Goal: Information Seeking & Learning: Learn about a topic

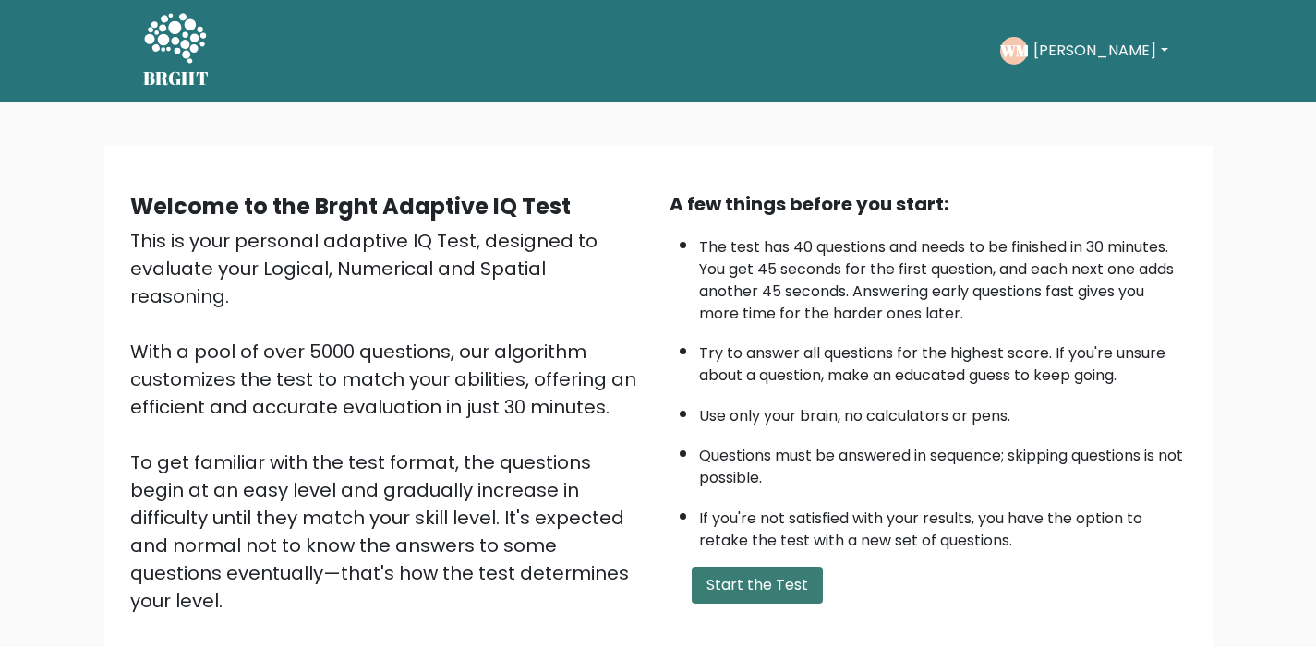
click at [765, 571] on button "Start the Test" at bounding box center [757, 585] width 131 height 37
click at [734, 601] on div "A few things before you start: The test has 40 questions and needs to be finish…" at bounding box center [927, 430] width 539 height 480
click at [737, 589] on button "Start the Test" at bounding box center [757, 585] width 131 height 37
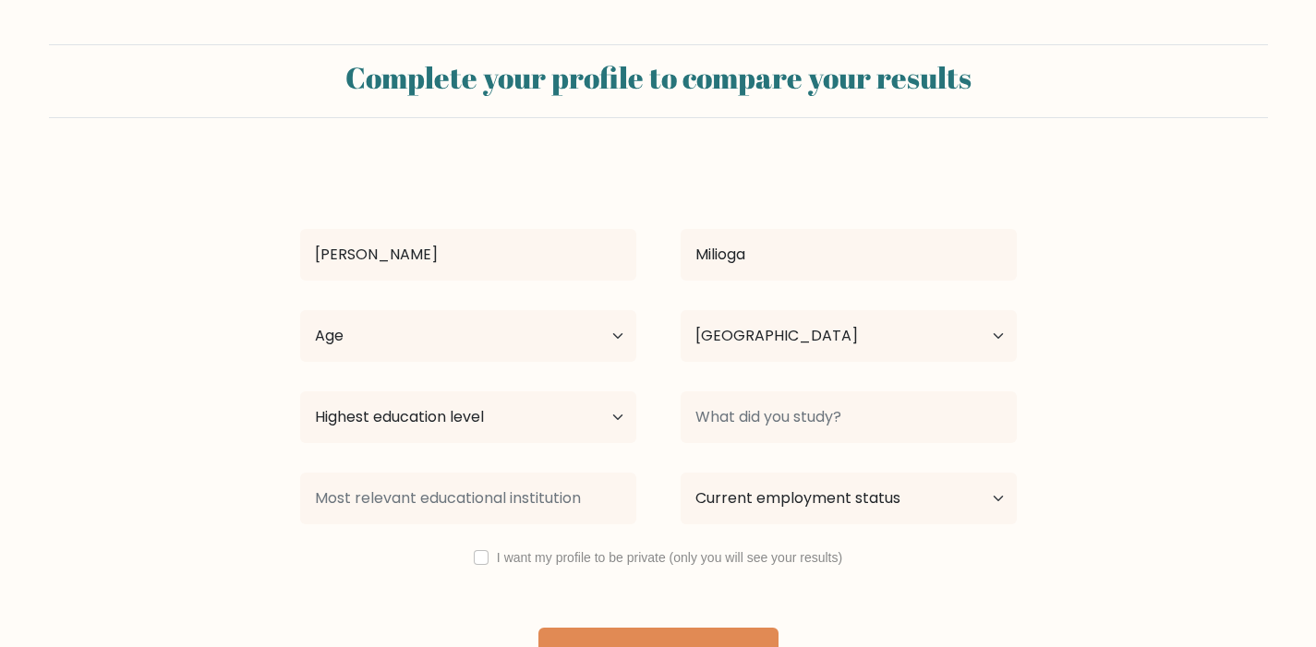
select select "PH"
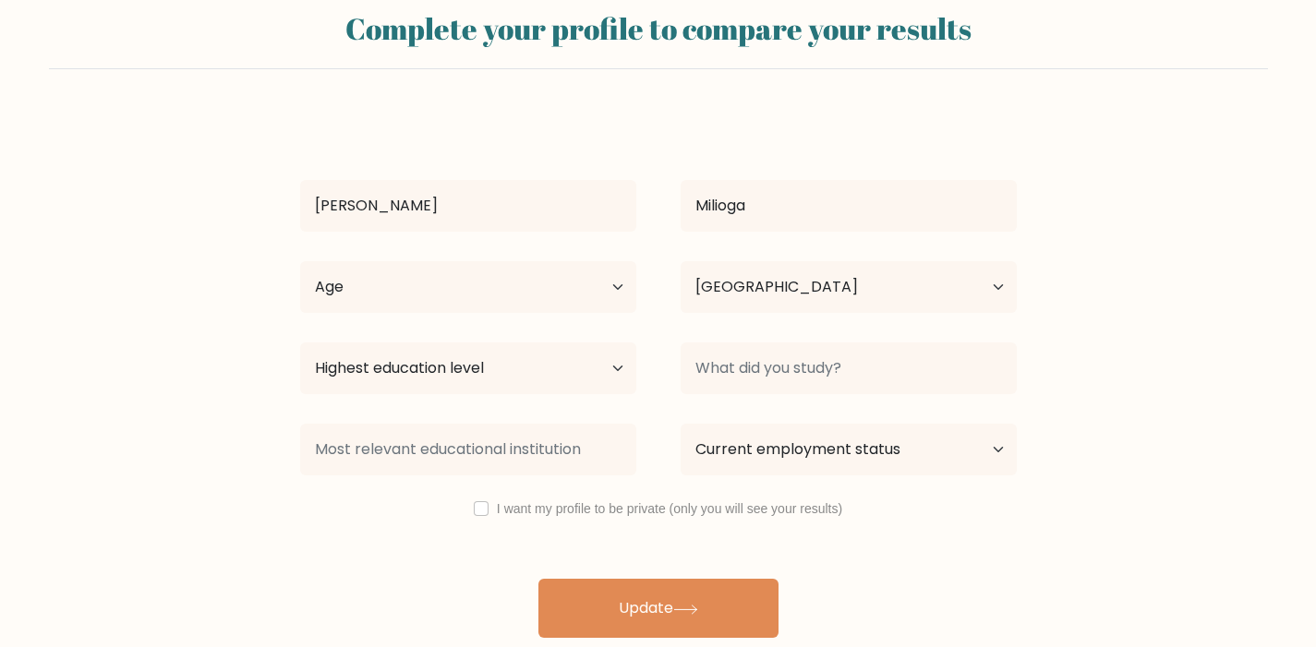
scroll to position [53, 0]
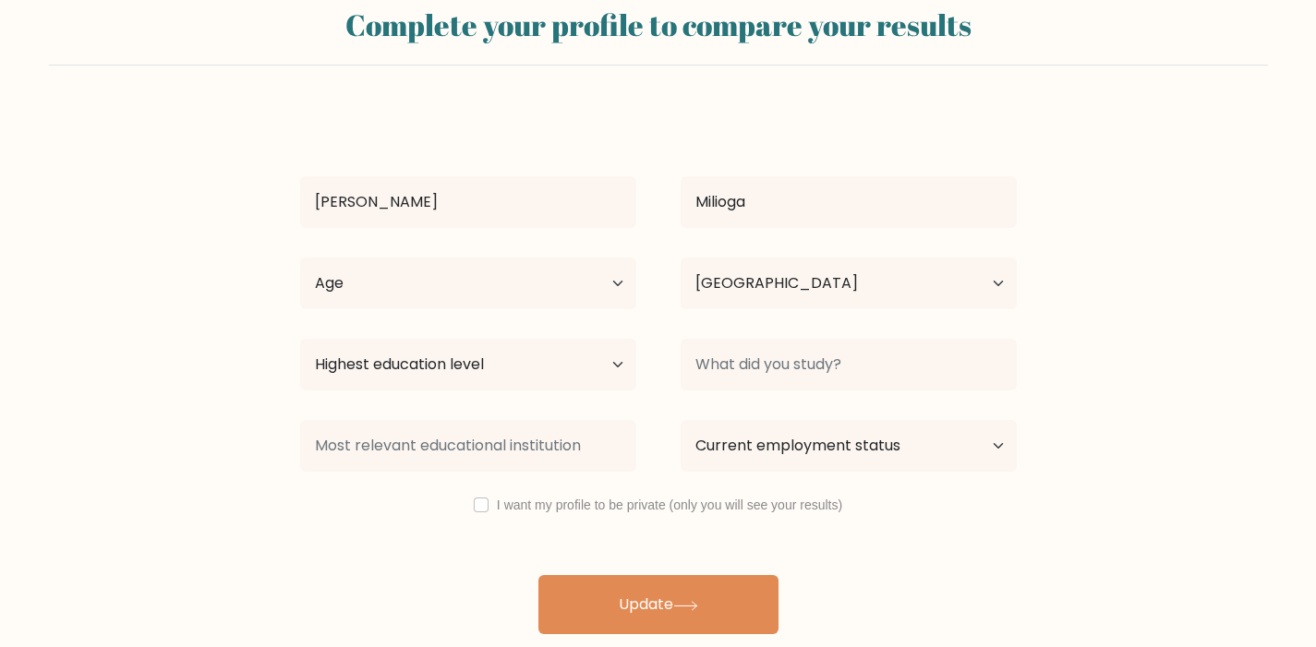
click at [585, 512] on label "I want my profile to be private (only you will see your results)" at bounding box center [669, 505] width 345 height 15
click at [486, 504] on input "checkbox" at bounding box center [481, 505] width 15 height 15
checkbox input "true"
click at [526, 389] on select "Highest education level No schooling Primary Lower Secondary Upper Secondary Oc…" at bounding box center [468, 365] width 336 height 52
select select "occupation_specific"
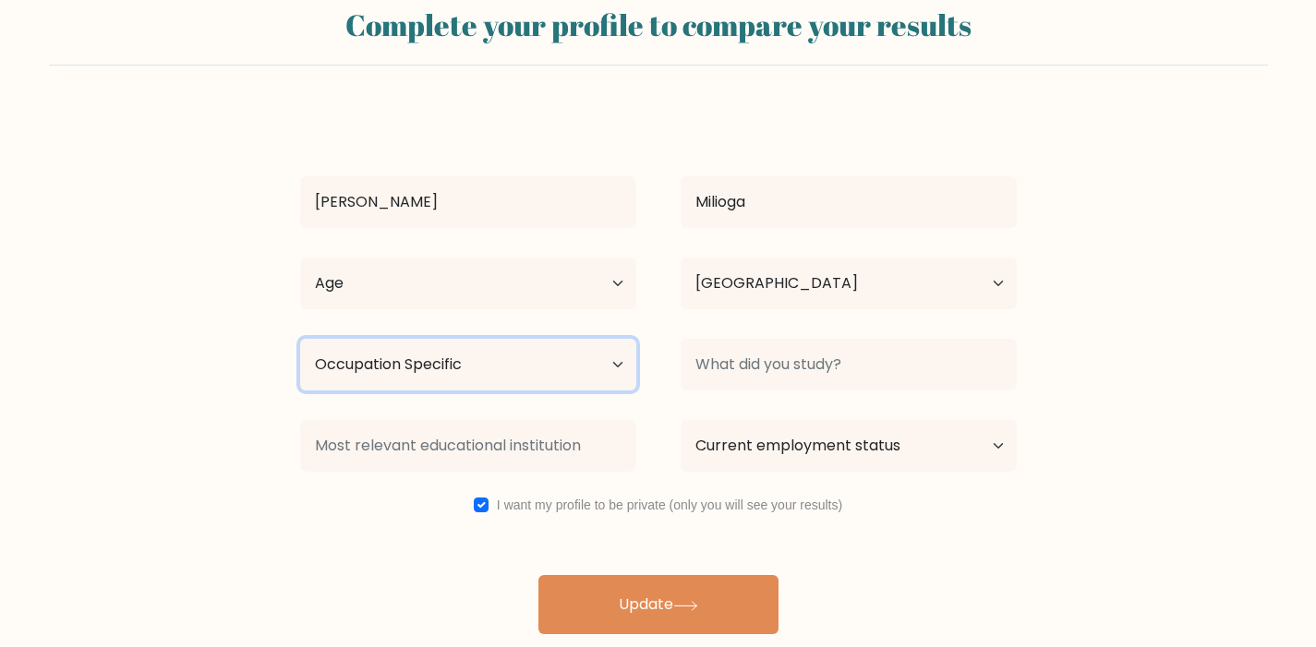
click at [300, 339] on select "Highest education level No schooling Primary Lower Secondary Upper Secondary Oc…" at bounding box center [468, 365] width 336 height 52
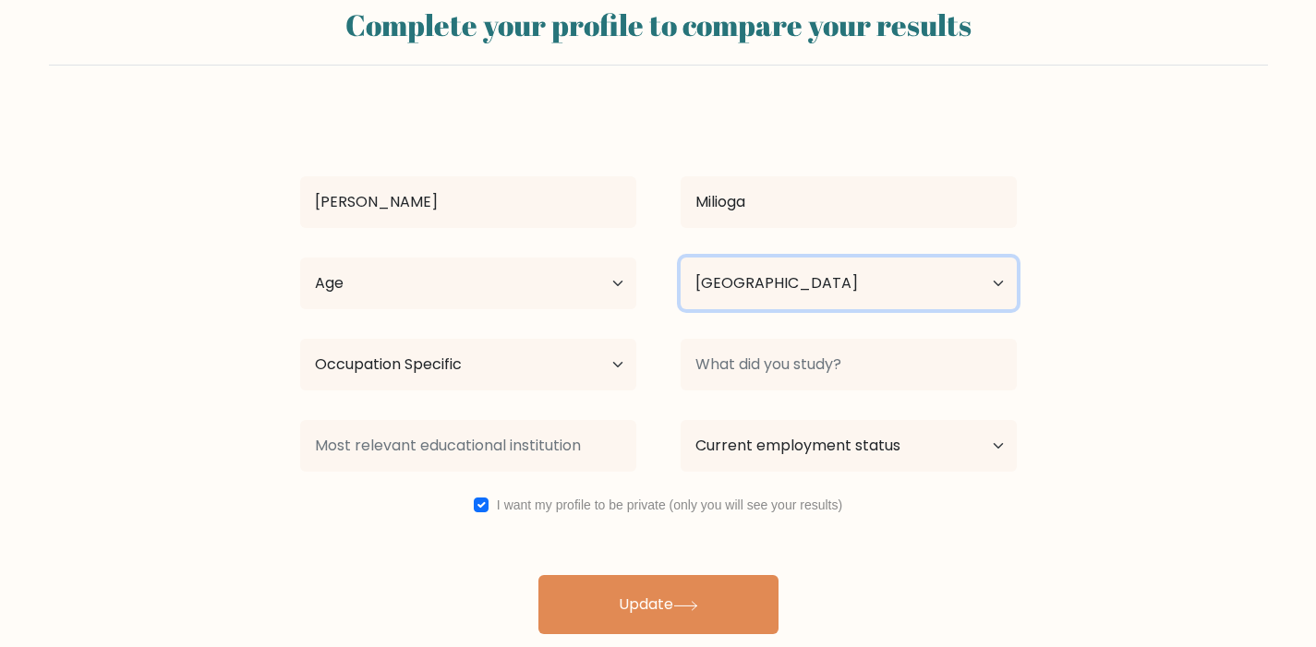
click at [743, 271] on select "Country Afghanistan Albania Algeria American Samoa Andorra Angola Anguilla Anta…" at bounding box center [849, 284] width 336 height 52
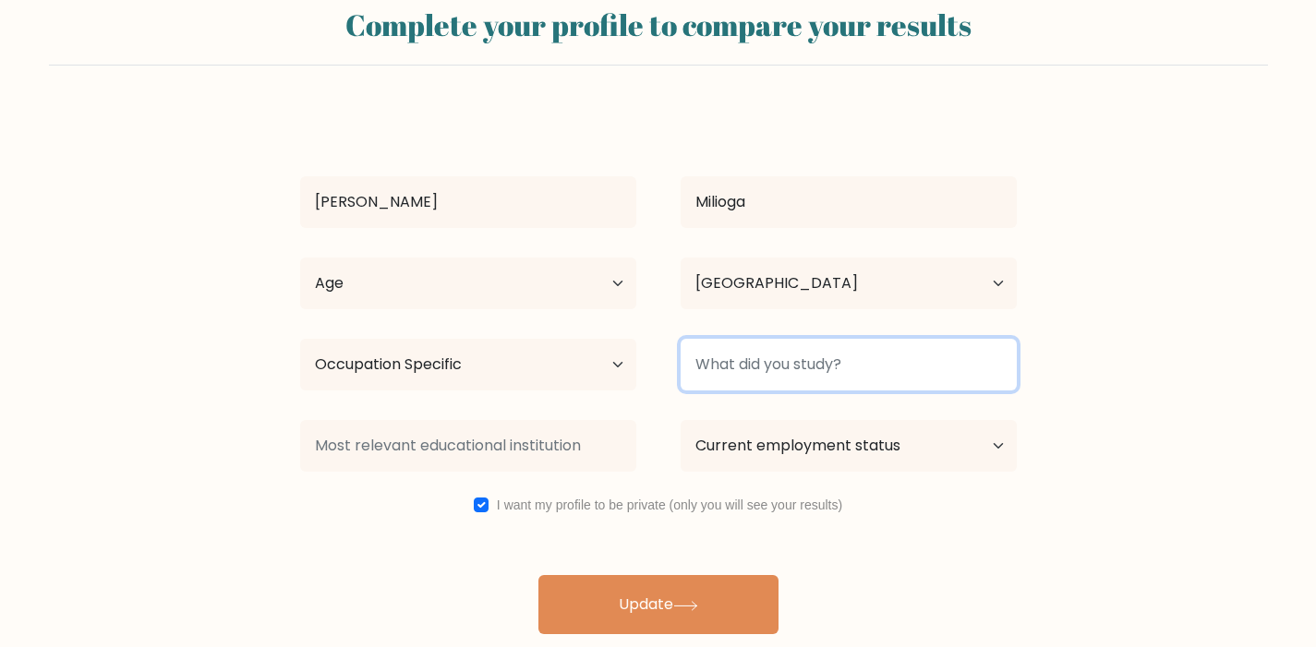
click at [859, 346] on input at bounding box center [849, 365] width 336 height 52
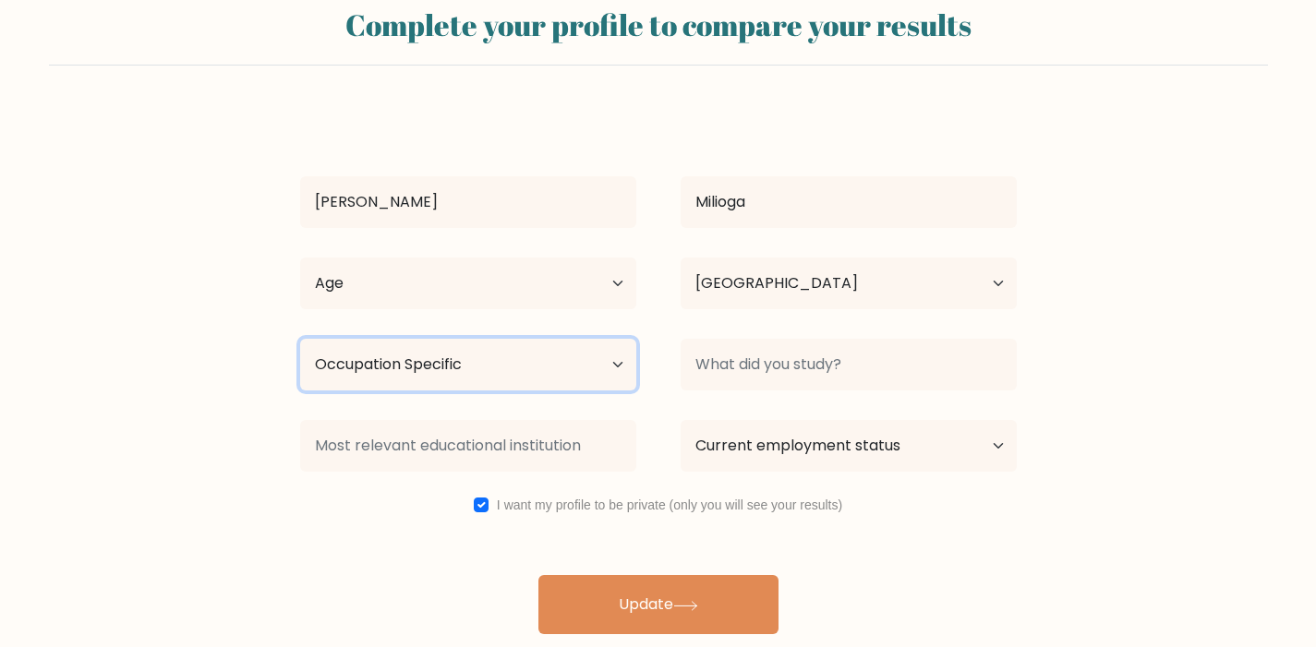
click at [511, 345] on select "Highest education level No schooling Primary Lower Secondary Upper Secondary Oc…" at bounding box center [468, 365] width 336 height 52
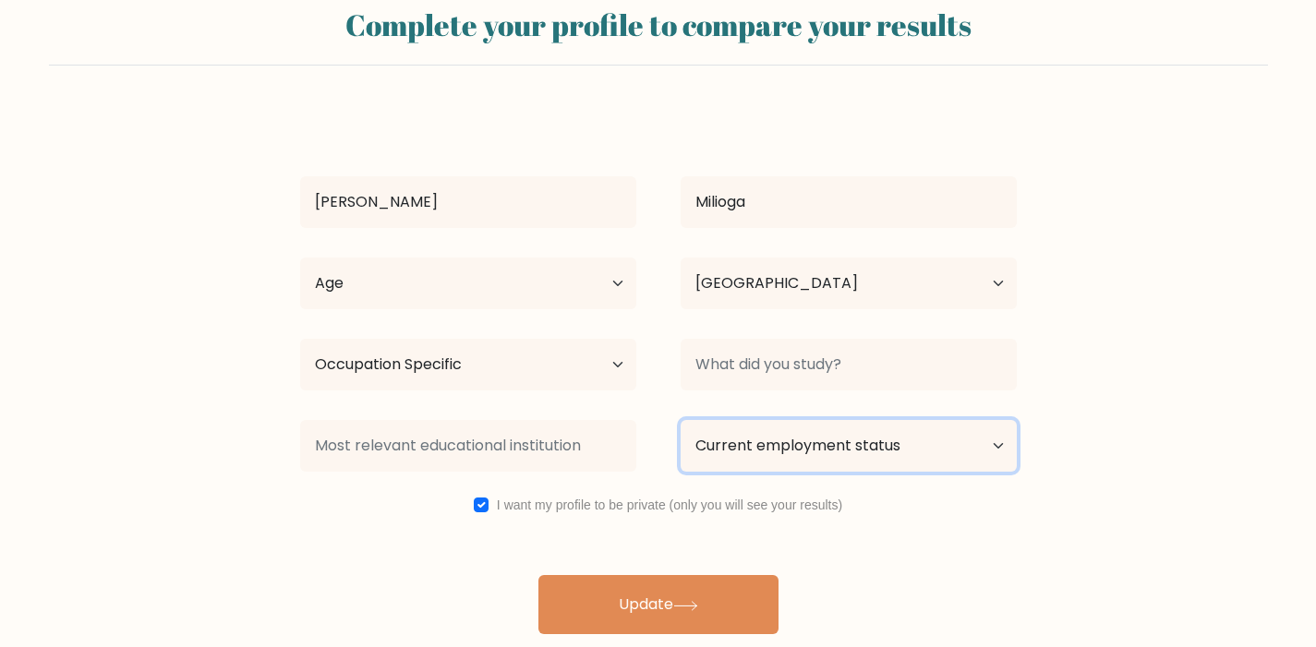
click at [798, 464] on select "Current employment status Employed Student Retired Other / prefer not to answer" at bounding box center [849, 446] width 336 height 52
select select "other"
click at [681, 420] on select "Current employment status Employed Student Retired Other / prefer not to answer" at bounding box center [849, 446] width 336 height 52
click at [643, 433] on div at bounding box center [468, 446] width 380 height 66
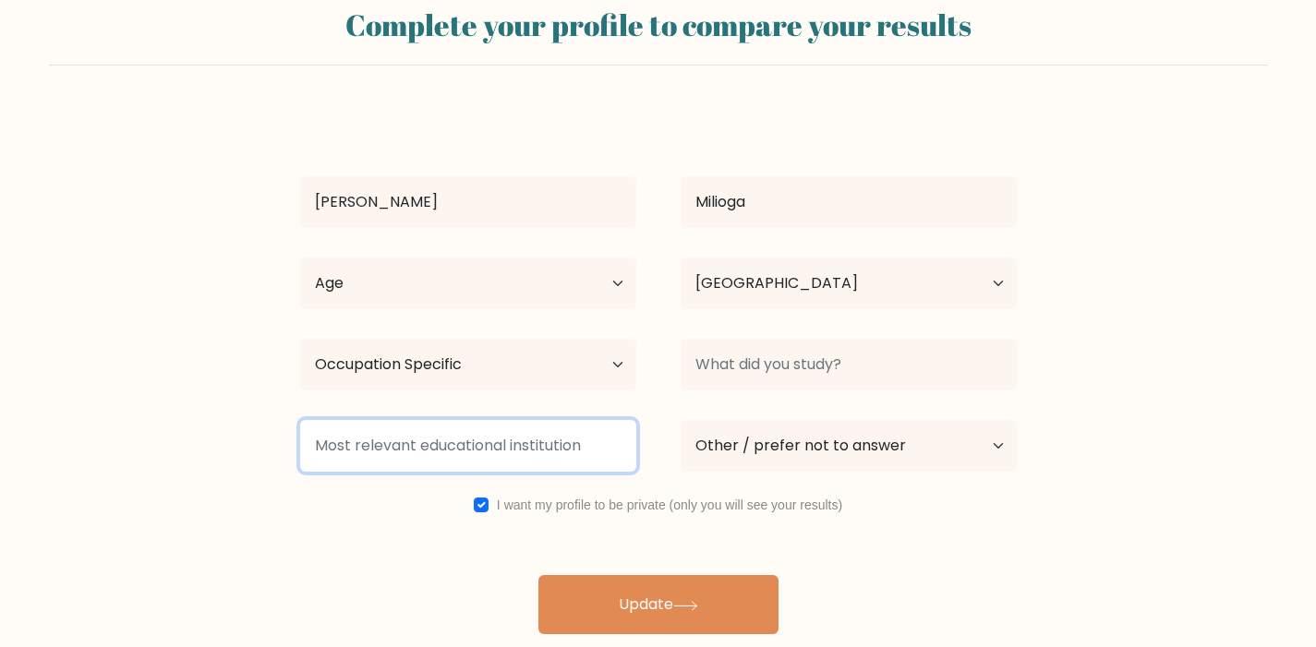
click at [588, 439] on input at bounding box center [468, 446] width 336 height 52
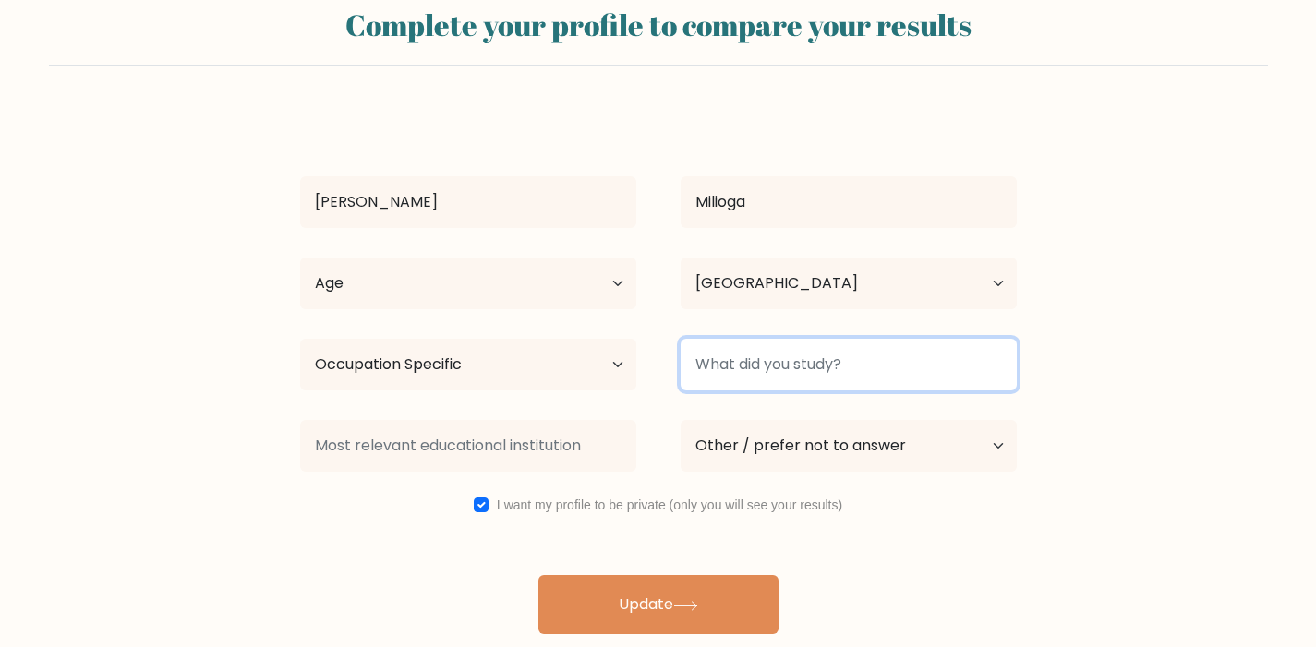
click at [708, 367] on input at bounding box center [849, 365] width 336 height 52
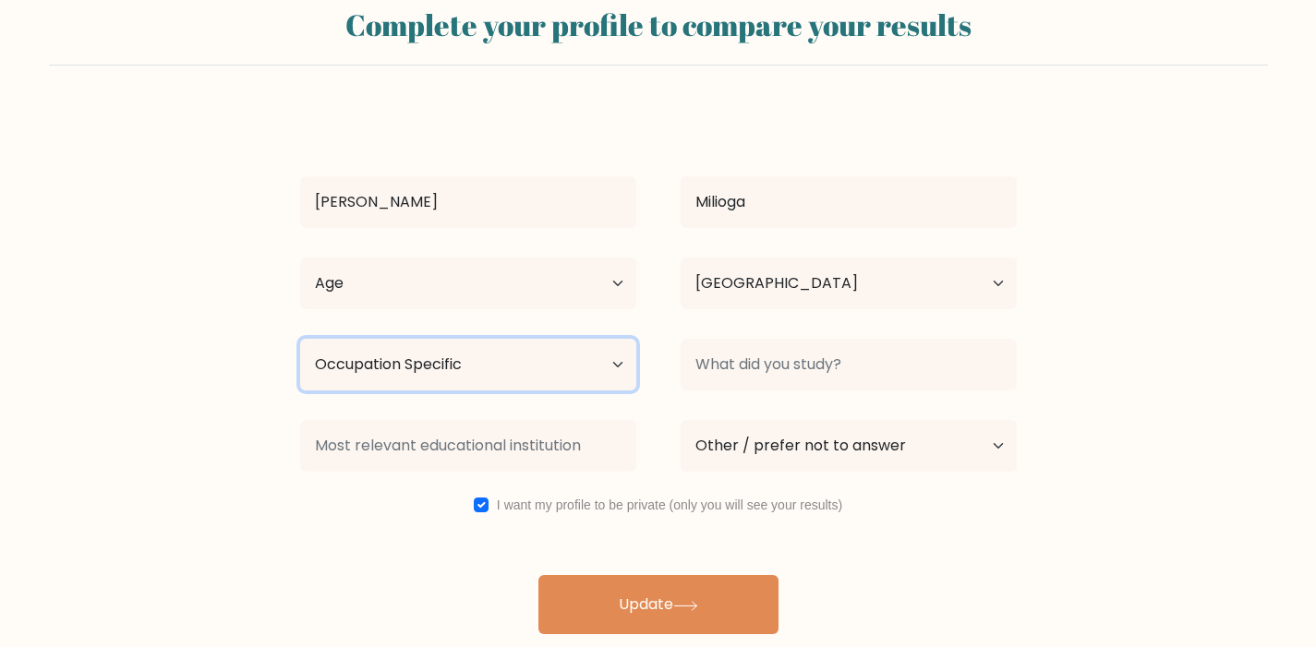
click at [450, 365] on select "Highest education level No schooling Primary Lower Secondary Upper Secondary Oc…" at bounding box center [468, 365] width 336 height 52
select select "upper_secondary"
click at [300, 339] on select "Highest education level No schooling Primary Lower Secondary Upper Secondary Oc…" at bounding box center [468, 365] width 336 height 52
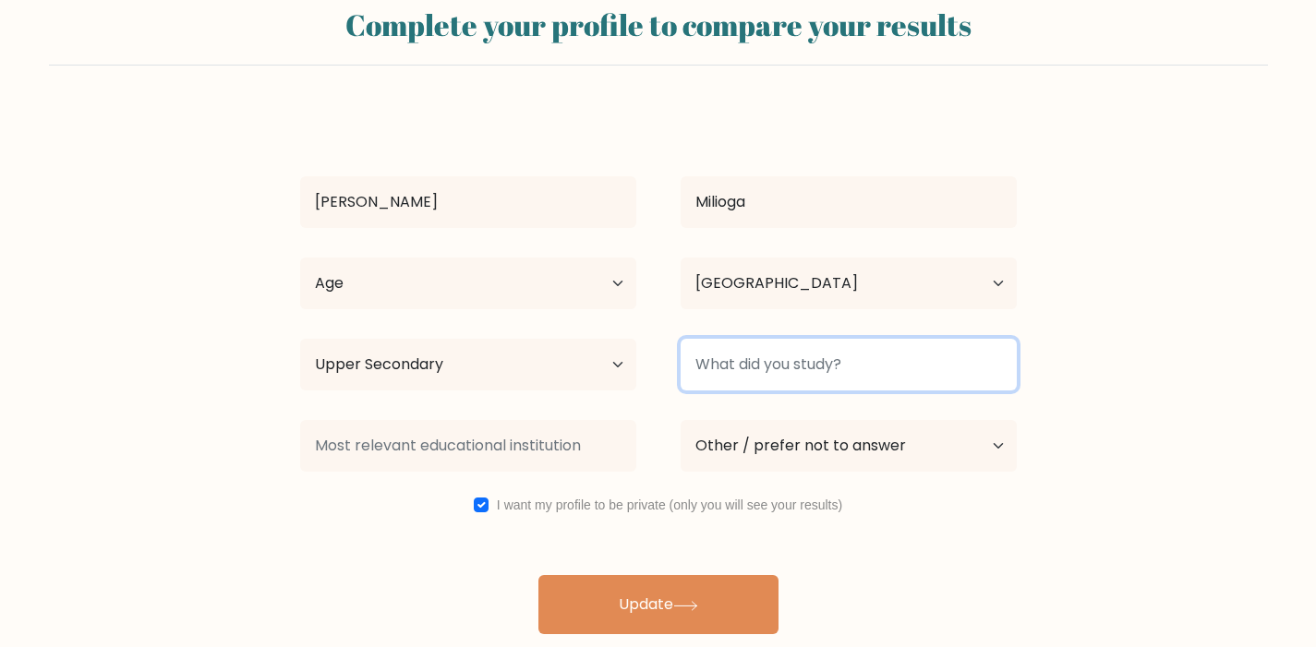
click at [786, 353] on input at bounding box center [849, 365] width 336 height 52
type input "S"
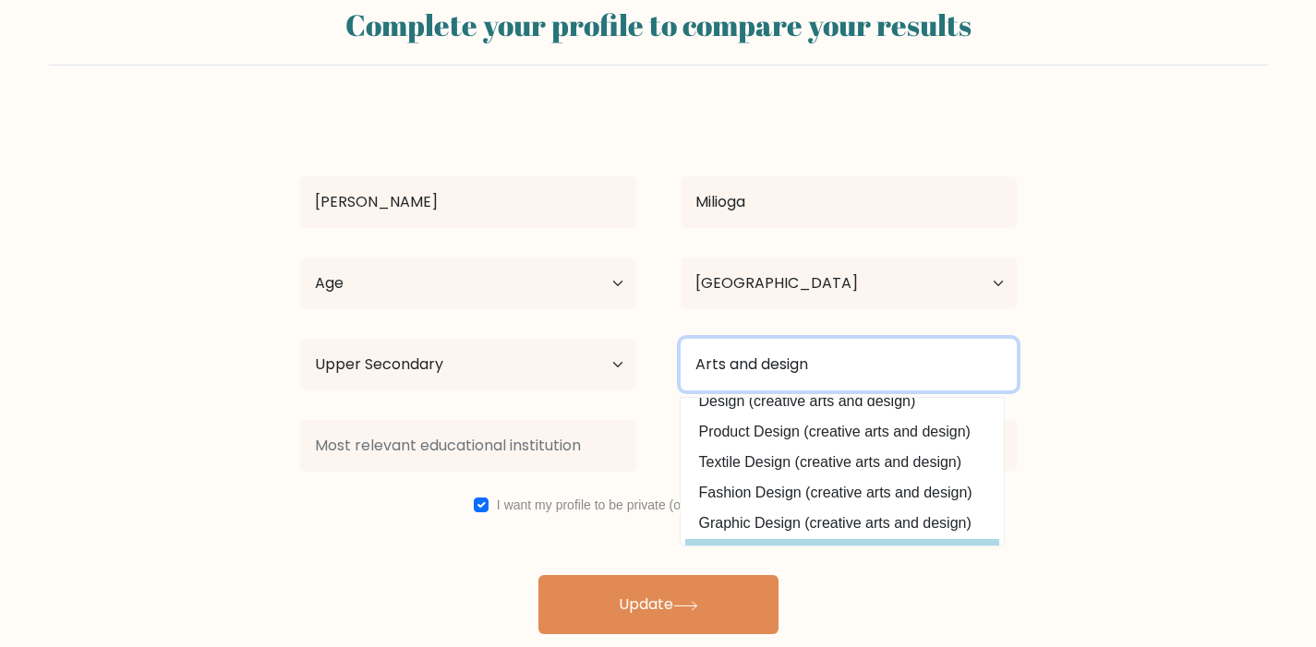
scroll to position [77, 0]
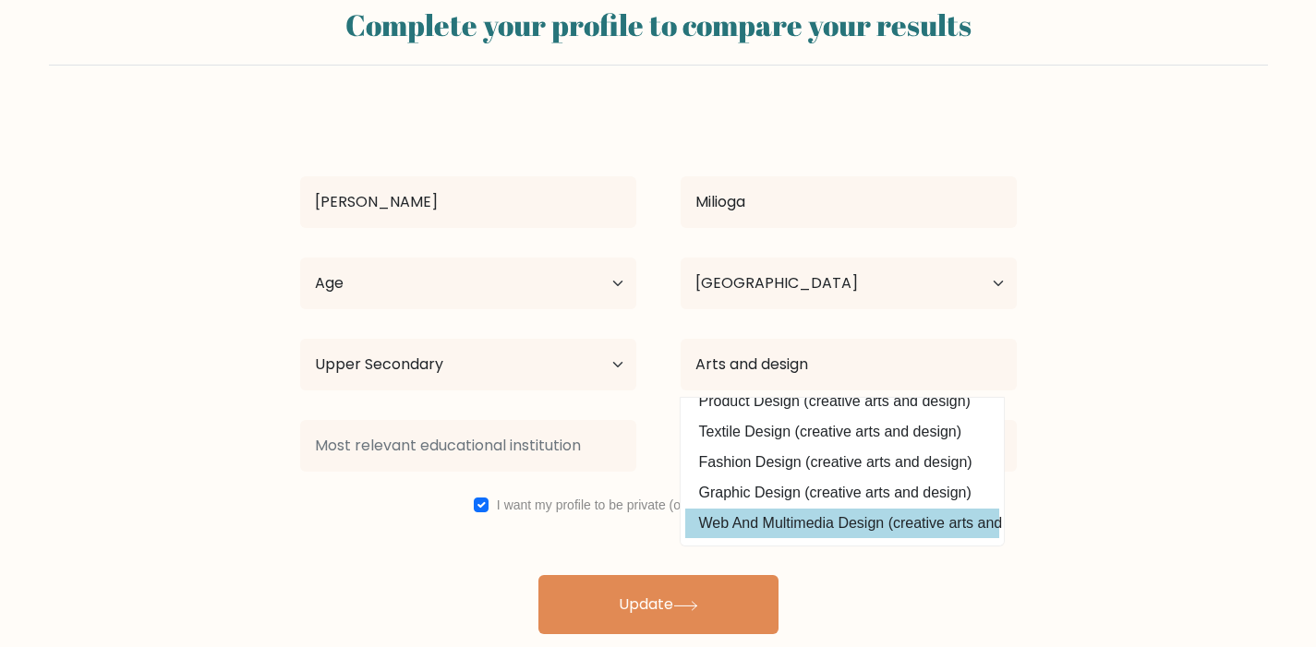
click at [915, 514] on option "Web And Multimedia Design (creative arts and design)" at bounding box center [842, 524] width 314 height 30
type input "Web And Multimedia Design"
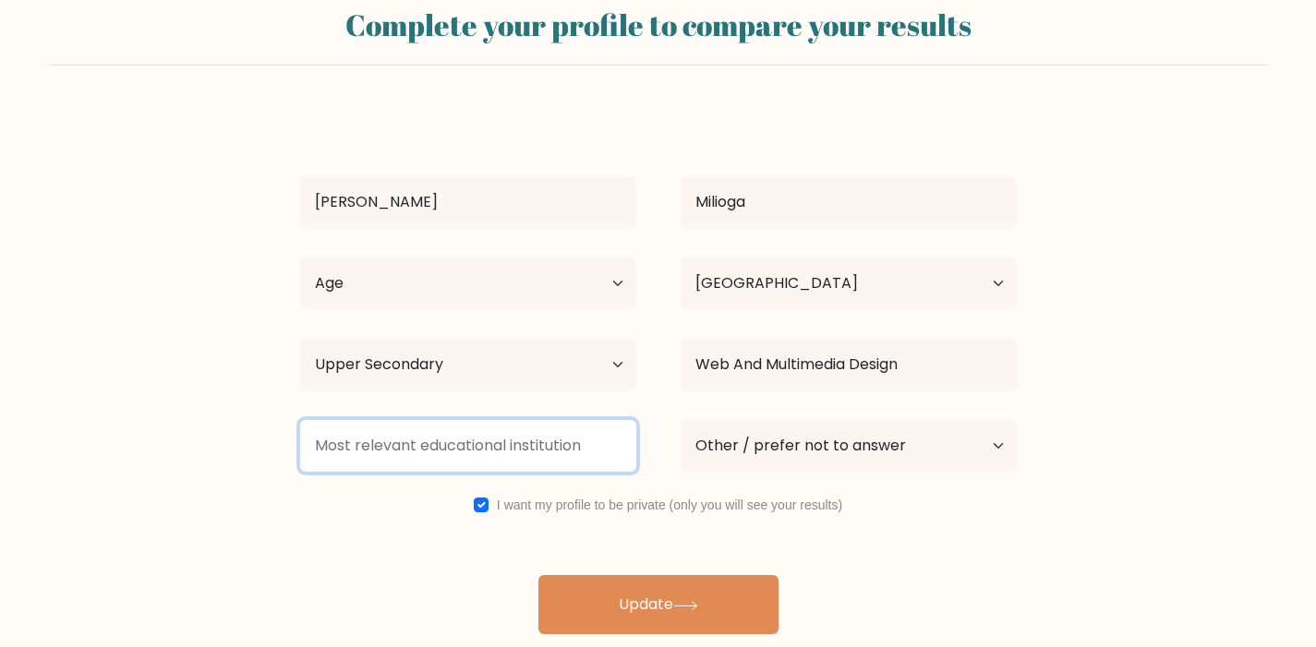
click at [559, 440] on input at bounding box center [468, 446] width 336 height 52
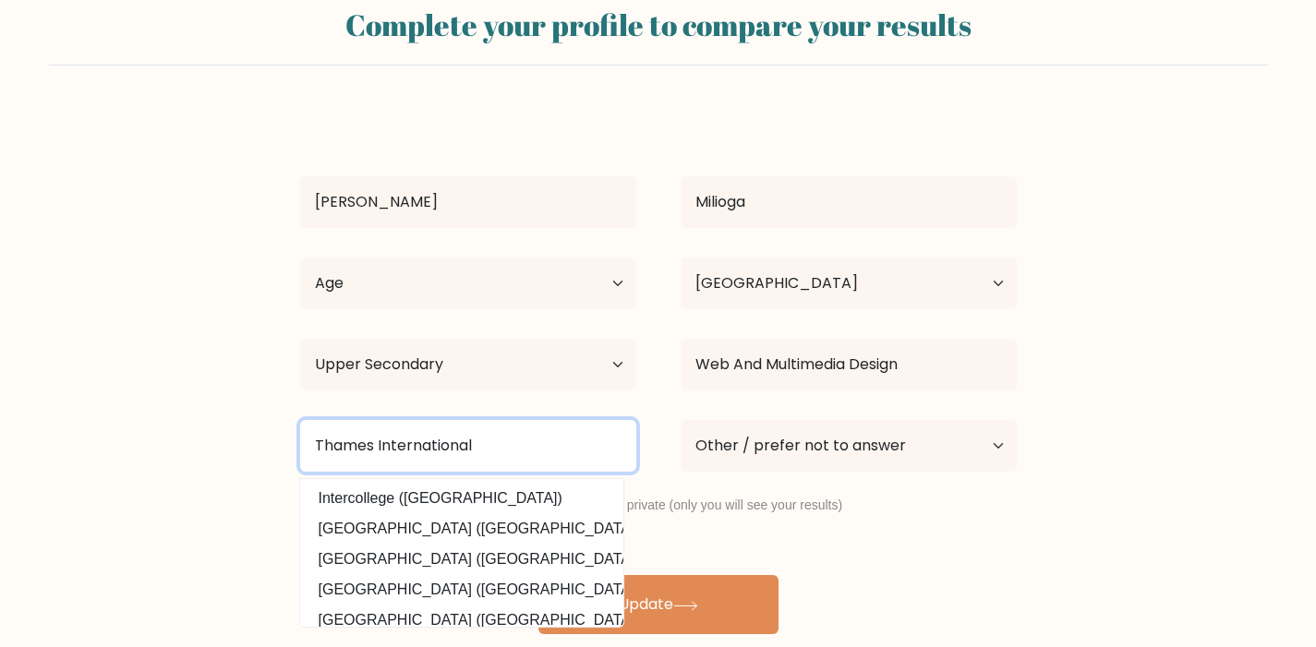
type input "Thames International"
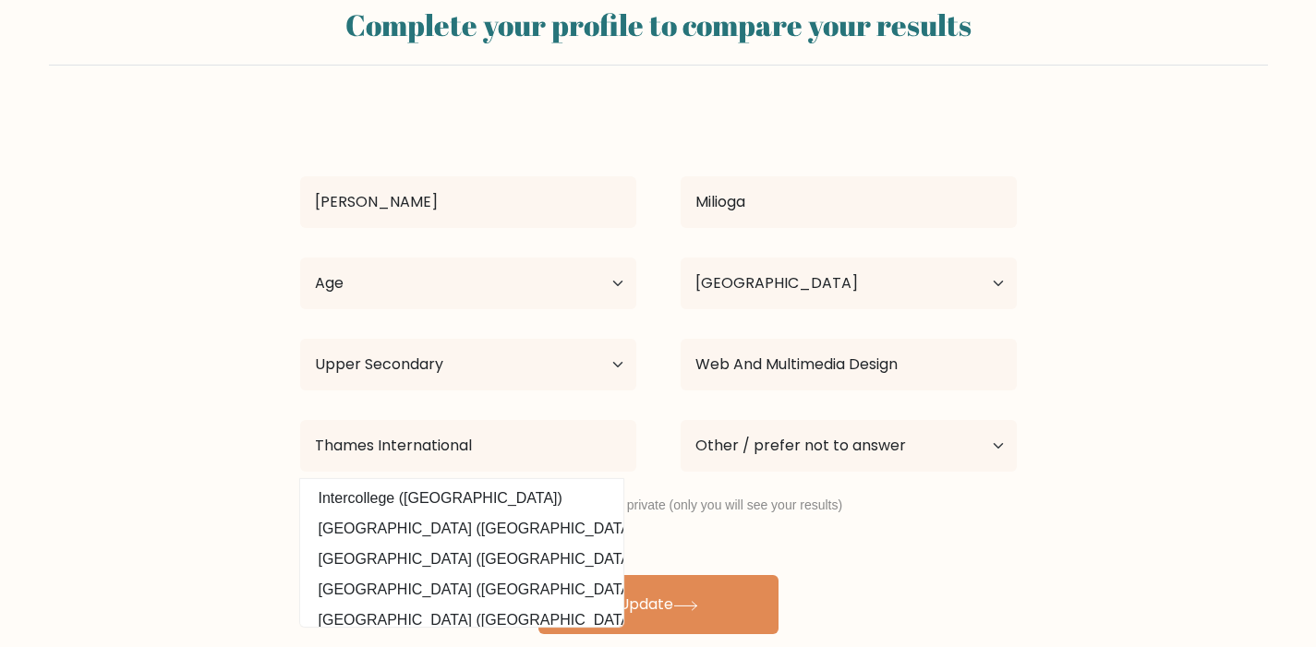
click at [859, 584] on div "Wendell Milioga Age Under 18 years old 18-24 years old 25-34 years old 35-44 ye…" at bounding box center [658, 372] width 739 height 524
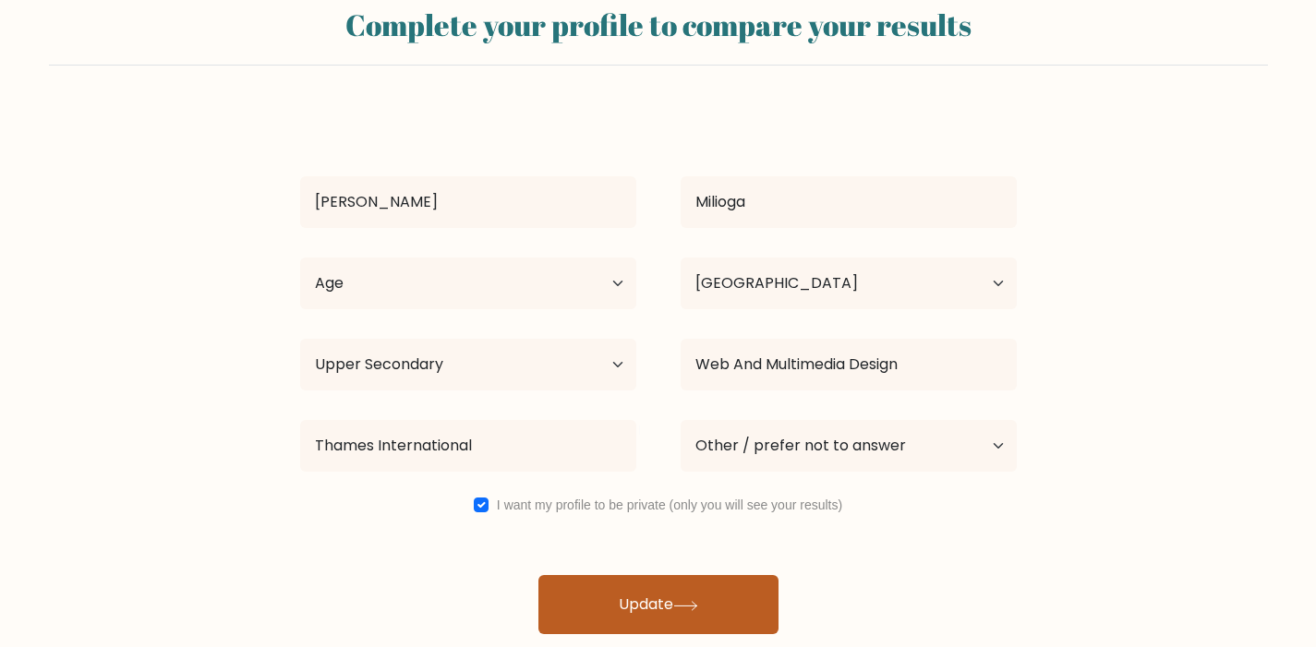
click at [701, 592] on button "Update" at bounding box center [658, 604] width 240 height 59
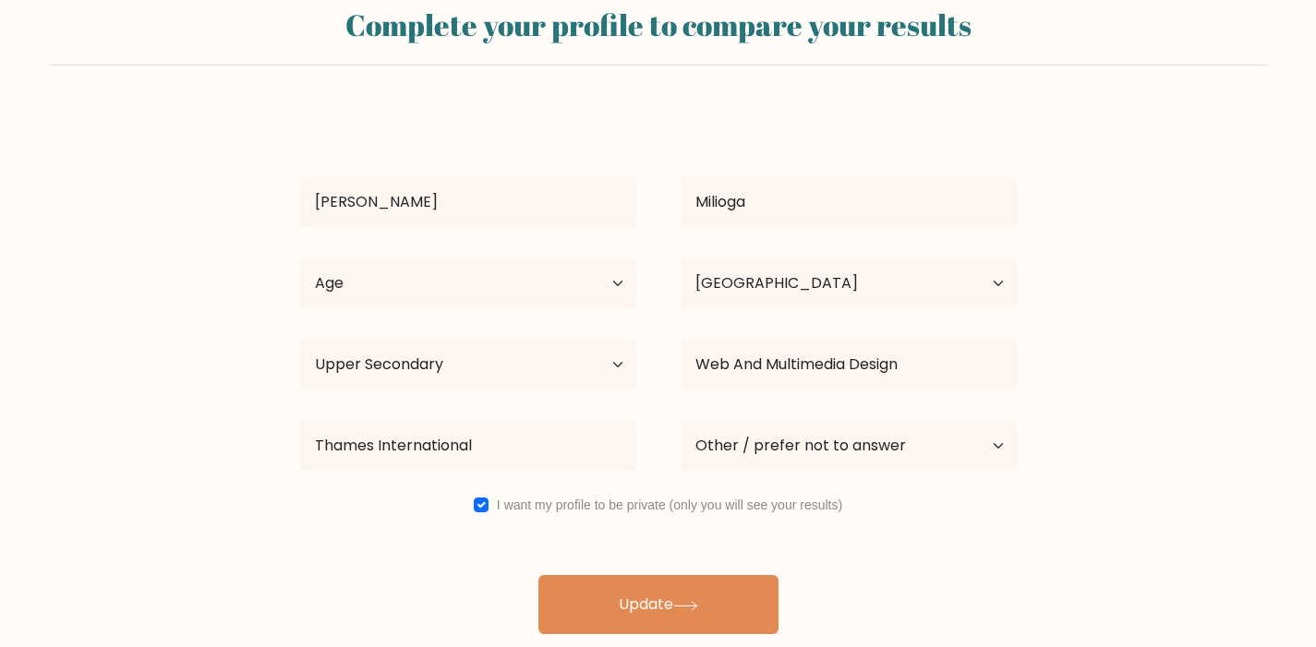
click at [562, 338] on div "Highest education level No schooling Primary Lower Secondary Upper Secondary Oc…" at bounding box center [468, 364] width 380 height 66
click at [553, 307] on select "Age Under 18 years old 18-24 years old 25-34 years old 35-44 years old 45-54 ye…" at bounding box center [468, 284] width 336 height 52
select select "18_24"
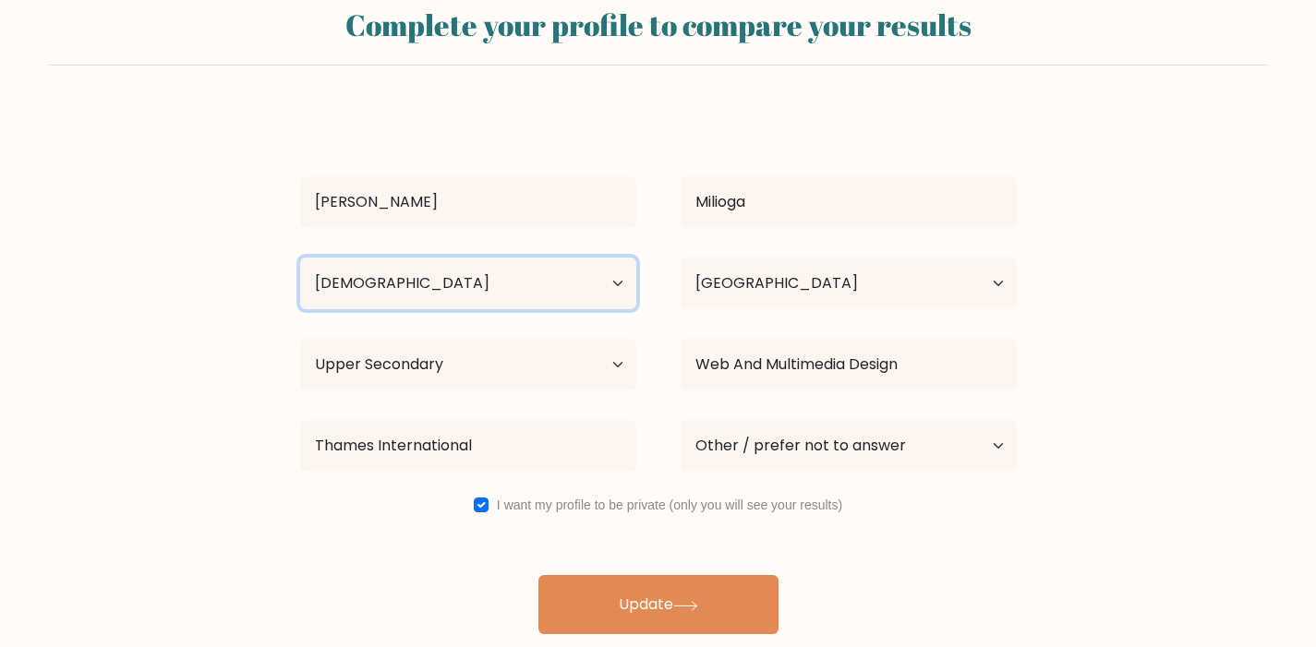
click at [300, 258] on select "Age Under 18 years old 18-24 years old 25-34 years old 35-44 years old 45-54 ye…" at bounding box center [468, 284] width 336 height 52
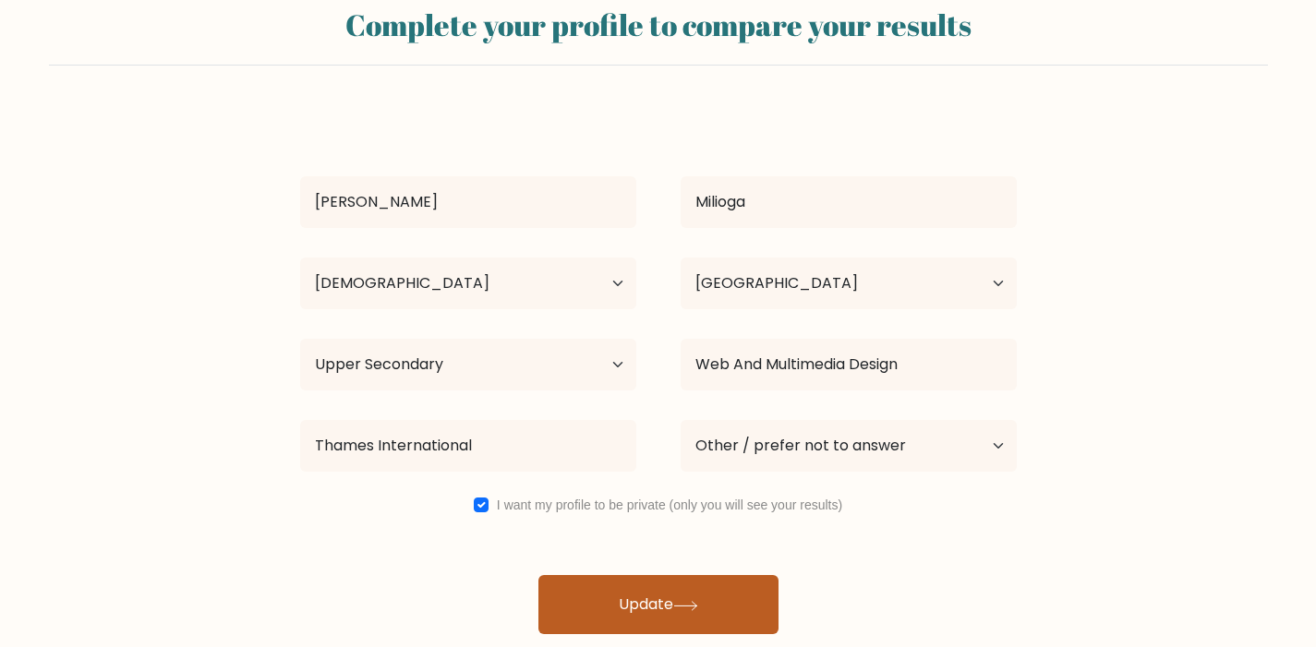
click at [676, 579] on button "Update" at bounding box center [658, 604] width 240 height 59
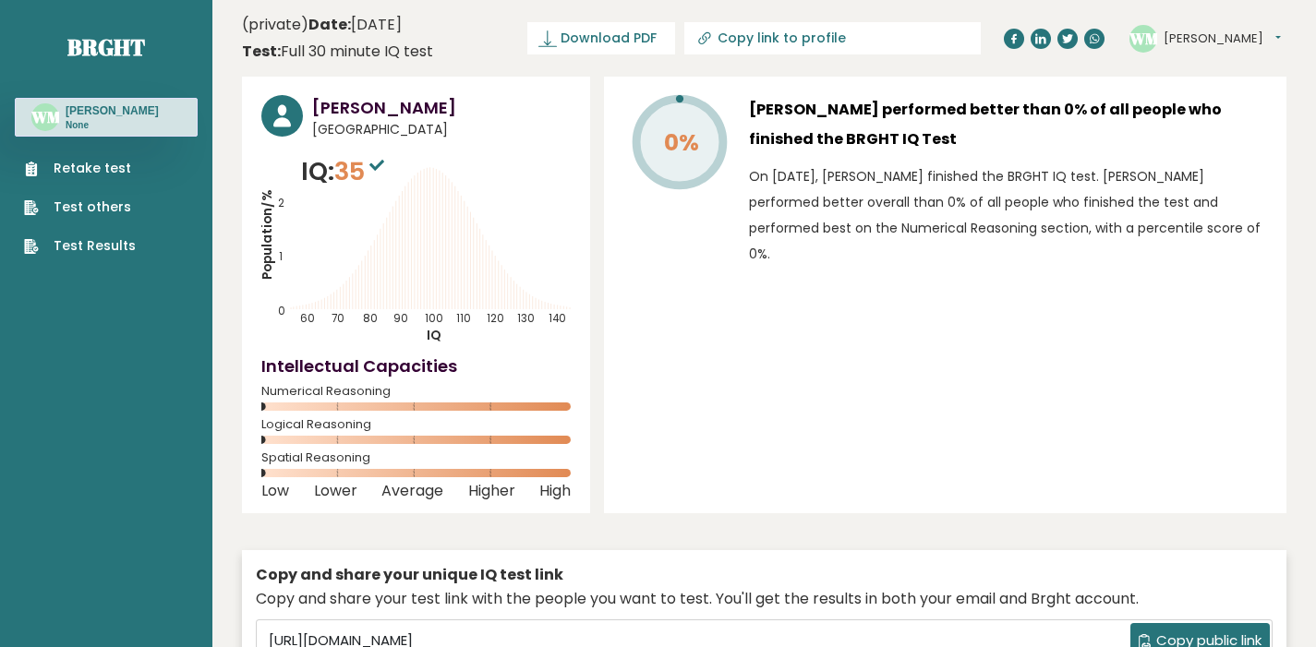
click at [1206, 33] on button "[PERSON_NAME]" at bounding box center [1221, 39] width 117 height 18
click at [1204, 107] on link "Settings" at bounding box center [1211, 119] width 94 height 26
click at [102, 175] on link "Retake test" at bounding box center [80, 168] width 112 height 19
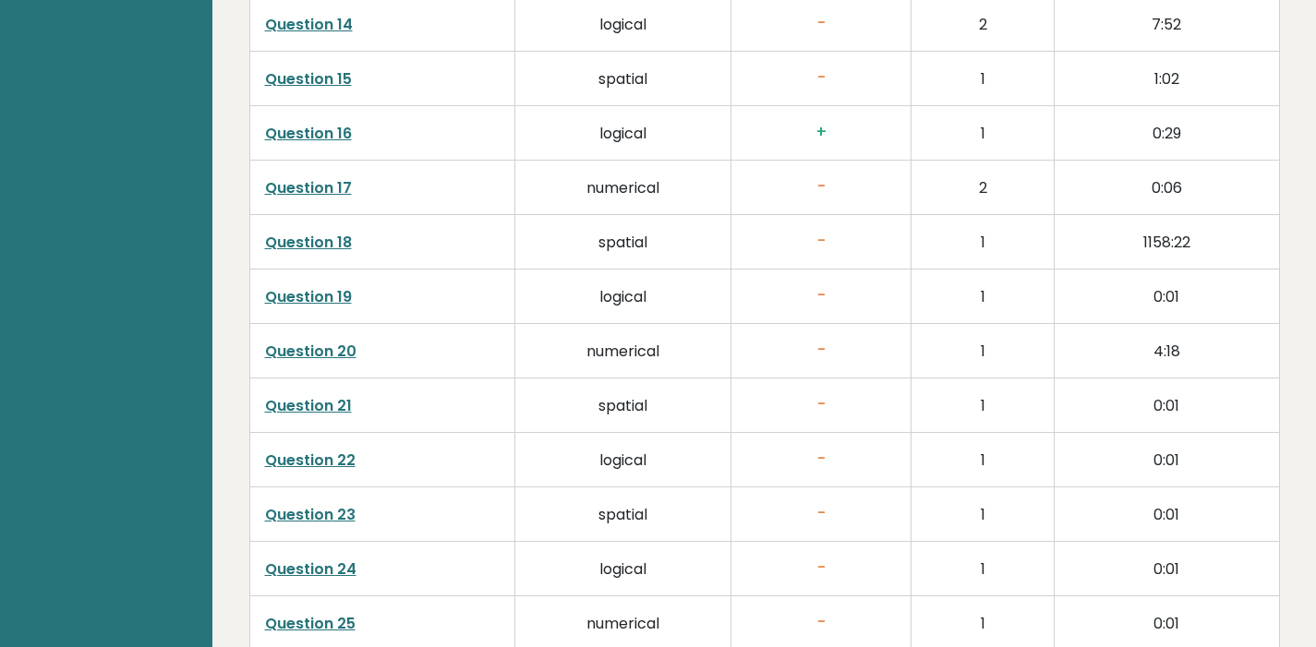
scroll to position [3923, 0]
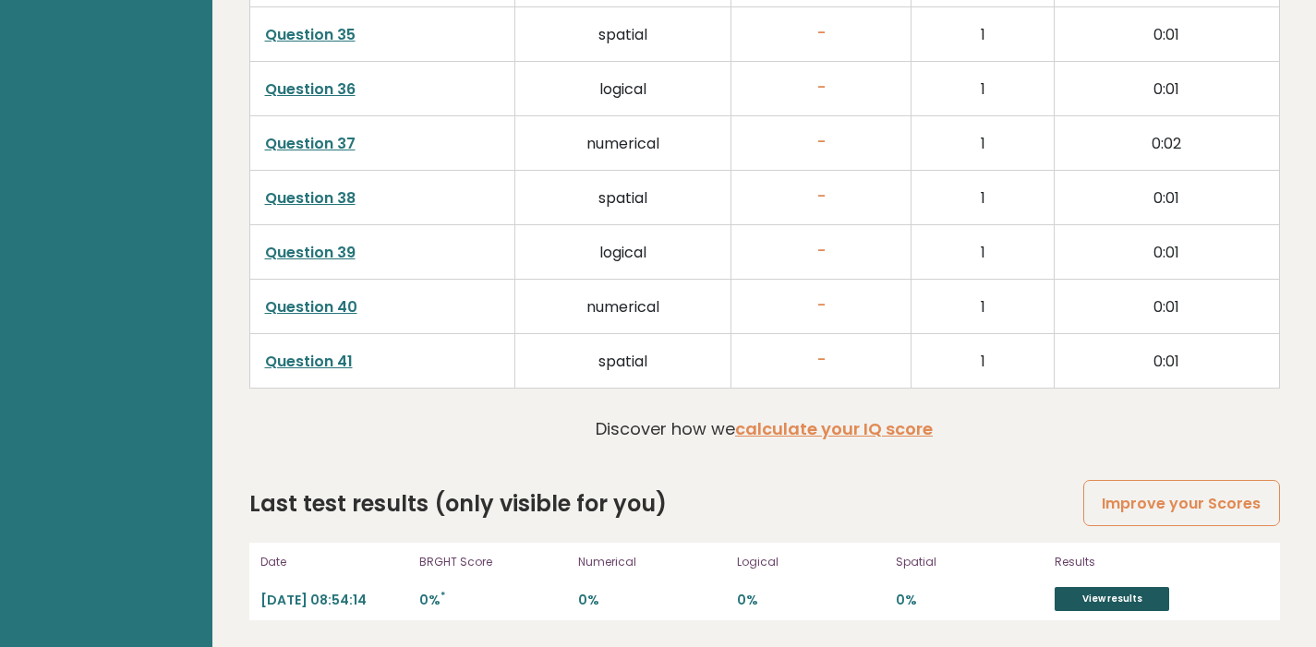
click at [1122, 590] on link "View results" at bounding box center [1111, 599] width 114 height 24
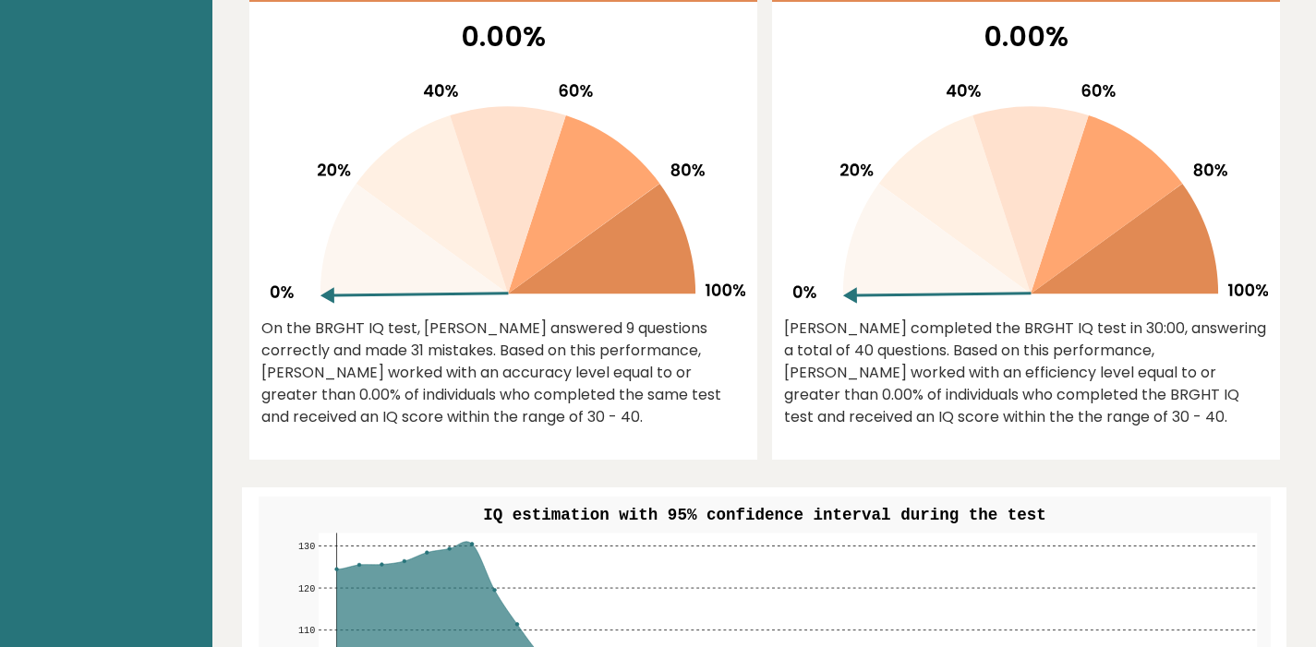
scroll to position [0, 0]
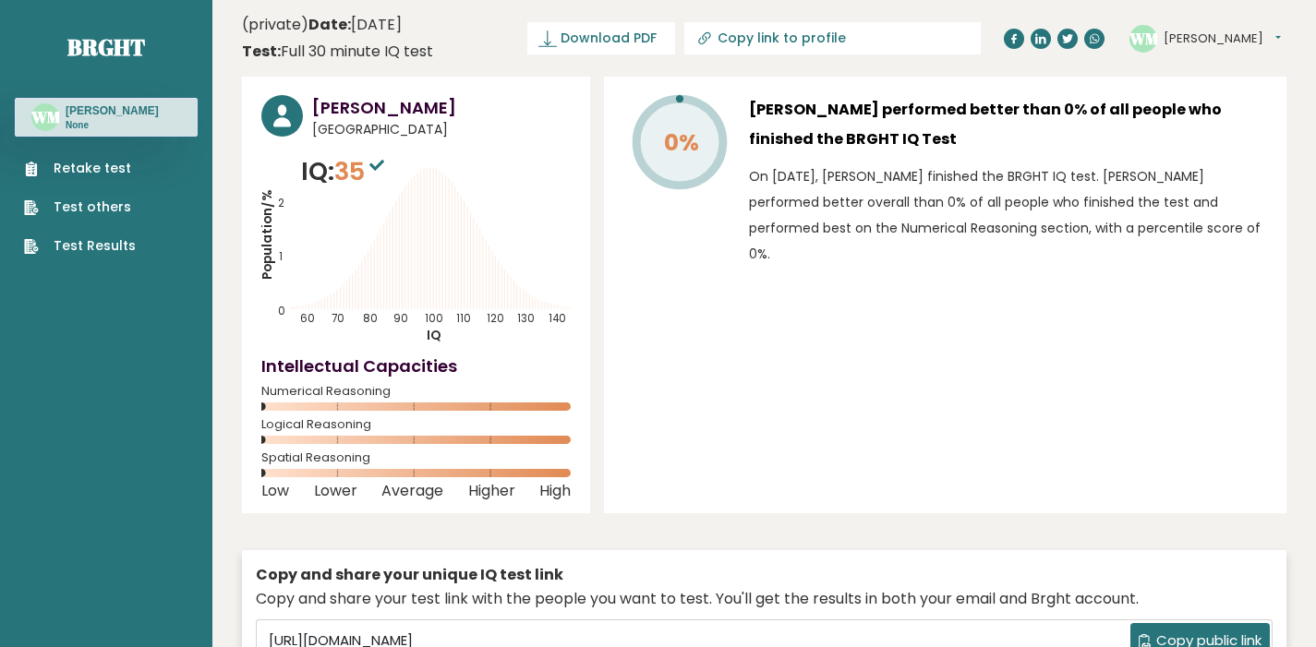
click at [56, 175] on link "Retake test" at bounding box center [80, 168] width 112 height 19
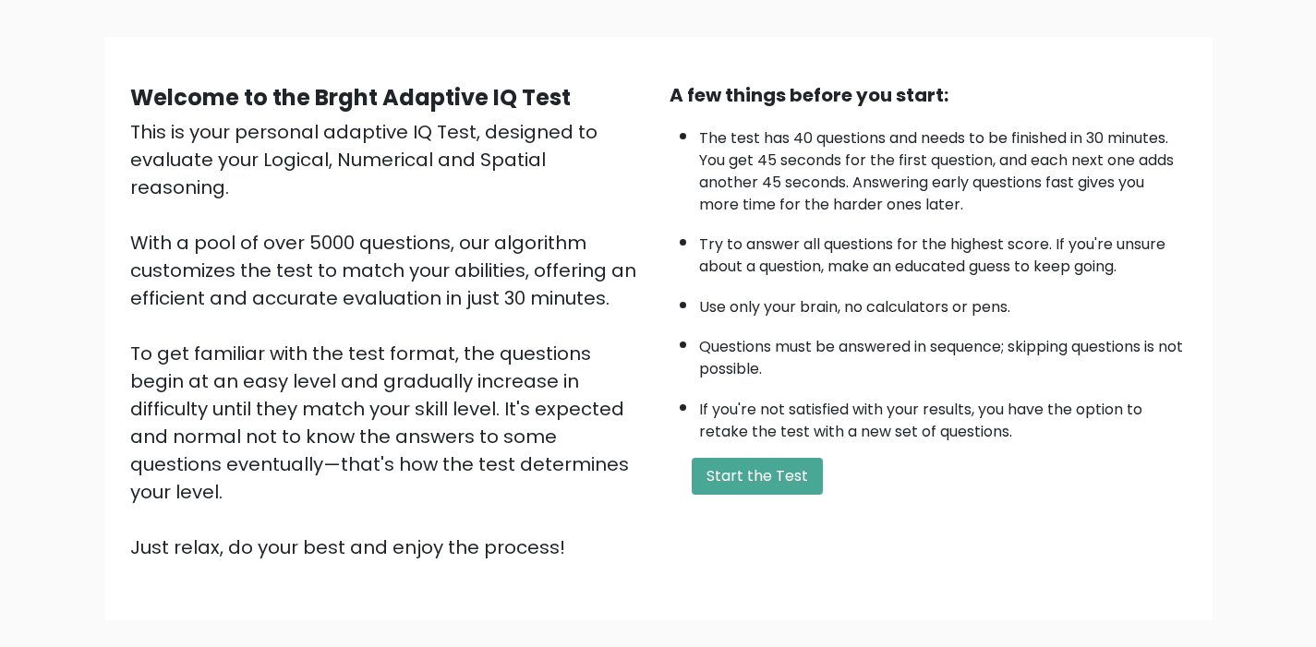
scroll to position [124, 0]
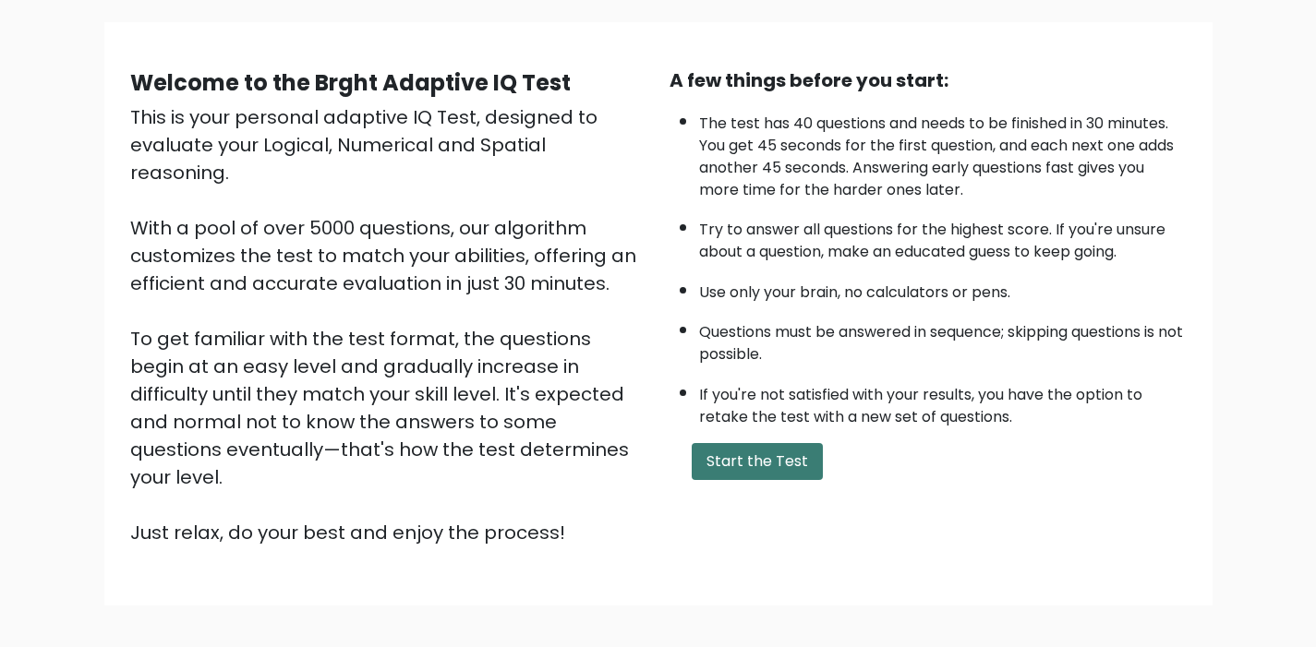
click at [730, 461] on button "Start the Test" at bounding box center [757, 461] width 131 height 37
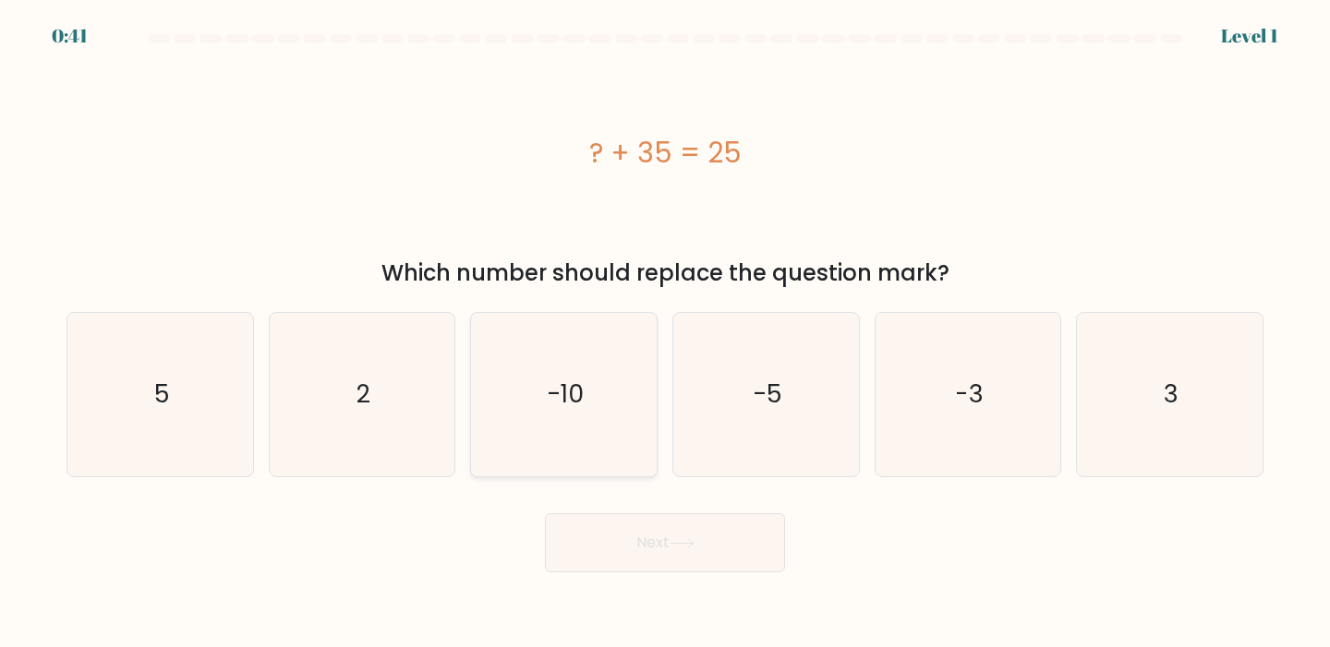
click at [610, 382] on icon "-10" at bounding box center [563, 394] width 163 height 163
click at [665, 333] on input "c. -10" at bounding box center [665, 328] width 1 height 9
radio input "true"
click at [693, 546] on icon at bounding box center [681, 543] width 22 height 8
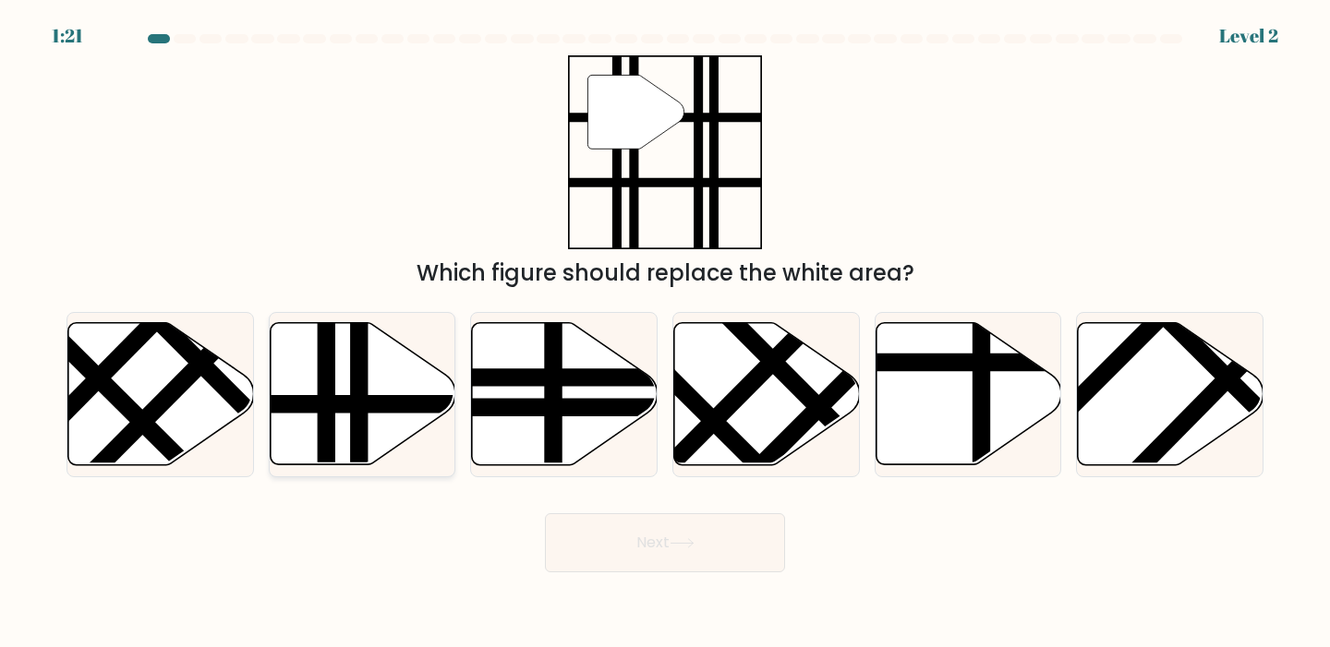
click at [368, 404] on line at bounding box center [419, 404] width 374 height 0
click at [665, 333] on input "b." at bounding box center [665, 328] width 1 height 9
radio input "true"
click at [727, 525] on button "Next" at bounding box center [665, 542] width 240 height 59
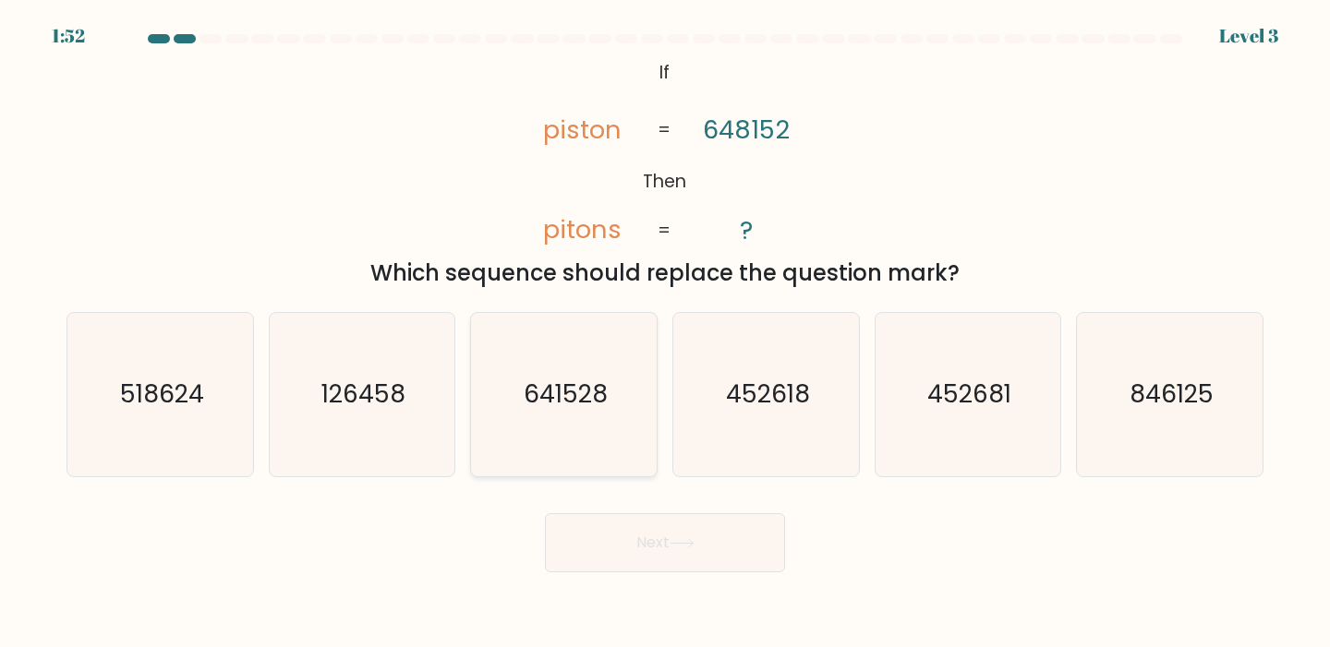
click at [574, 434] on icon "641528" at bounding box center [563, 394] width 163 height 163
click at [665, 333] on input "c. 641528" at bounding box center [665, 328] width 1 height 9
radio input "true"
click at [605, 533] on button "Next" at bounding box center [665, 542] width 240 height 59
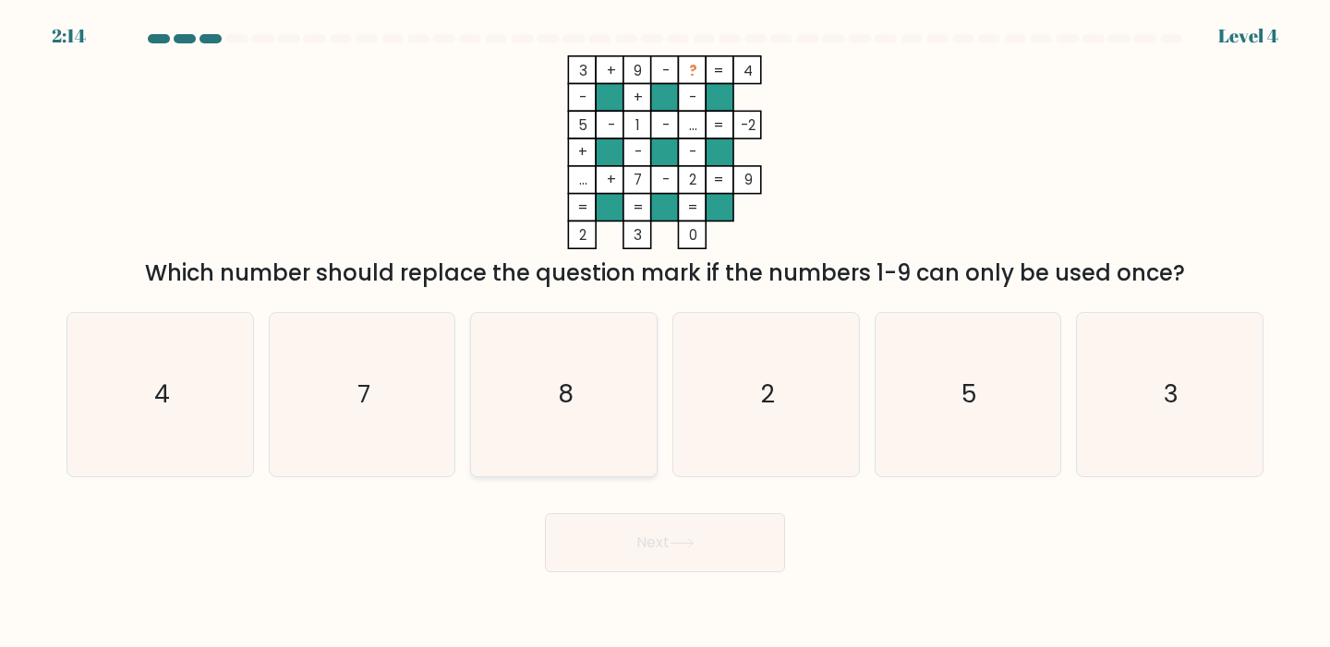
click at [584, 444] on icon "8" at bounding box center [563, 394] width 163 height 163
click at [665, 333] on input "c. 8" at bounding box center [665, 328] width 1 height 9
radio input "true"
click at [646, 562] on button "Next" at bounding box center [665, 542] width 240 height 59
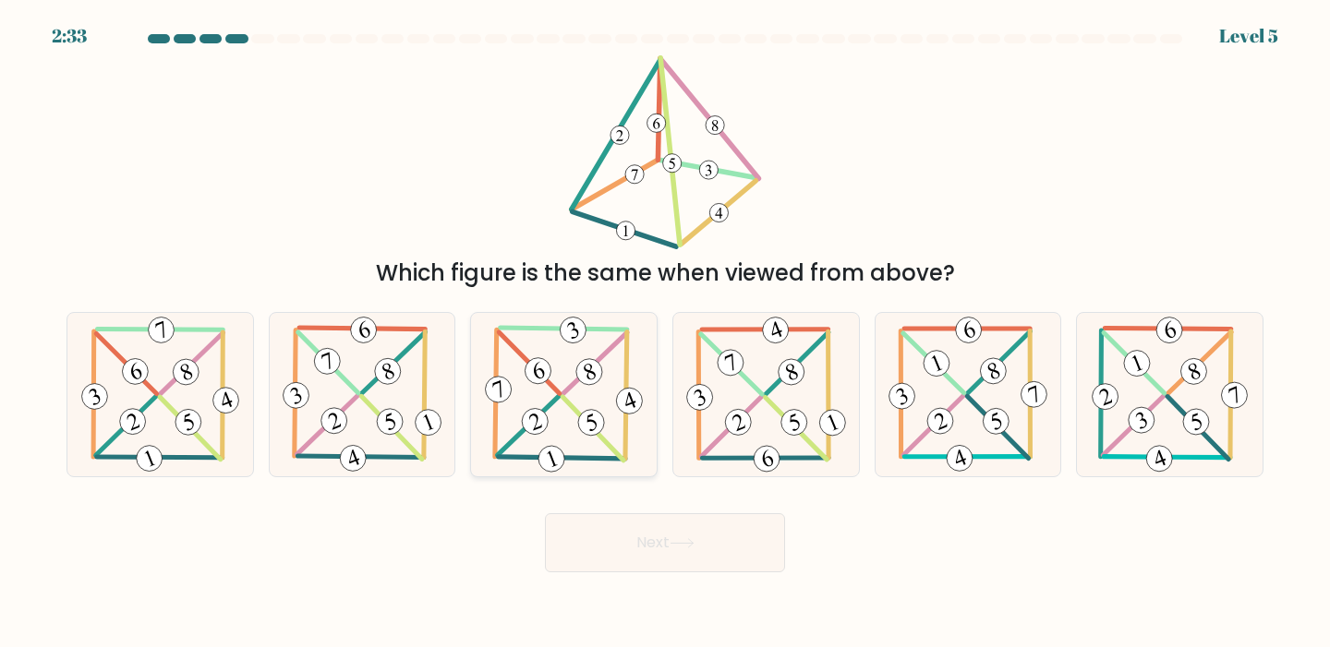
click at [584, 361] on 464 at bounding box center [588, 371] width 33 height 33
click at [665, 333] on input "c." at bounding box center [665, 328] width 1 height 9
radio input "true"
click at [646, 529] on button "Next" at bounding box center [665, 542] width 240 height 59
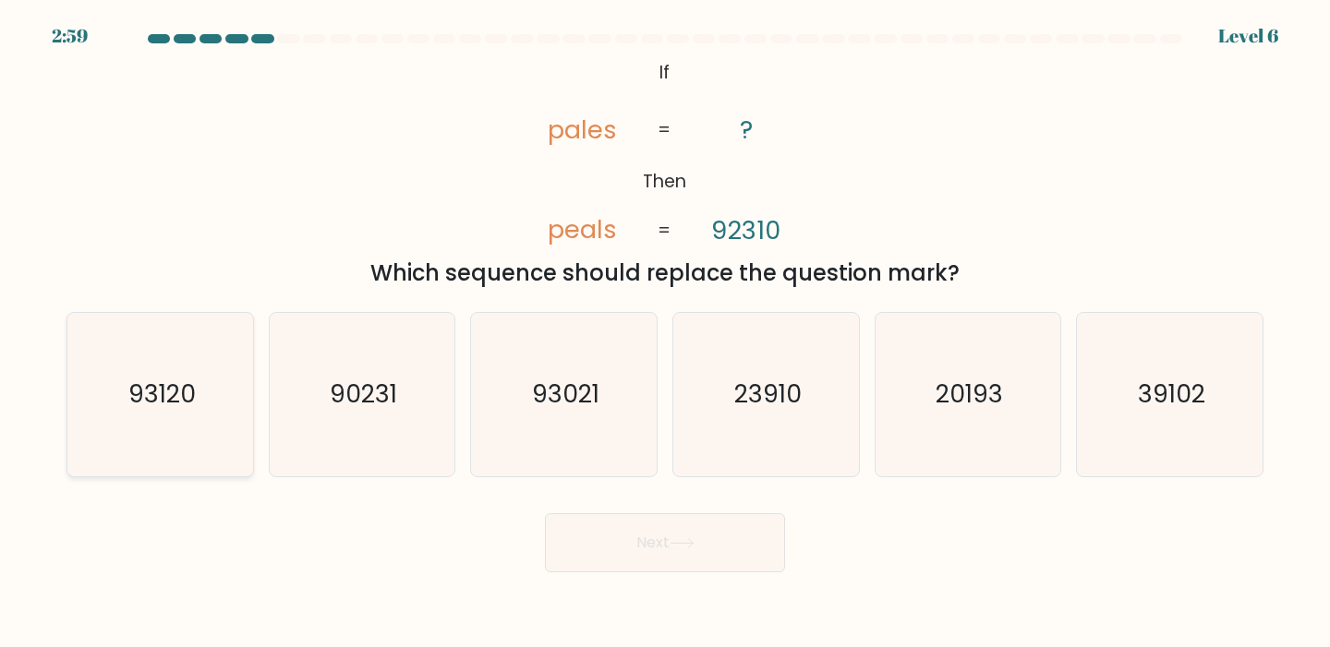
click at [181, 414] on icon "93120" at bounding box center [159, 394] width 163 height 163
click at [665, 333] on input "a. 93120" at bounding box center [665, 328] width 1 height 9
radio input "true"
click at [623, 536] on button "Next" at bounding box center [665, 542] width 240 height 59
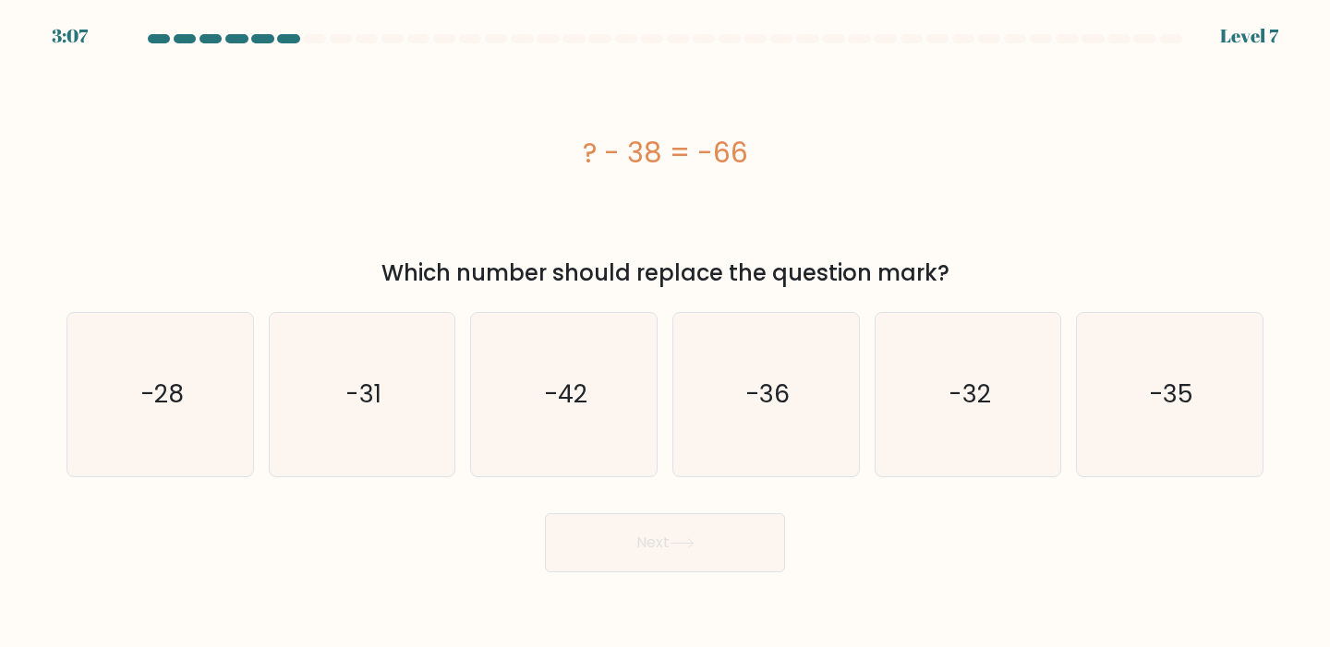
click at [255, 430] on div "a. -28" at bounding box center [160, 394] width 202 height 165
click at [234, 427] on icon "-28" at bounding box center [159, 394] width 163 height 163
click at [665, 333] on input "a. -28" at bounding box center [665, 328] width 1 height 9
radio input "true"
click at [665, 572] on body "3:06 Level 7 a." at bounding box center [665, 323] width 1330 height 647
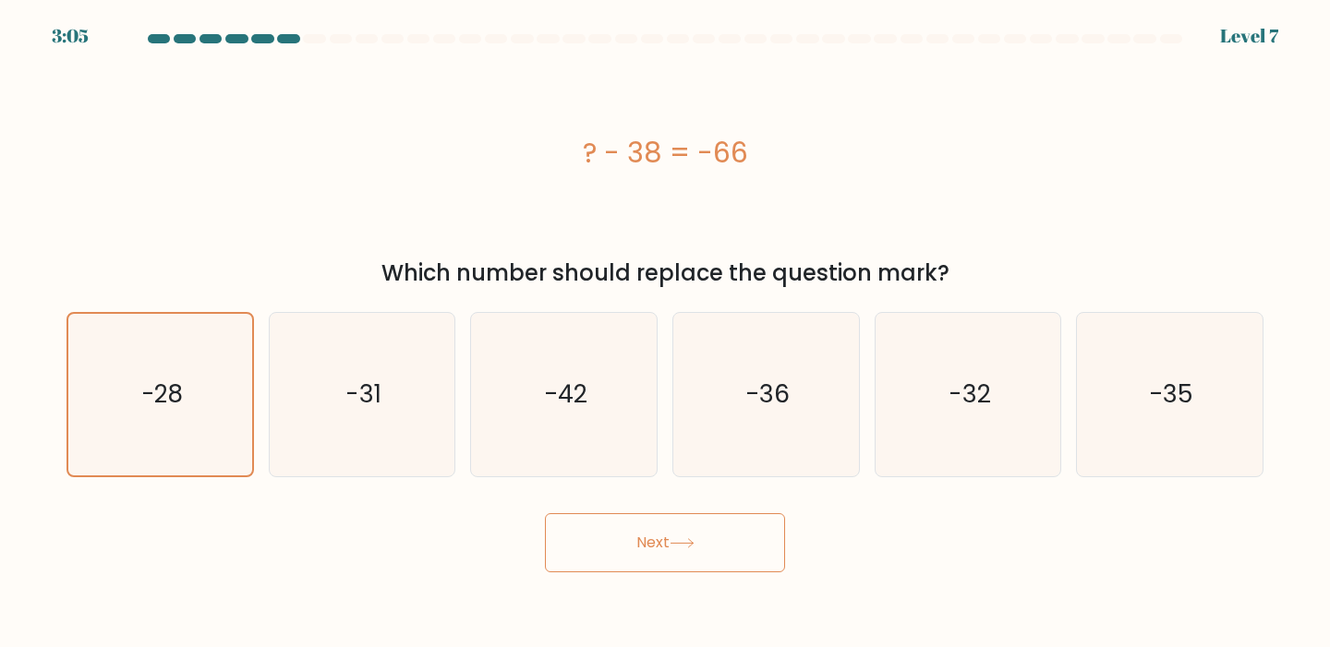
click at [657, 532] on button "Next" at bounding box center [665, 542] width 240 height 59
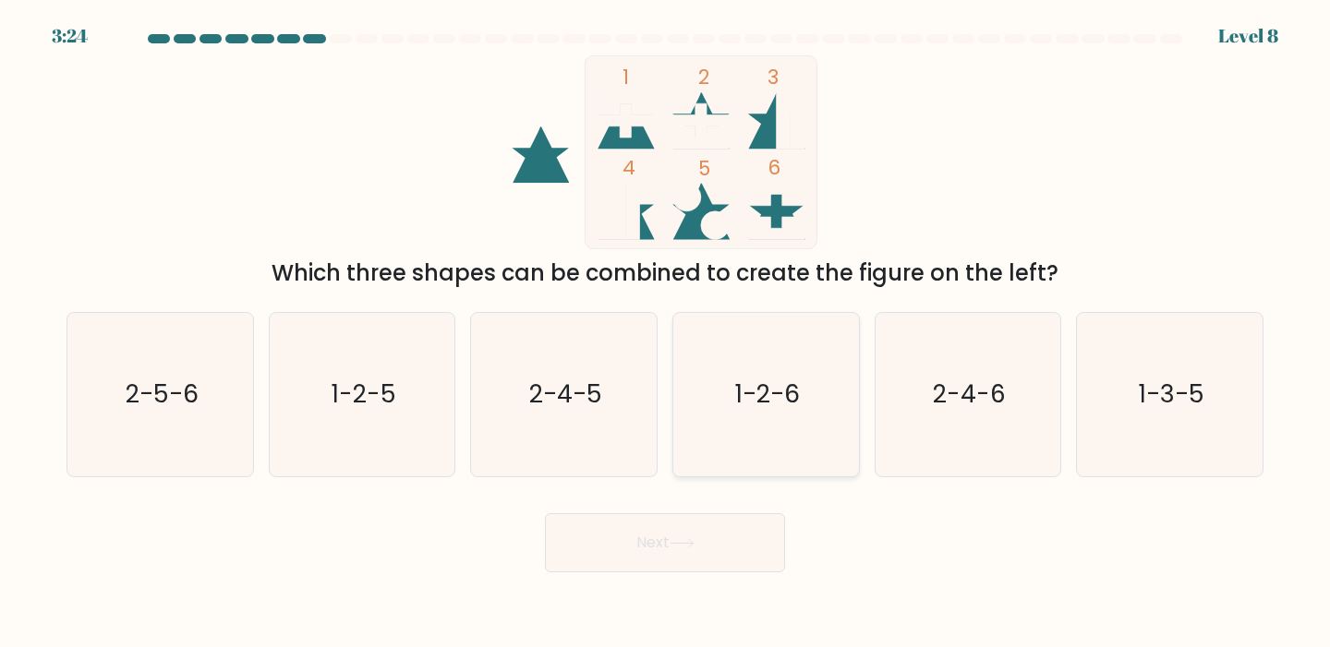
click at [677, 450] on div "1-2-6" at bounding box center [765, 394] width 187 height 165
click at [666, 333] on input "d. 1-2-6" at bounding box center [665, 328] width 1 height 9
radio input "true"
click at [665, 542] on button "Next" at bounding box center [665, 542] width 240 height 59
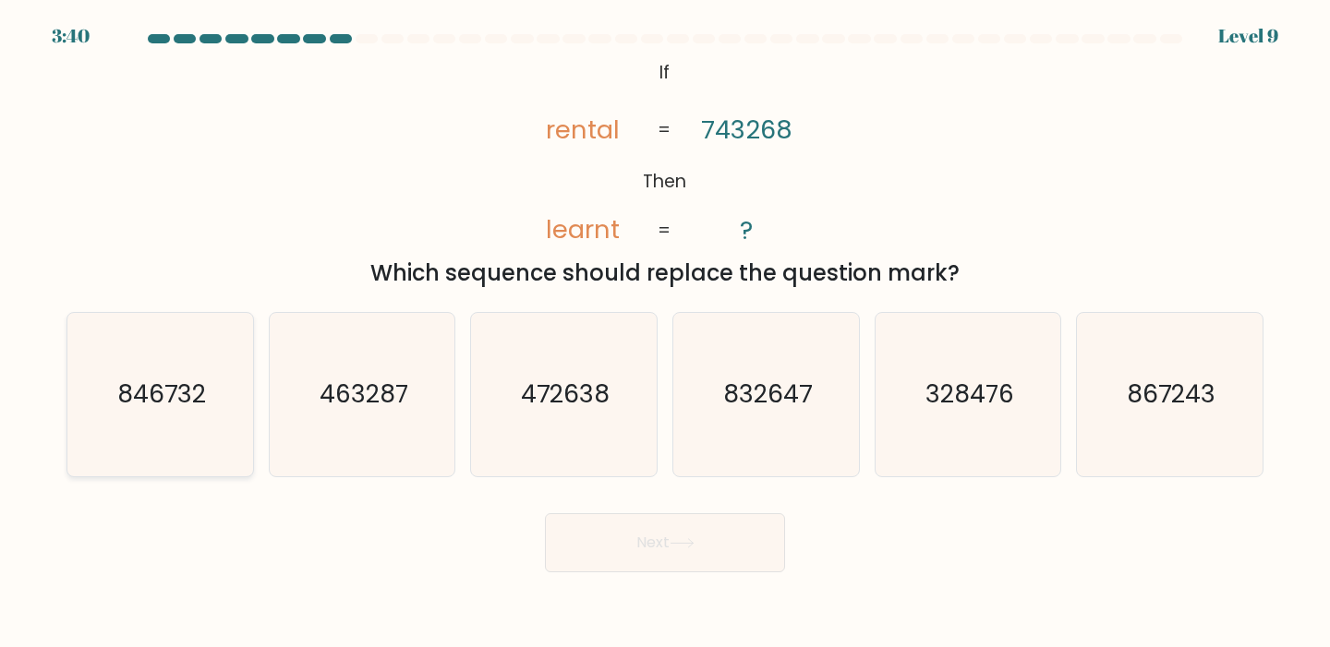
click at [187, 460] on icon "846732" at bounding box center [159, 394] width 163 height 163
click at [665, 333] on input "a. 846732" at bounding box center [665, 328] width 1 height 9
radio input "true"
click at [624, 547] on button "Next" at bounding box center [665, 542] width 240 height 59
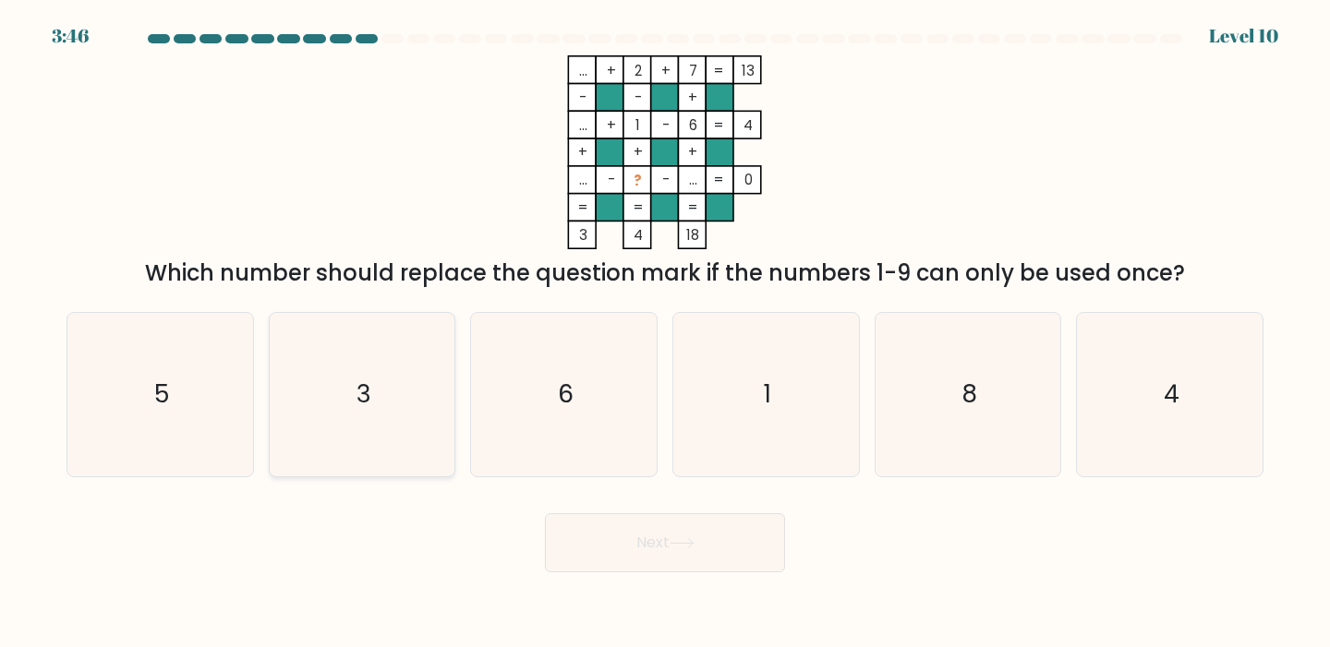
click at [447, 448] on div "3" at bounding box center [362, 394] width 187 height 165
click at [665, 333] on input "b. 3" at bounding box center [665, 328] width 1 height 9
radio input "true"
click at [666, 554] on button "Next" at bounding box center [665, 542] width 240 height 59
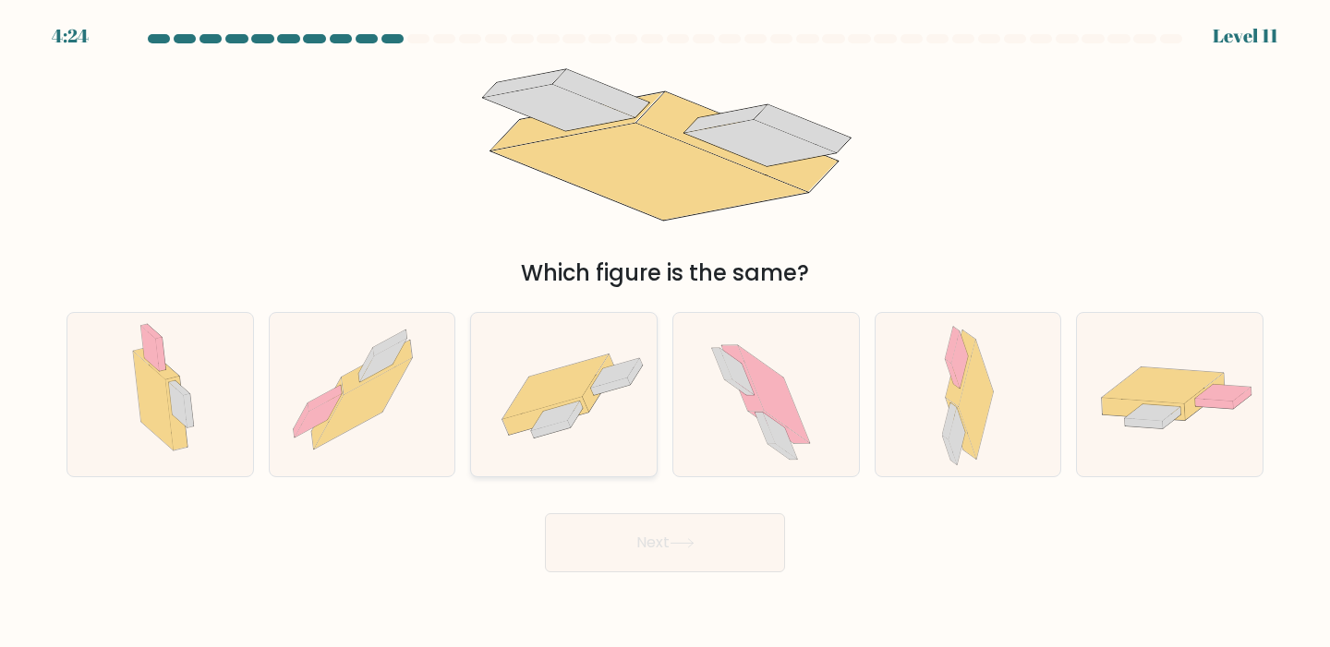
click at [579, 391] on icon at bounding box center [555, 387] width 105 height 65
click at [665, 333] on input "c." at bounding box center [665, 328] width 1 height 9
radio input "true"
click at [711, 557] on button "Next" at bounding box center [665, 542] width 240 height 59
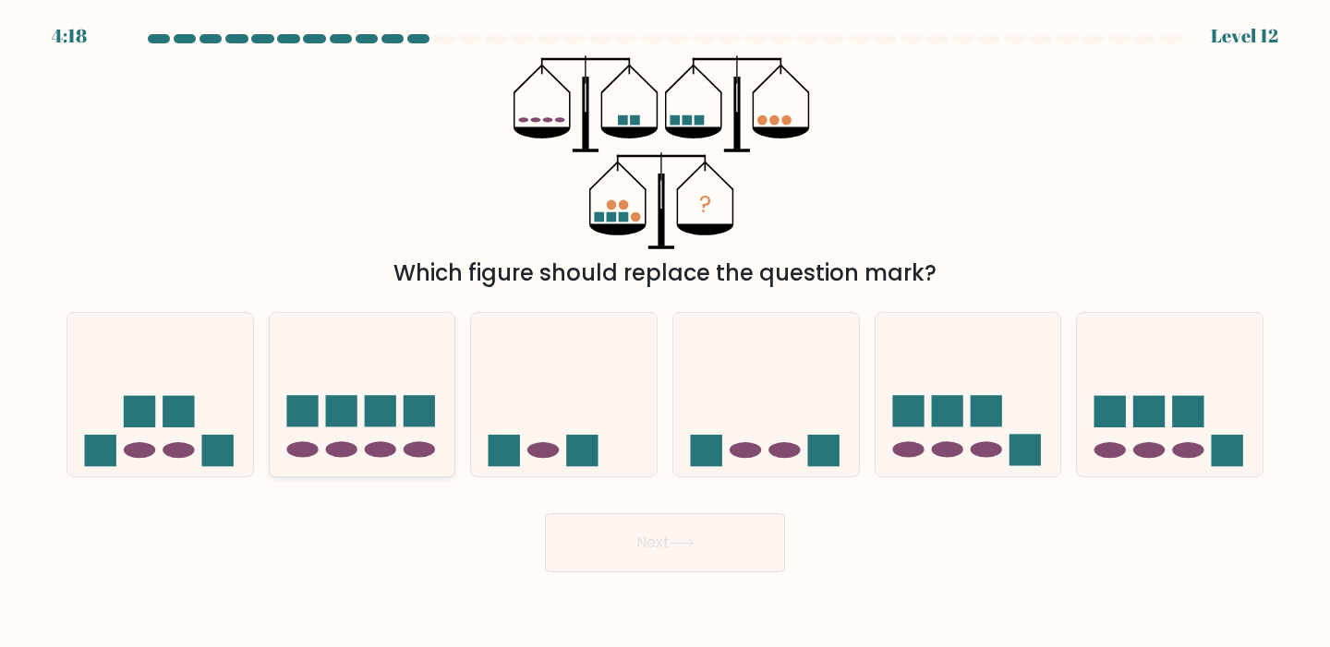
click at [421, 399] on rect at bounding box center [419, 411] width 31 height 31
click at [665, 333] on input "b." at bounding box center [665, 328] width 1 height 9
radio input "true"
click at [627, 564] on button "Next" at bounding box center [665, 542] width 240 height 59
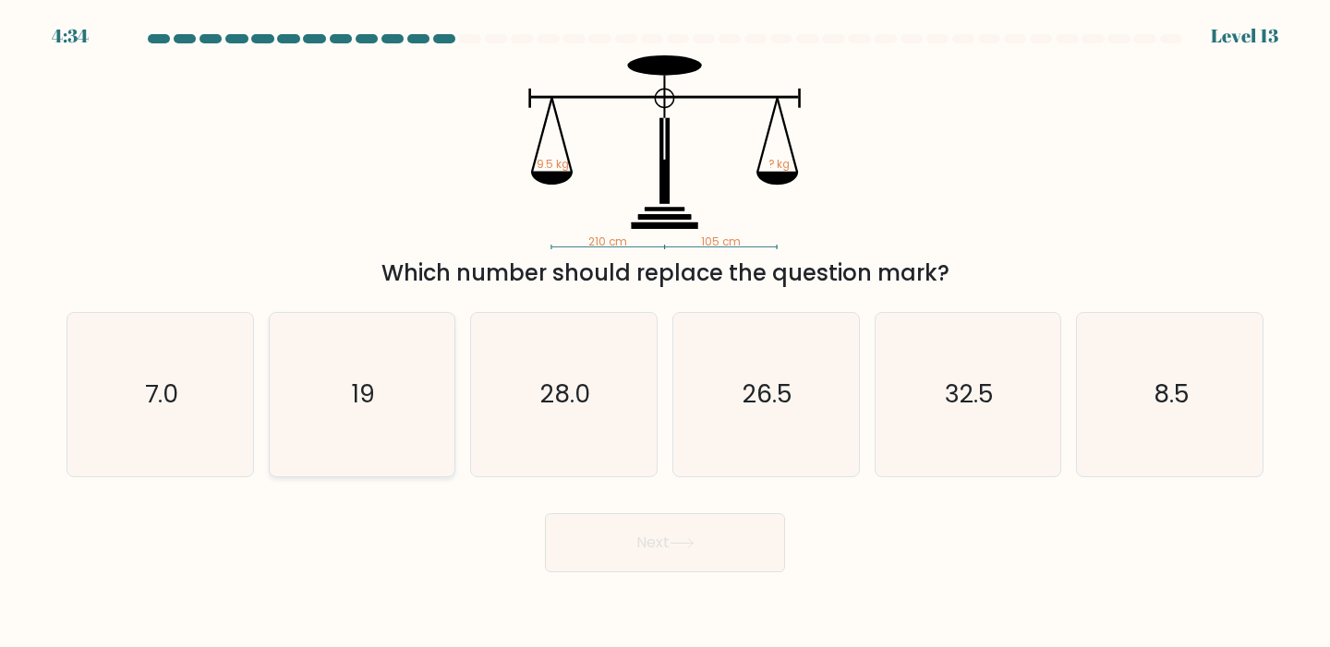
click at [428, 440] on icon "19" at bounding box center [362, 394] width 163 height 163
click at [665, 333] on input "b. 19" at bounding box center [665, 328] width 1 height 9
radio input "true"
click at [654, 563] on button "Next" at bounding box center [665, 542] width 240 height 59
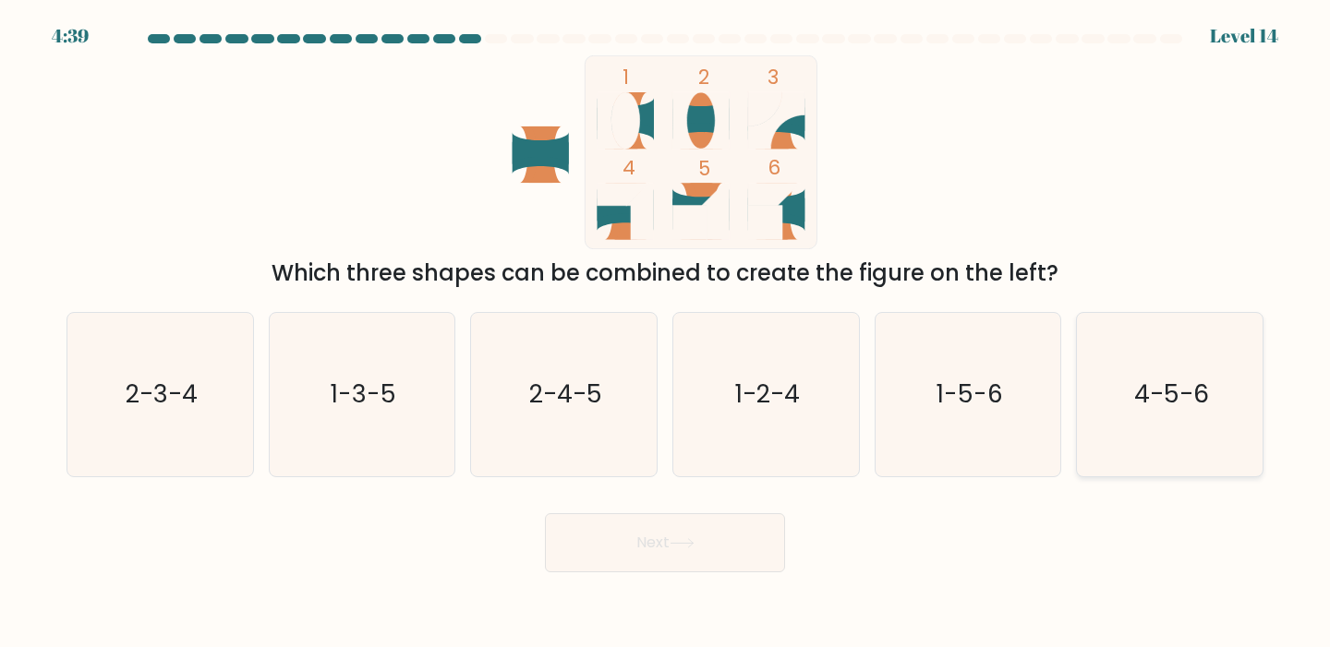
click at [1221, 411] on icon "4-5-6" at bounding box center [1169, 394] width 163 height 163
click at [666, 333] on input "f. 4-5-6" at bounding box center [665, 328] width 1 height 9
radio input "true"
click at [764, 565] on button "Next" at bounding box center [665, 542] width 240 height 59
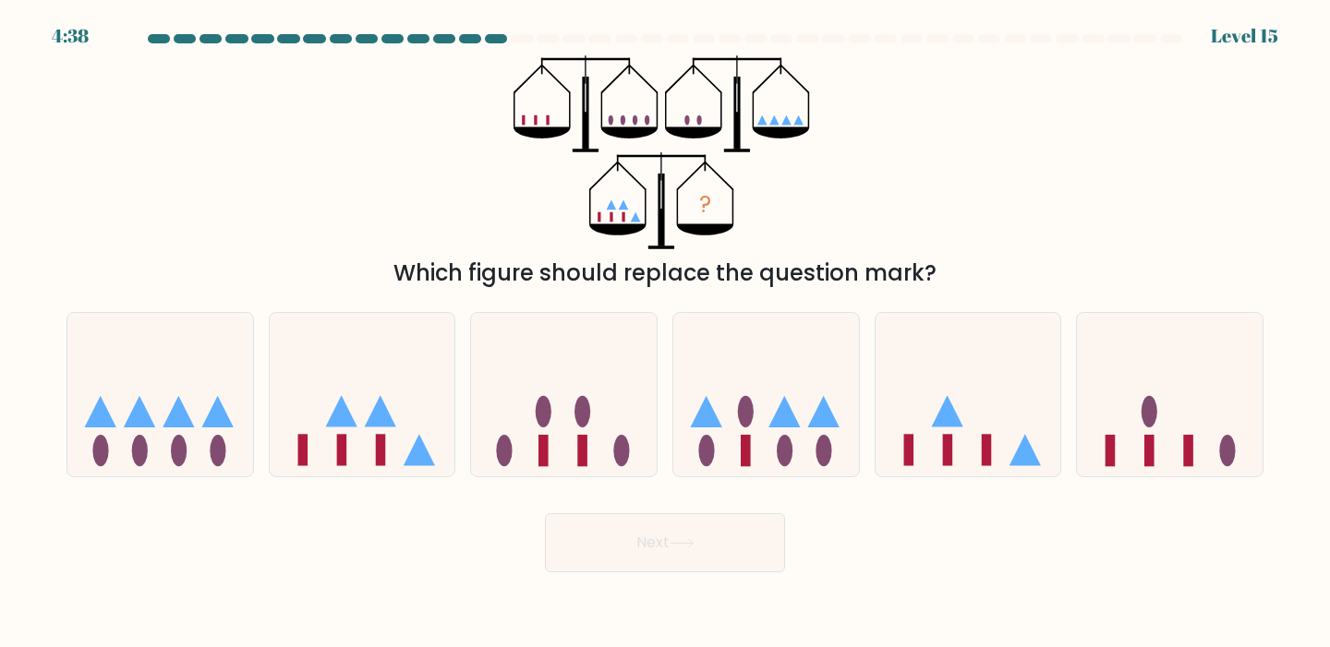
click at [722, 563] on button "Next" at bounding box center [665, 542] width 240 height 59
click at [870, 175] on div "? Which figure should replace the question mark?" at bounding box center [664, 172] width 1219 height 235
click at [365, 419] on icon at bounding box center [363, 394] width 186 height 153
click at [665, 333] on input "b." at bounding box center [665, 328] width 1 height 9
radio input "true"
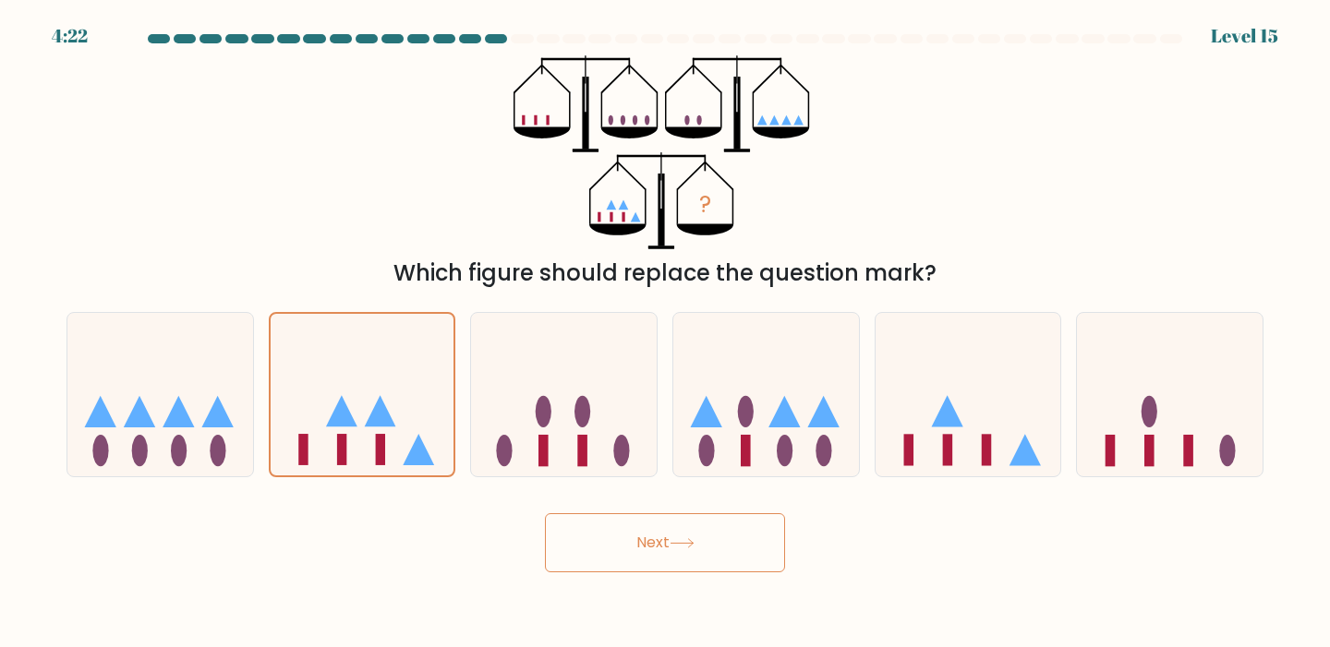
click at [639, 546] on button "Next" at bounding box center [665, 542] width 240 height 59
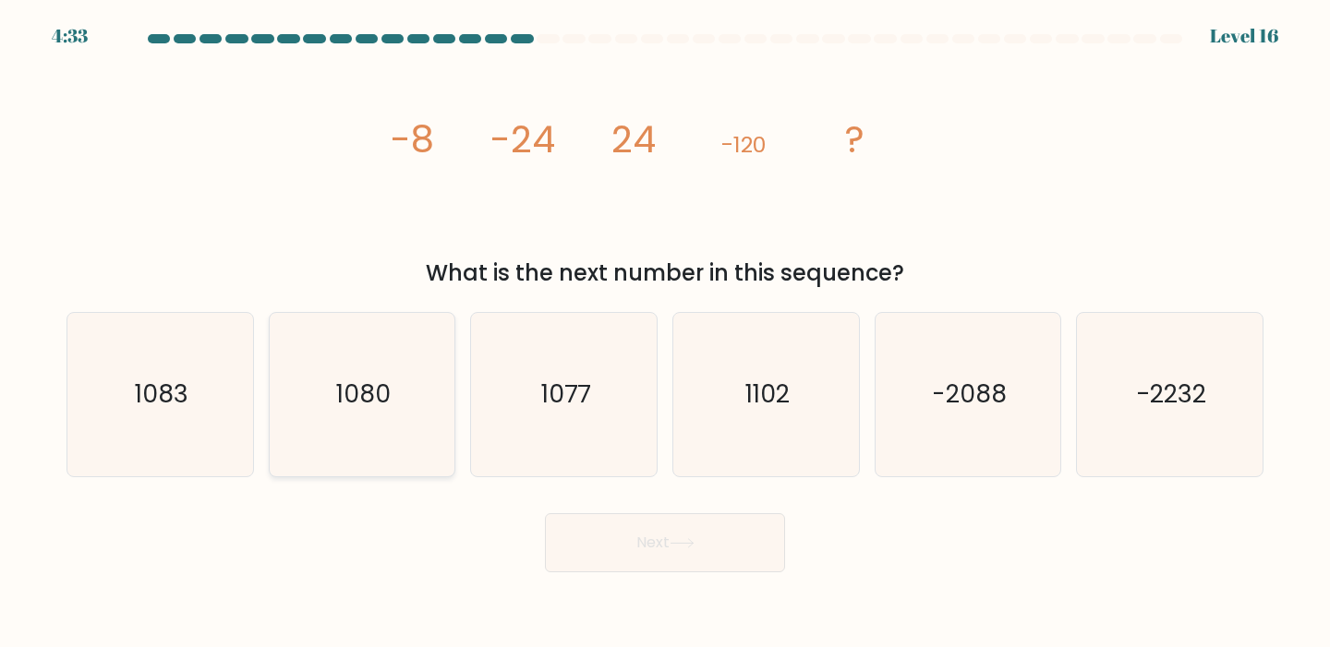
click at [417, 416] on icon "1080" at bounding box center [362, 394] width 163 height 163
click at [665, 333] on input "b. 1080" at bounding box center [665, 328] width 1 height 9
radio input "true"
click at [674, 545] on icon at bounding box center [681, 543] width 25 height 10
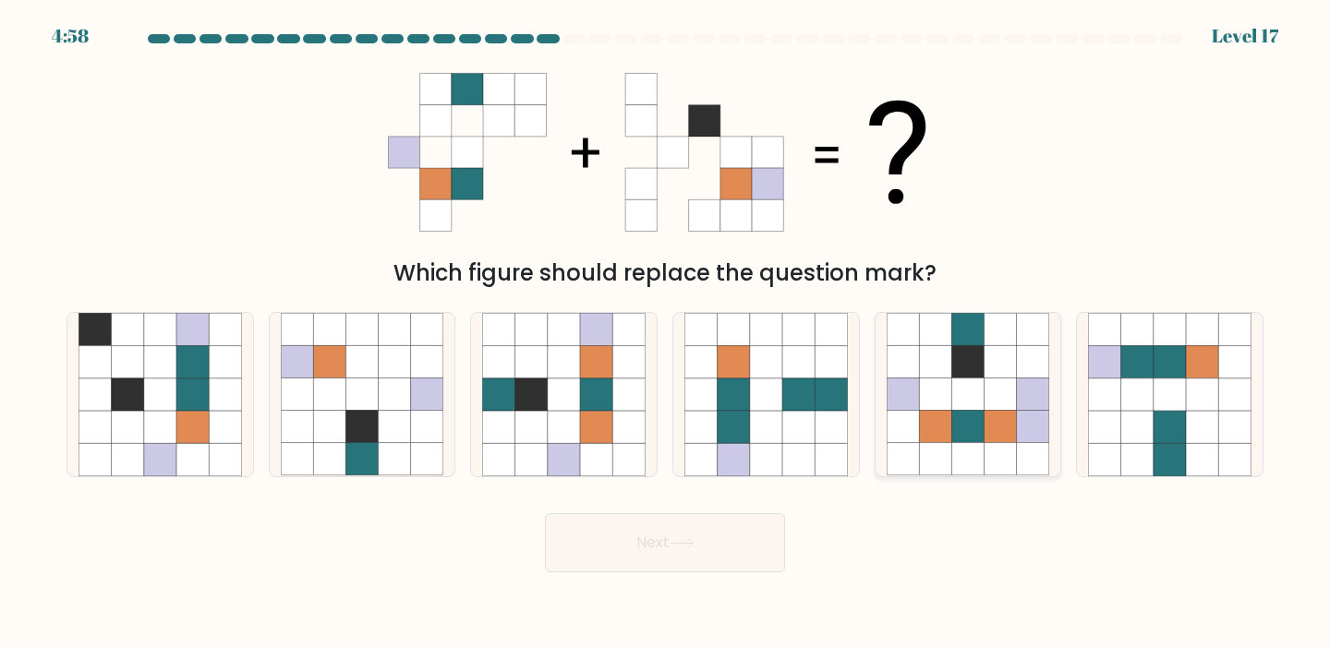
click at [985, 456] on icon at bounding box center [1000, 459] width 32 height 32
click at [666, 333] on input "e." at bounding box center [665, 328] width 1 height 9
radio input "true"
click at [647, 562] on button "Next" at bounding box center [665, 542] width 240 height 59
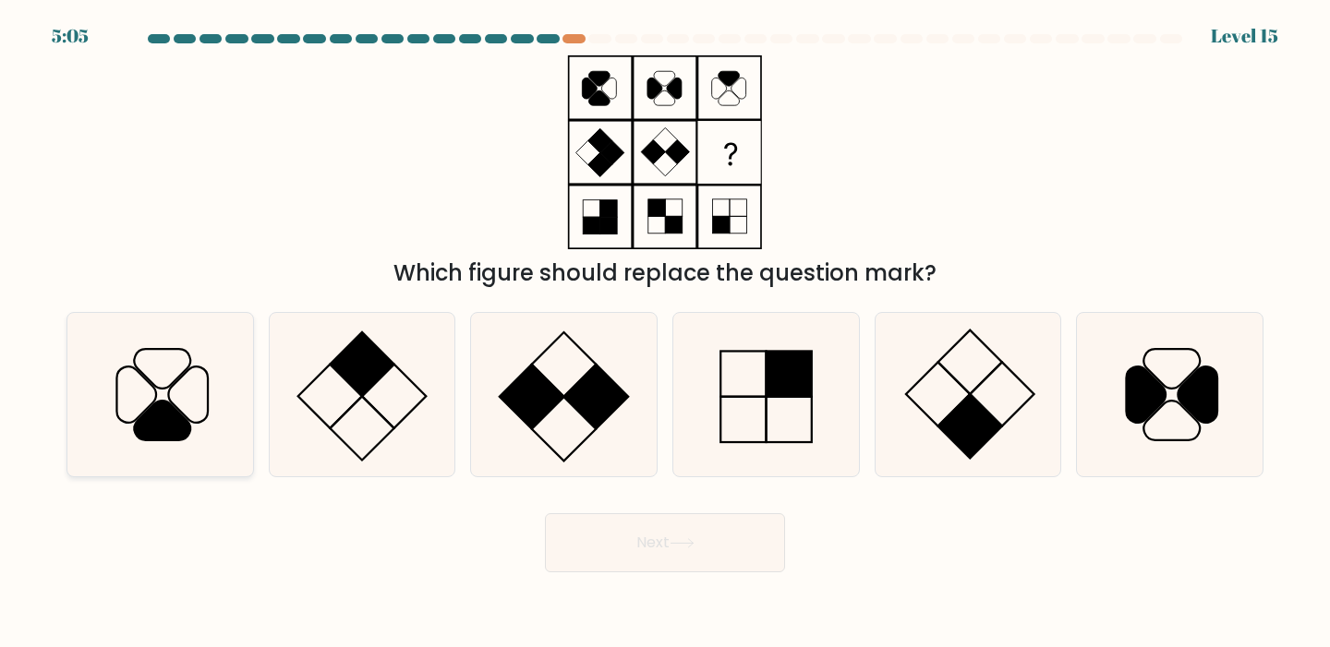
click at [127, 398] on icon at bounding box center [159, 394] width 163 height 163
click at [665, 333] on input "a." at bounding box center [665, 328] width 1 height 9
radio input "true"
click at [695, 556] on button "Next" at bounding box center [665, 542] width 240 height 59
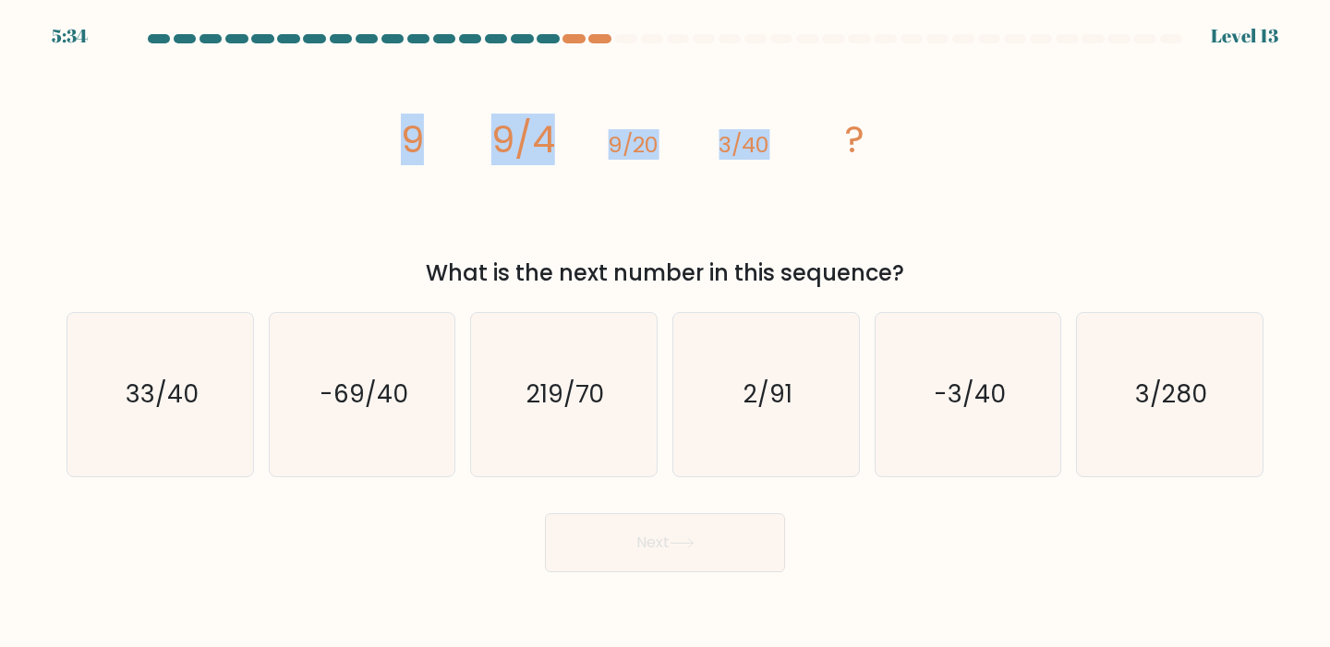
drag, startPoint x: 403, startPoint y: 139, endPoint x: 796, endPoint y: 138, distance: 393.4
click at [796, 138] on icon "image/svg+xml 9 9/4 9/20 3/40 ?" at bounding box center [665, 152] width 554 height 194
copy g "9 9/4 9/20 3/40"
click at [1088, 211] on div "image/svg+xml 9 9/4 9/20 3/40 ? What is the next number in this sequence?" at bounding box center [664, 172] width 1219 height 235
click at [803, 462] on icon "2/91" at bounding box center [765, 394] width 163 height 163
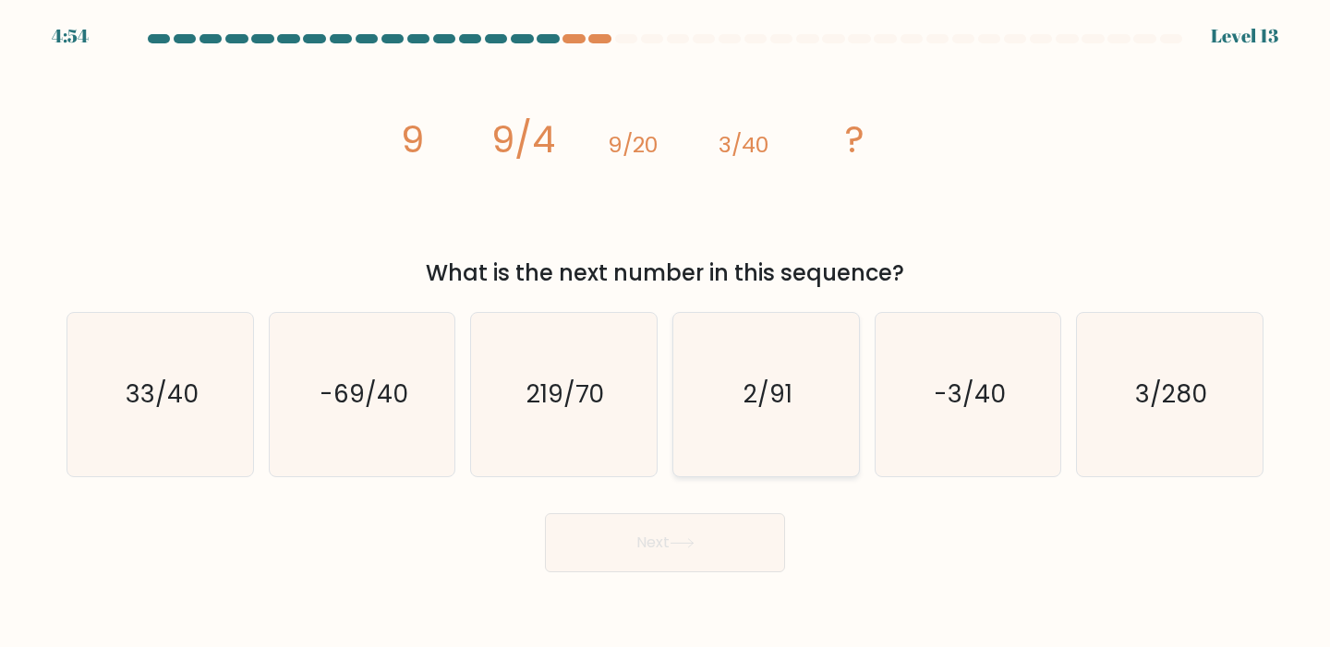
click at [666, 333] on input "d. 2/91" at bounding box center [665, 328] width 1 height 9
radio input "true"
click at [661, 577] on body "4:51 Level 13" at bounding box center [665, 323] width 1330 height 647
click at [666, 572] on body "4:50 Level 13" at bounding box center [665, 323] width 1330 height 647
click at [677, 560] on button "Next" at bounding box center [665, 542] width 240 height 59
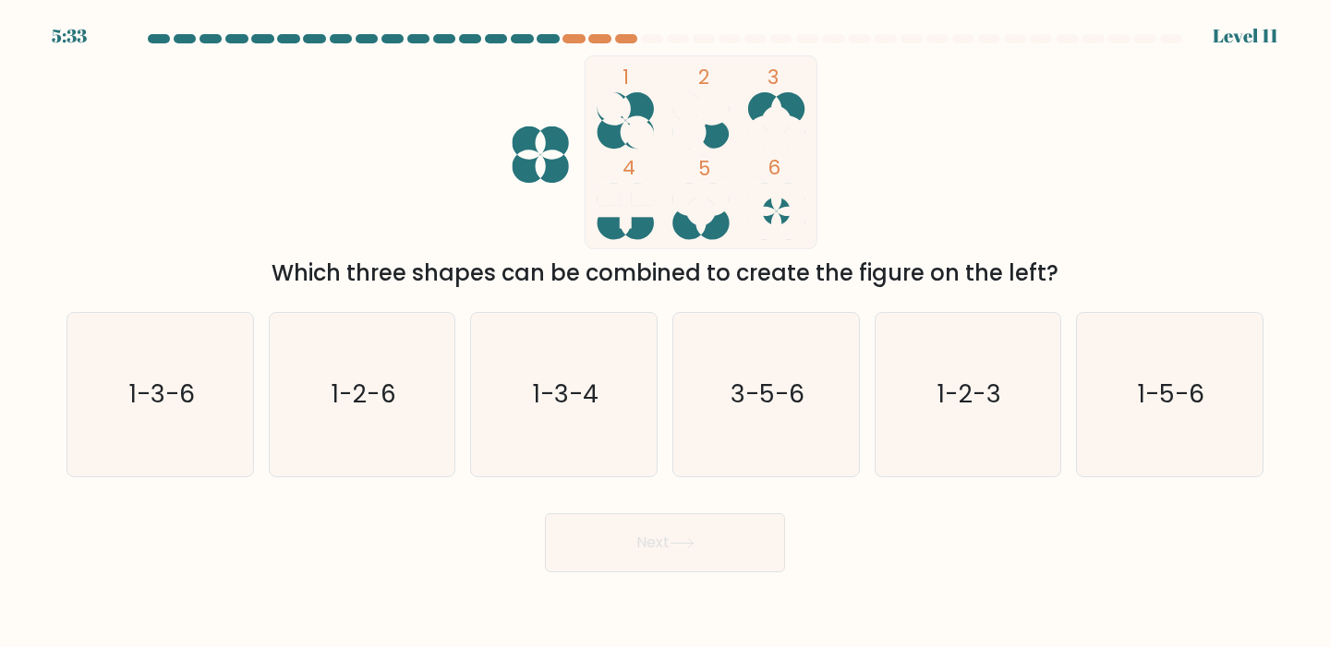
click at [847, 567] on div "Next" at bounding box center [664, 536] width 1219 height 73
click at [747, 378] on text "3-5-6" at bounding box center [767, 395] width 74 height 34
click at [666, 333] on input "d. 3-5-6" at bounding box center [665, 328] width 1 height 9
radio input "true"
click at [659, 545] on button "Next" at bounding box center [665, 542] width 240 height 59
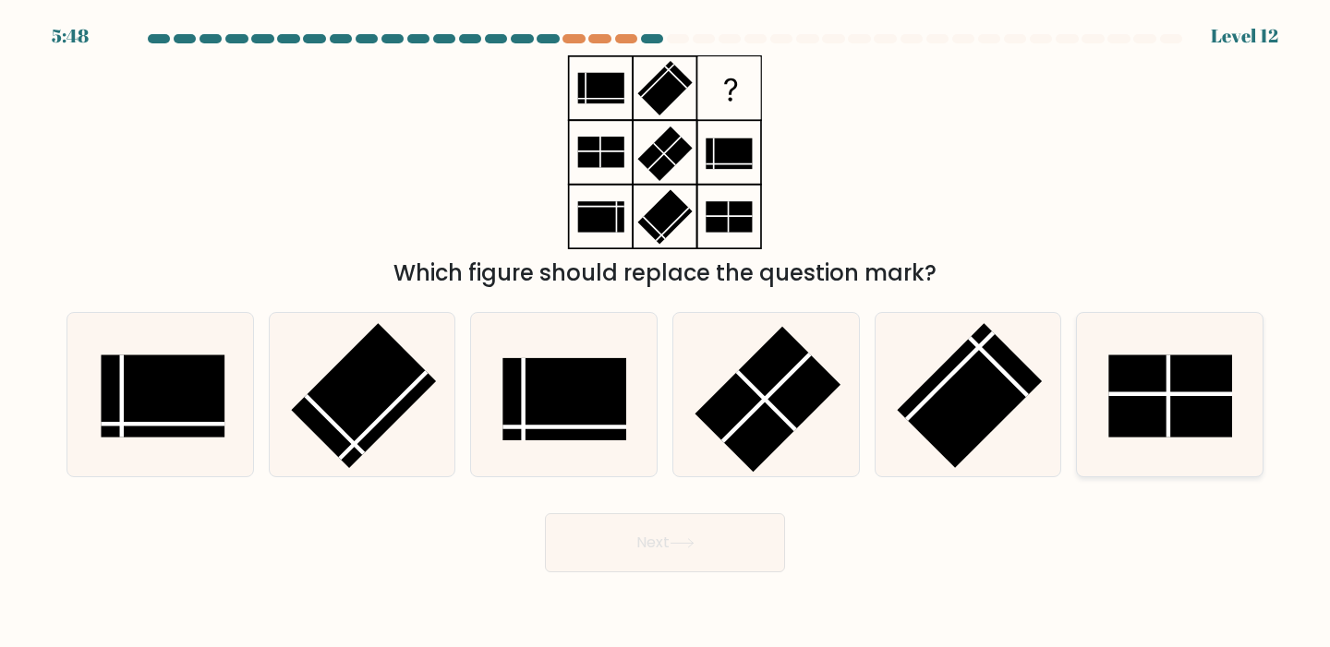
click at [1214, 365] on rect at bounding box center [1170, 396] width 123 height 82
click at [666, 333] on input "f." at bounding box center [665, 328] width 1 height 9
radio input "true"
drag, startPoint x: 775, startPoint y: 527, endPoint x: 745, endPoint y: 536, distance: 30.7
click at [775, 527] on button "Next" at bounding box center [665, 542] width 240 height 59
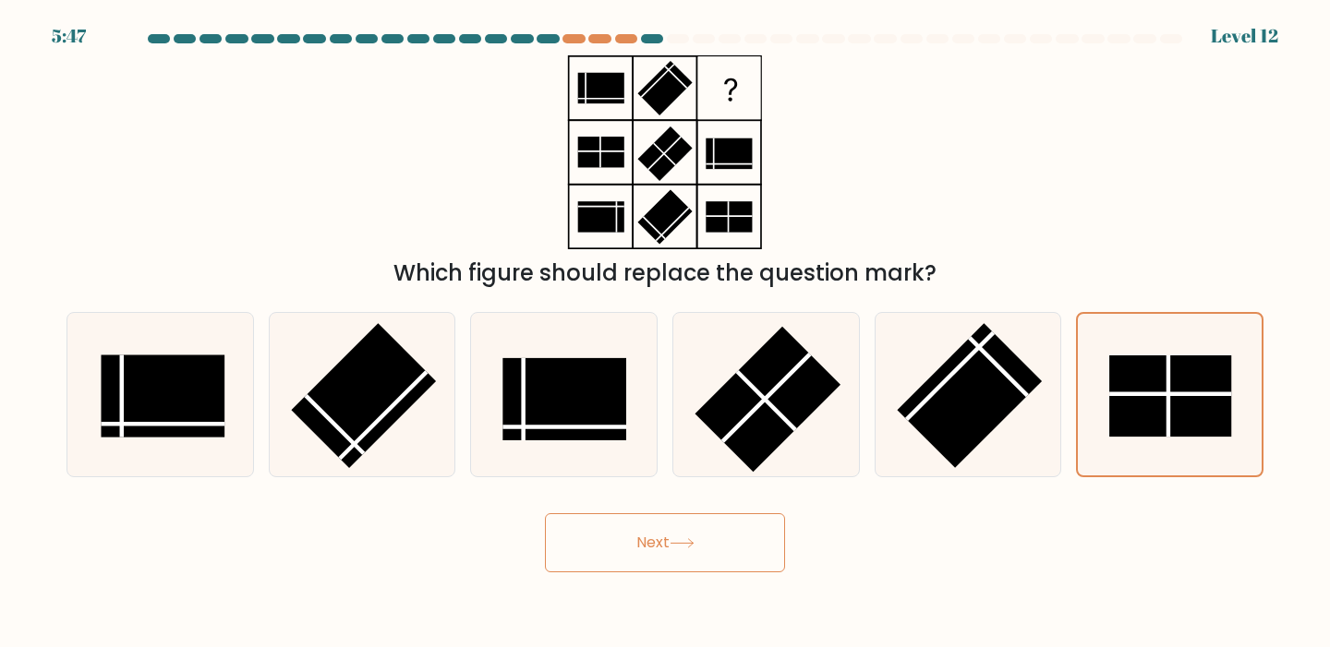
click at [694, 546] on icon at bounding box center [681, 543] width 25 height 10
click at [685, 559] on button "Next" at bounding box center [665, 542] width 240 height 59
click at [1064, 275] on div "Which figure should replace the question mark?" at bounding box center [665, 273] width 1175 height 33
click at [1009, 389] on rect at bounding box center [969, 396] width 145 height 145
click at [666, 333] on input "e." at bounding box center [665, 328] width 1 height 9
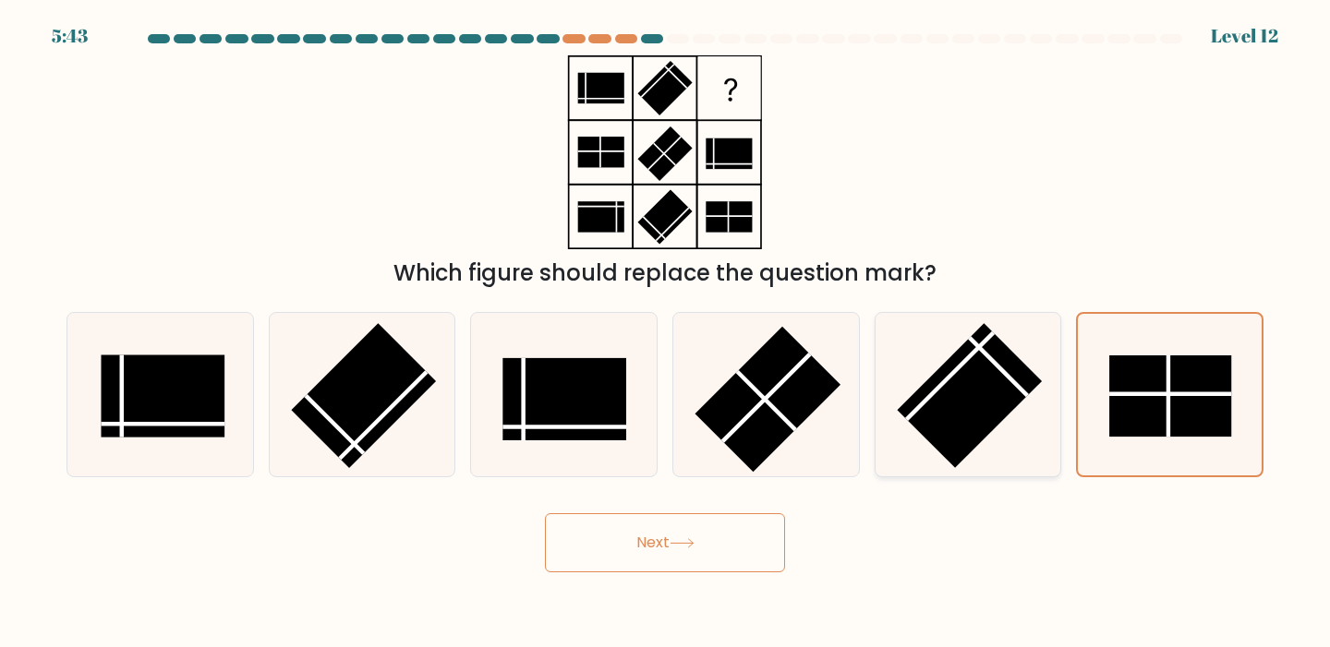
radio input "true"
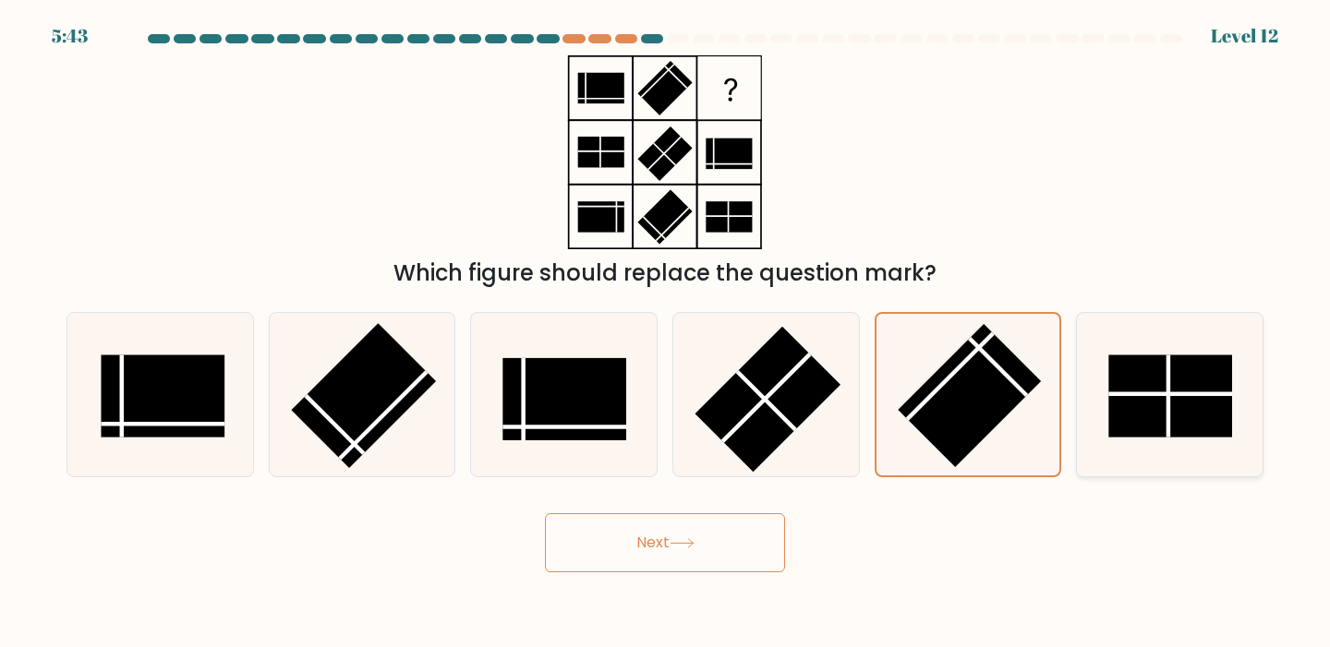
click at [1157, 387] on rect at bounding box center [1170, 396] width 123 height 82
click at [666, 333] on input "f." at bounding box center [665, 328] width 1 height 9
radio input "true"
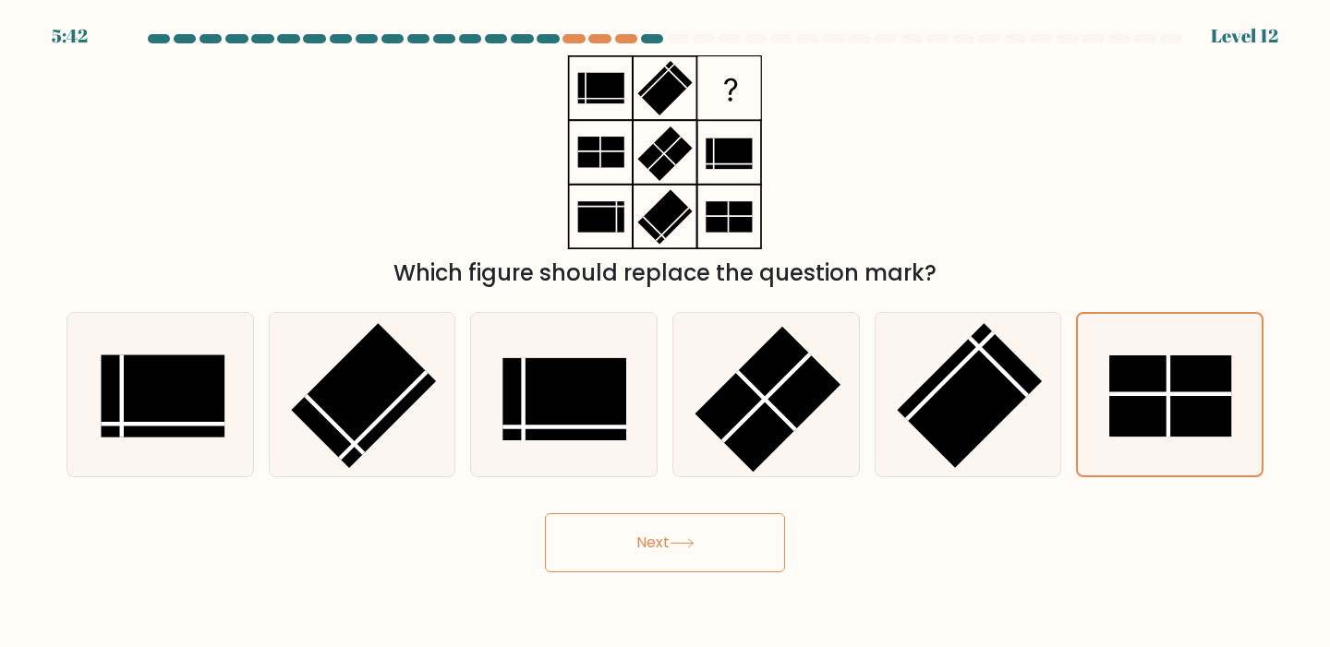
click at [661, 555] on button "Next" at bounding box center [665, 542] width 240 height 59
click at [1022, 192] on div "Which figure should replace the question mark?" at bounding box center [664, 172] width 1219 height 235
click at [740, 172] on icon at bounding box center [664, 152] width 231 height 194
click at [895, 346] on icon at bounding box center [967, 394] width 163 height 163
click at [666, 333] on input "e." at bounding box center [665, 328] width 1 height 9
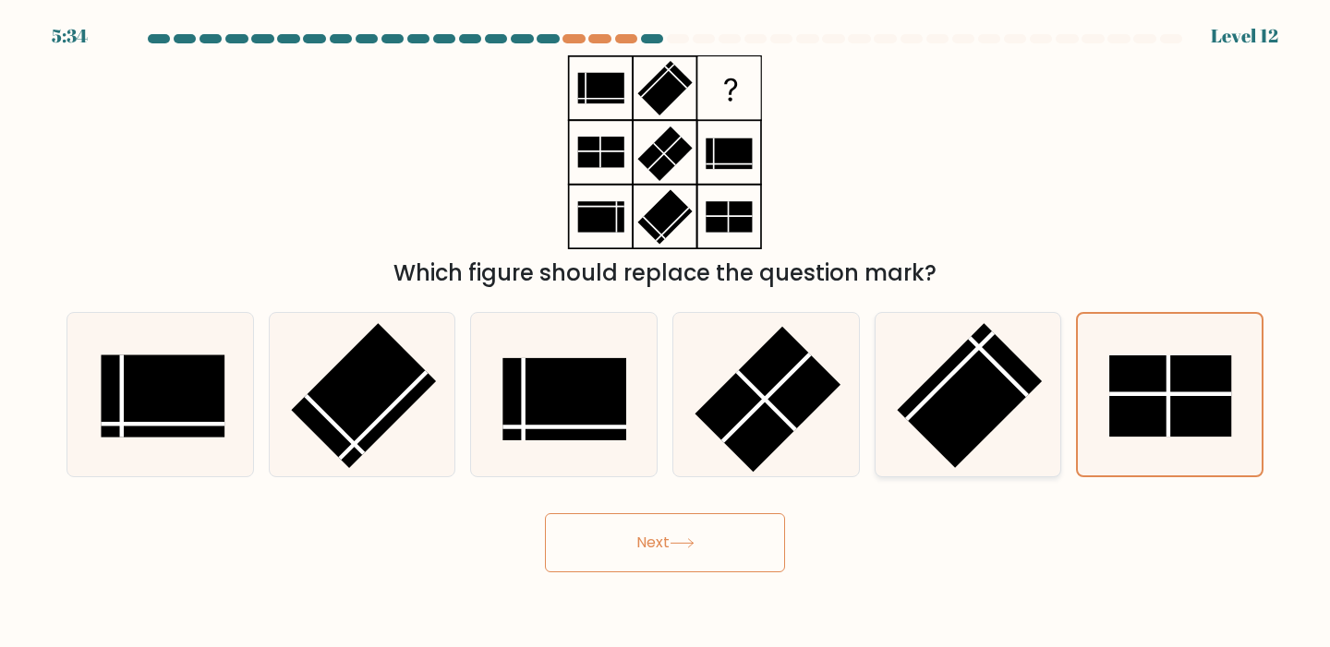
radio input "true"
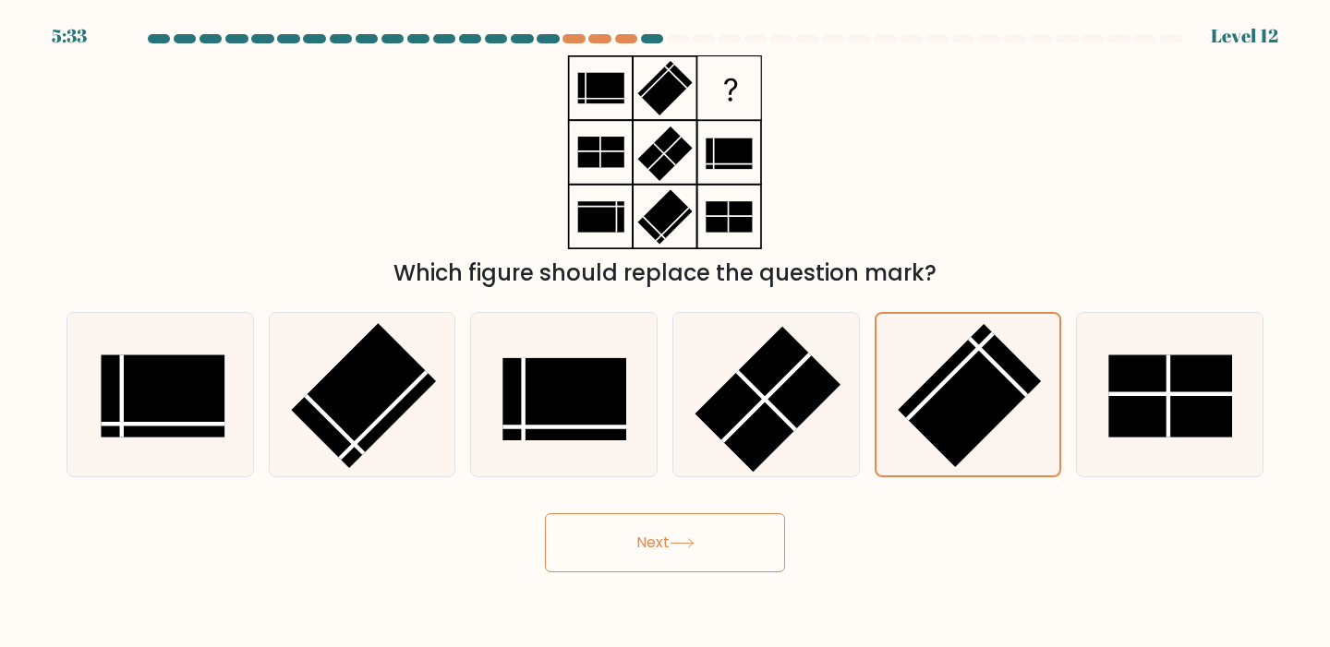
click at [1066, 359] on div "e." at bounding box center [968, 394] width 202 height 165
click at [1085, 335] on div at bounding box center [1169, 394] width 187 height 165
click at [666, 333] on input "f." at bounding box center [665, 328] width 1 height 9
radio input "true"
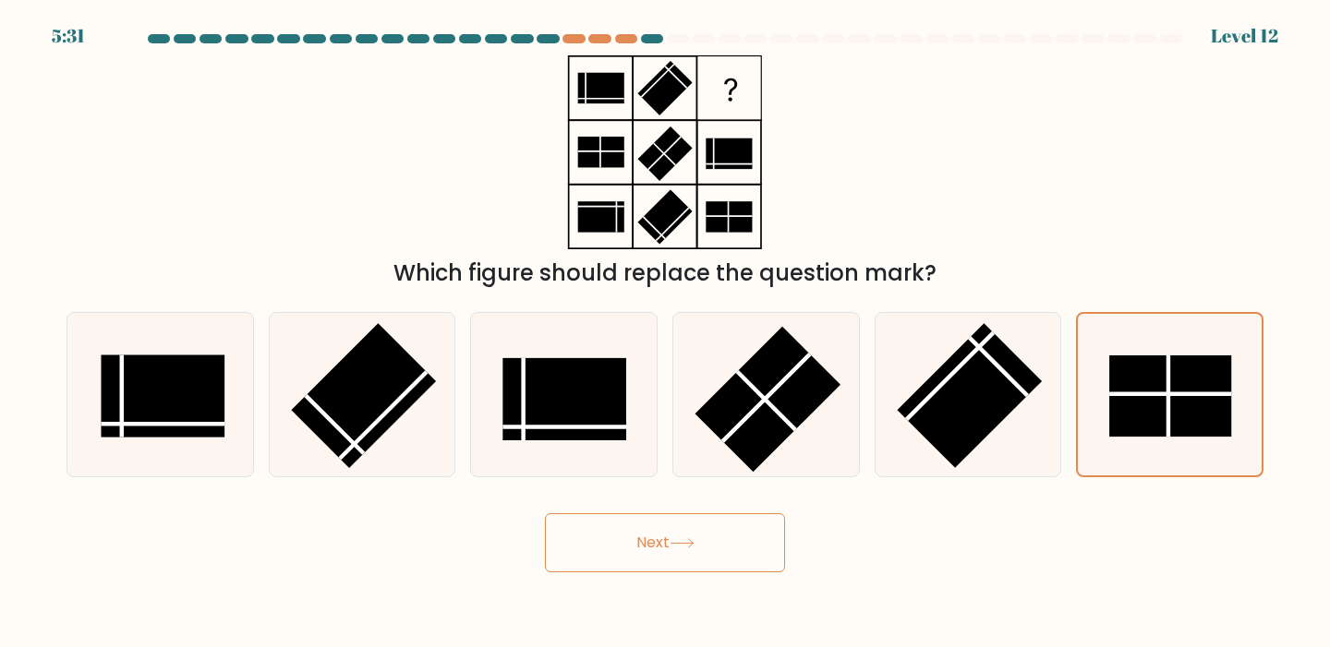
click at [794, 523] on div "Next" at bounding box center [664, 536] width 1219 height 73
click at [724, 546] on button "Next" at bounding box center [665, 542] width 240 height 59
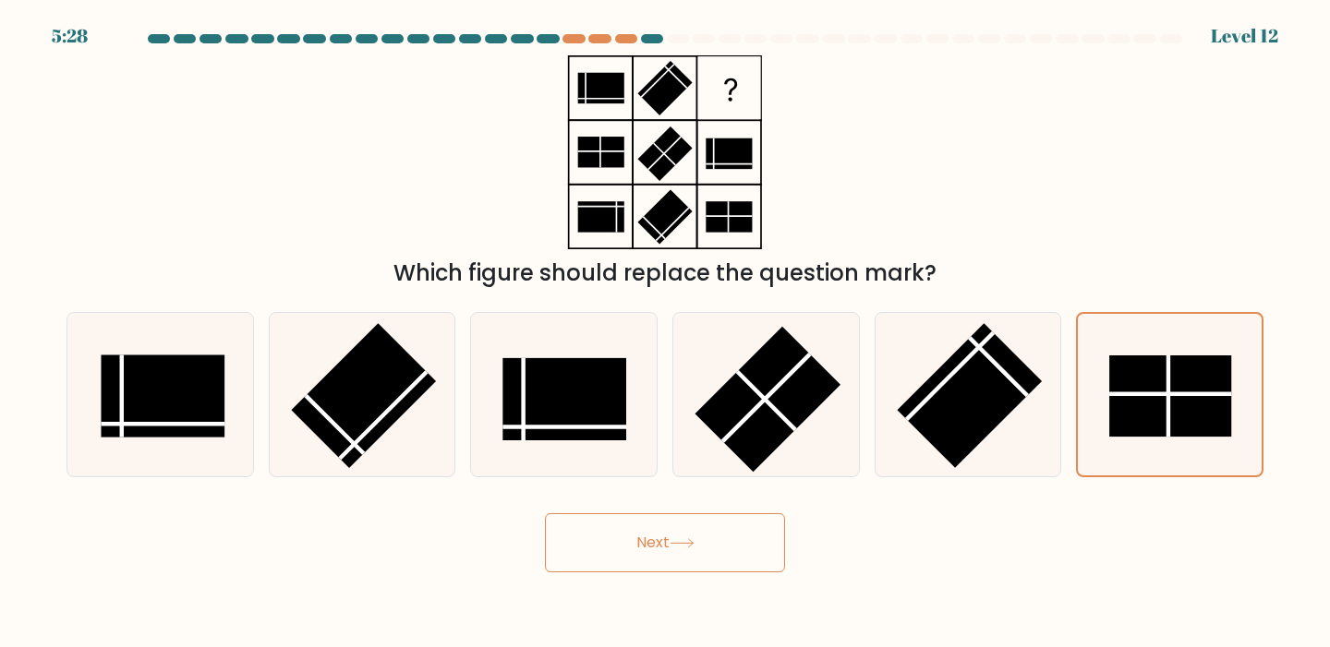
click at [588, 559] on button "Next" at bounding box center [665, 542] width 240 height 59
click at [545, 513] on button "Next" at bounding box center [665, 542] width 240 height 59
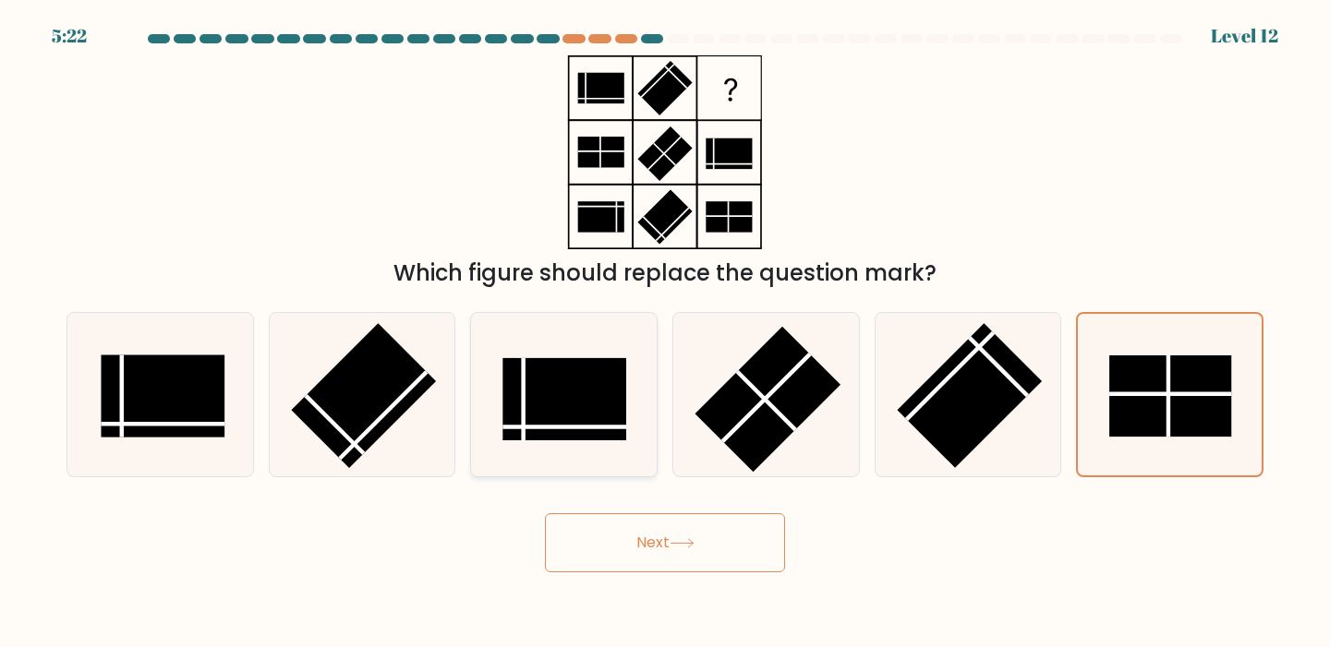
click at [526, 324] on icon at bounding box center [563, 394] width 163 height 163
click at [665, 324] on input "c." at bounding box center [665, 328] width 1 height 9
radio input "true"
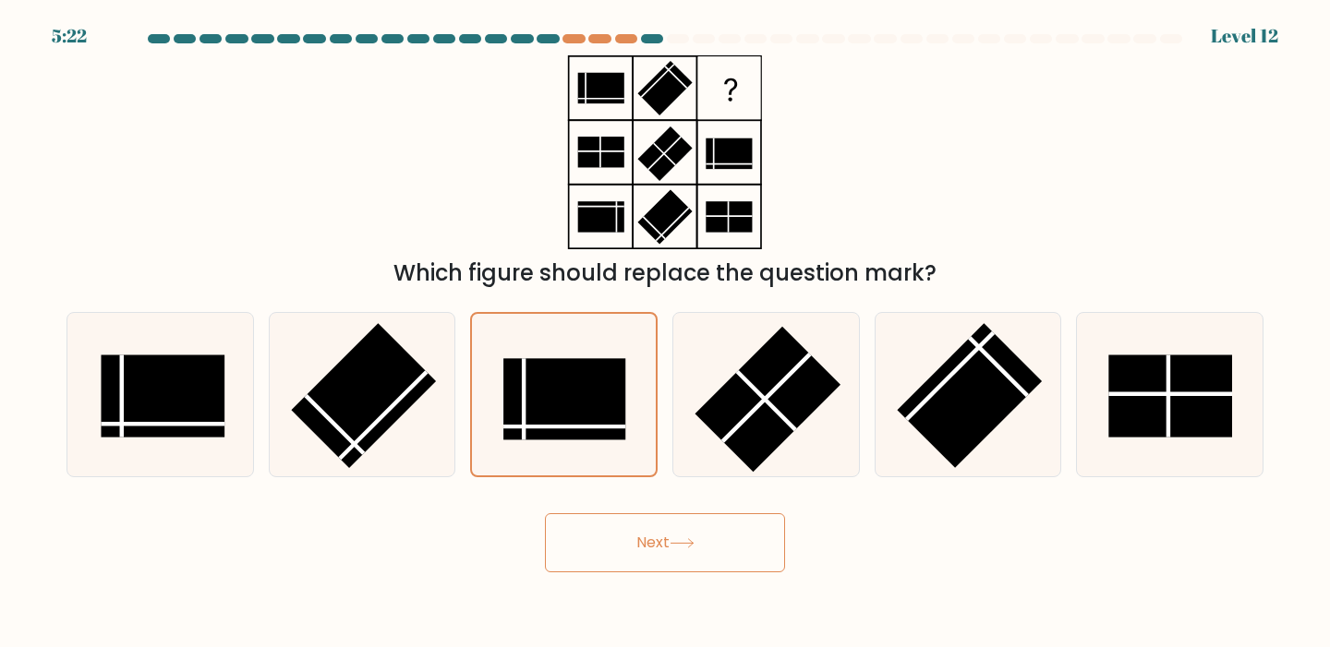
click at [635, 536] on button "Next" at bounding box center [665, 542] width 240 height 59
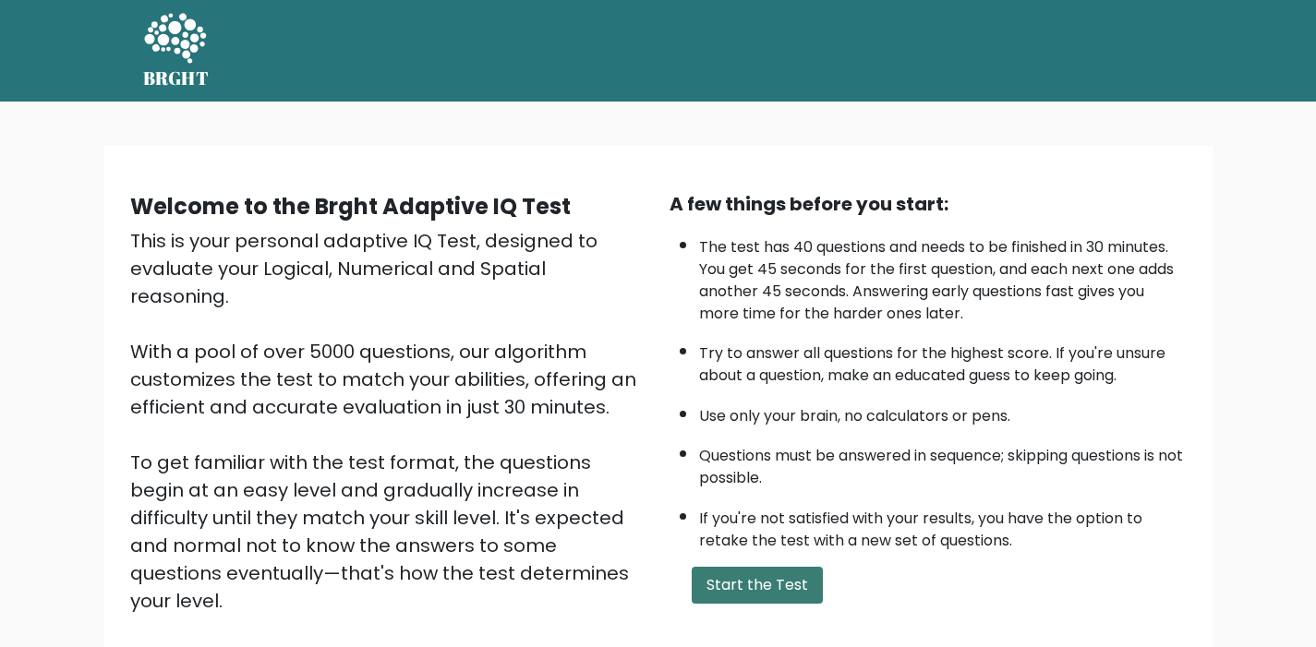
click at [780, 576] on button "Start the Test" at bounding box center [757, 585] width 131 height 37
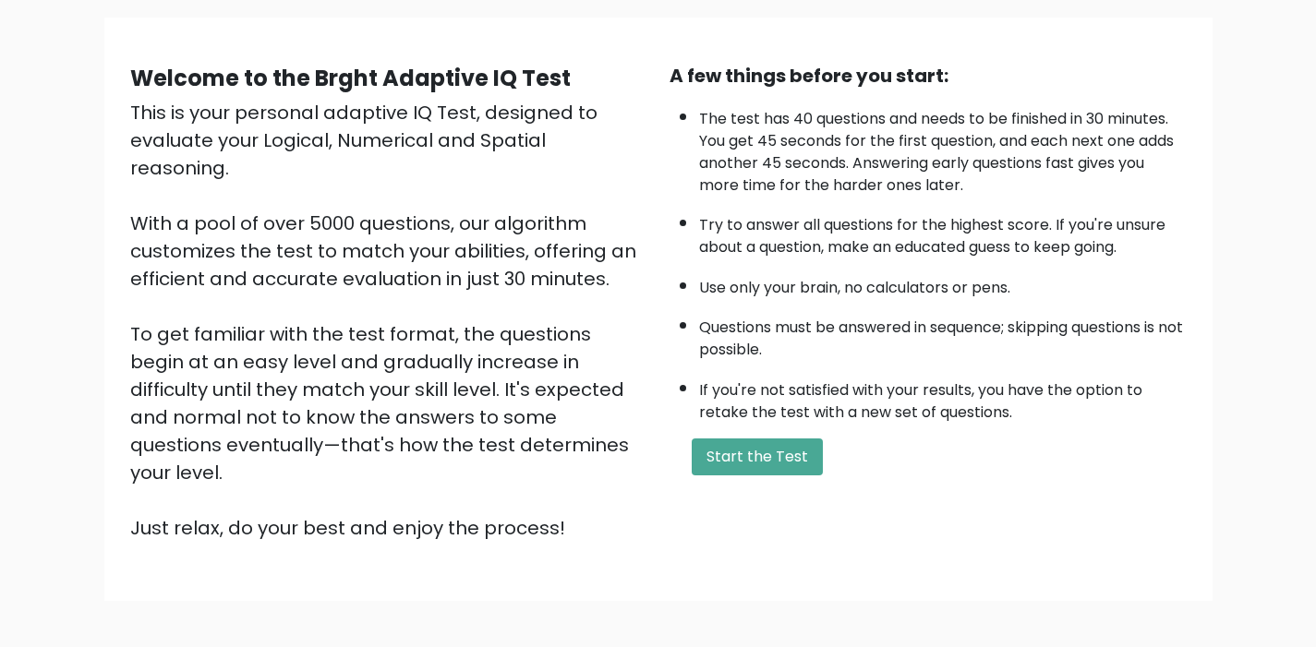
scroll to position [199, 0]
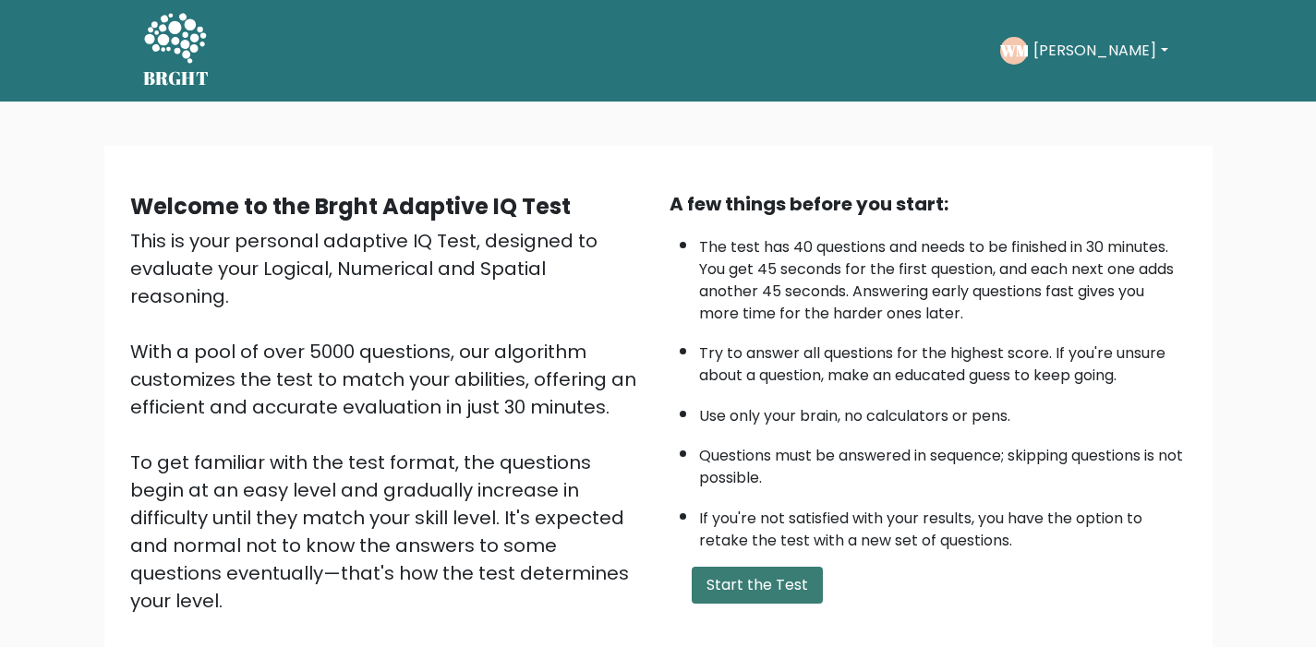
click at [725, 577] on button "Start the Test" at bounding box center [757, 585] width 131 height 37
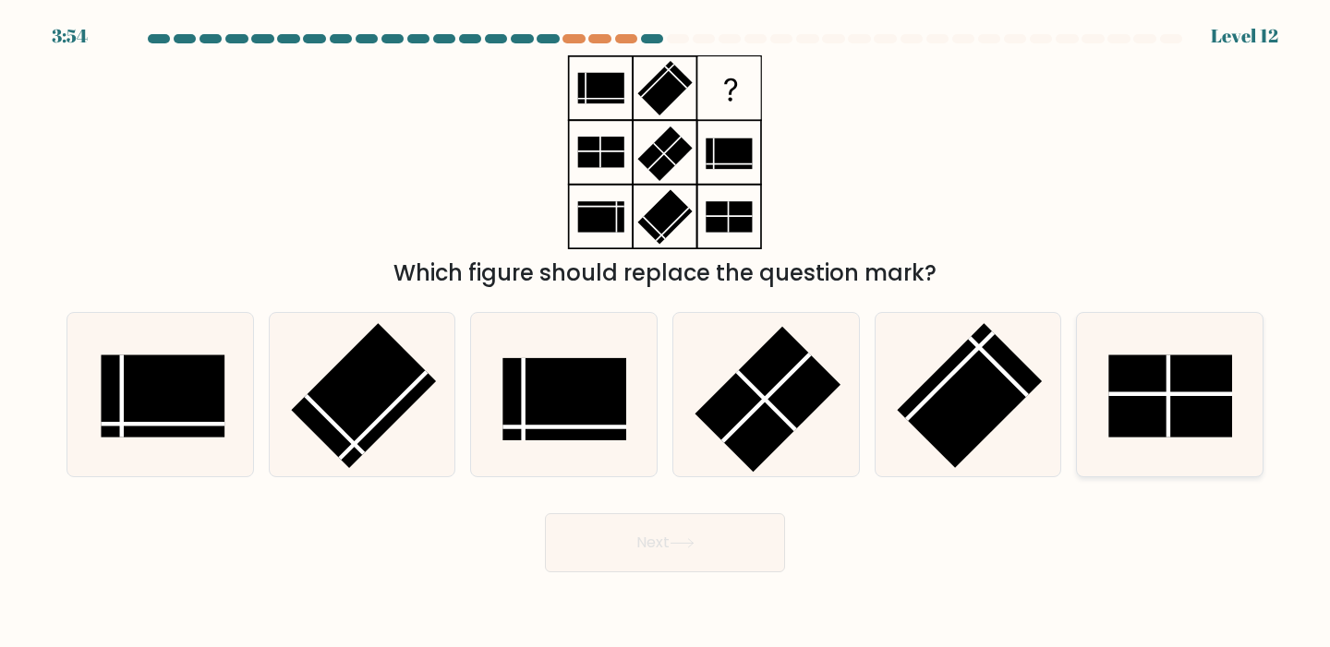
click at [1138, 385] on rect at bounding box center [1170, 396] width 123 height 82
click at [666, 333] on input "f." at bounding box center [665, 328] width 1 height 9
radio input "true"
click at [744, 515] on button "Next" at bounding box center [665, 542] width 240 height 59
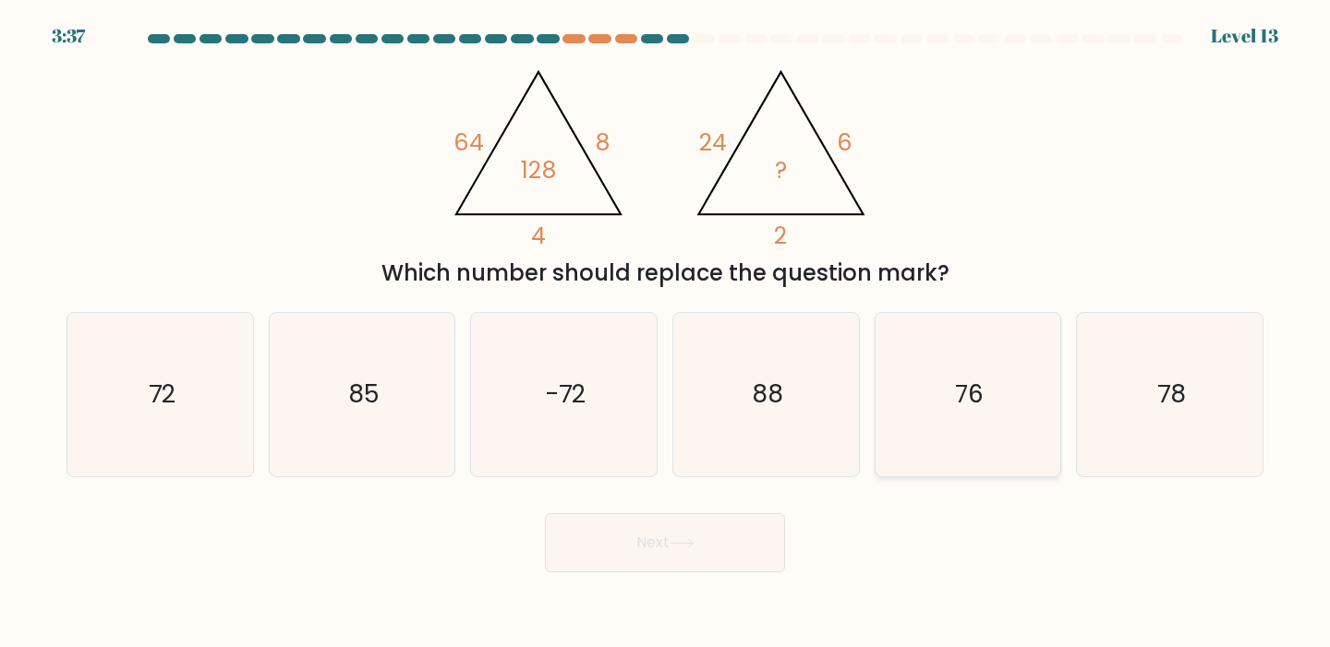
click at [964, 420] on icon "76" at bounding box center [967, 394] width 163 height 163
click at [666, 333] on input "e. 76" at bounding box center [665, 328] width 1 height 9
radio input "true"
click at [726, 541] on button "Next" at bounding box center [665, 542] width 240 height 59
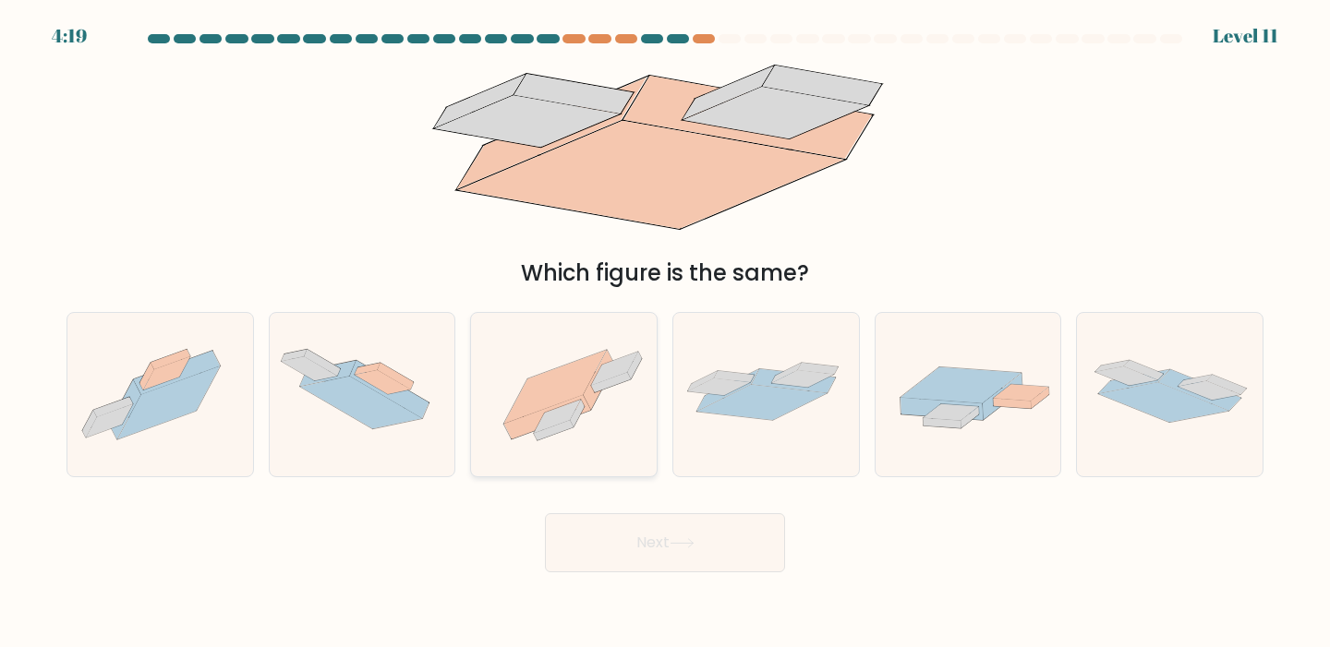
click at [603, 423] on icon at bounding box center [564, 394] width 186 height 139
click at [665, 333] on input "c." at bounding box center [665, 328] width 1 height 9
radio input "true"
click at [631, 570] on button "Next" at bounding box center [665, 542] width 240 height 59
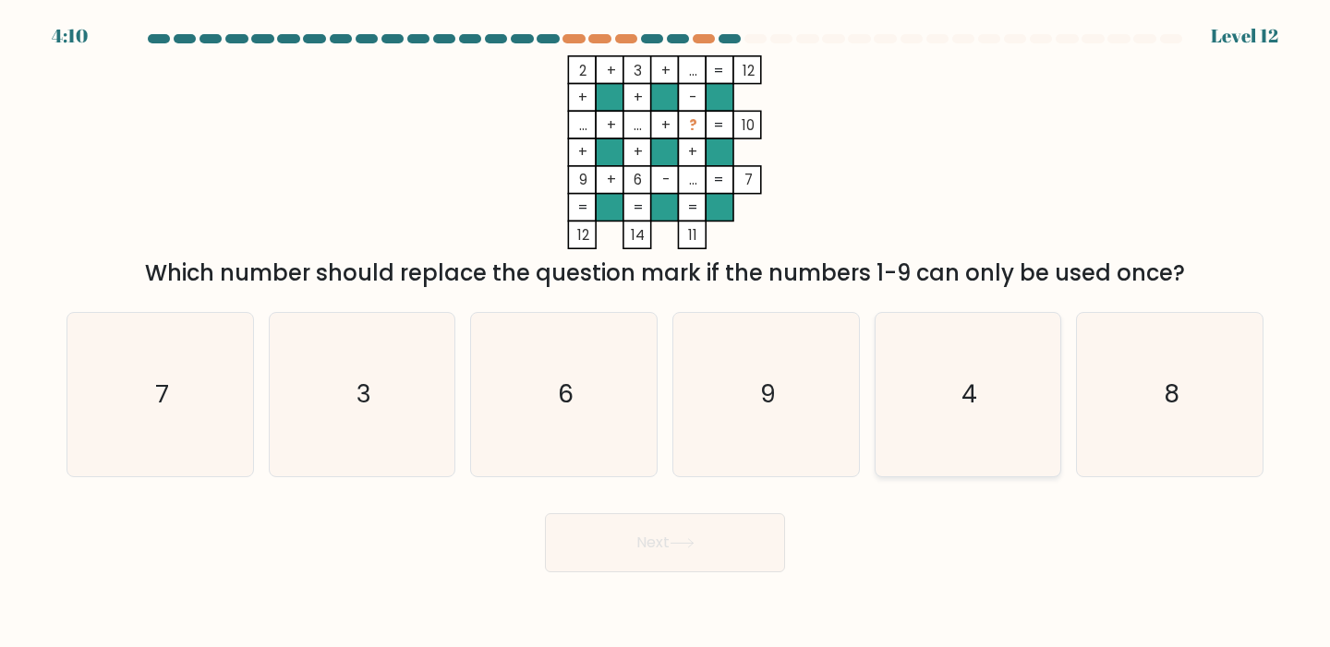
click at [934, 408] on icon "4" at bounding box center [967, 394] width 163 height 163
click at [666, 333] on input "e. 4" at bounding box center [665, 328] width 1 height 9
radio input "true"
click at [678, 541] on icon at bounding box center [681, 543] width 25 height 10
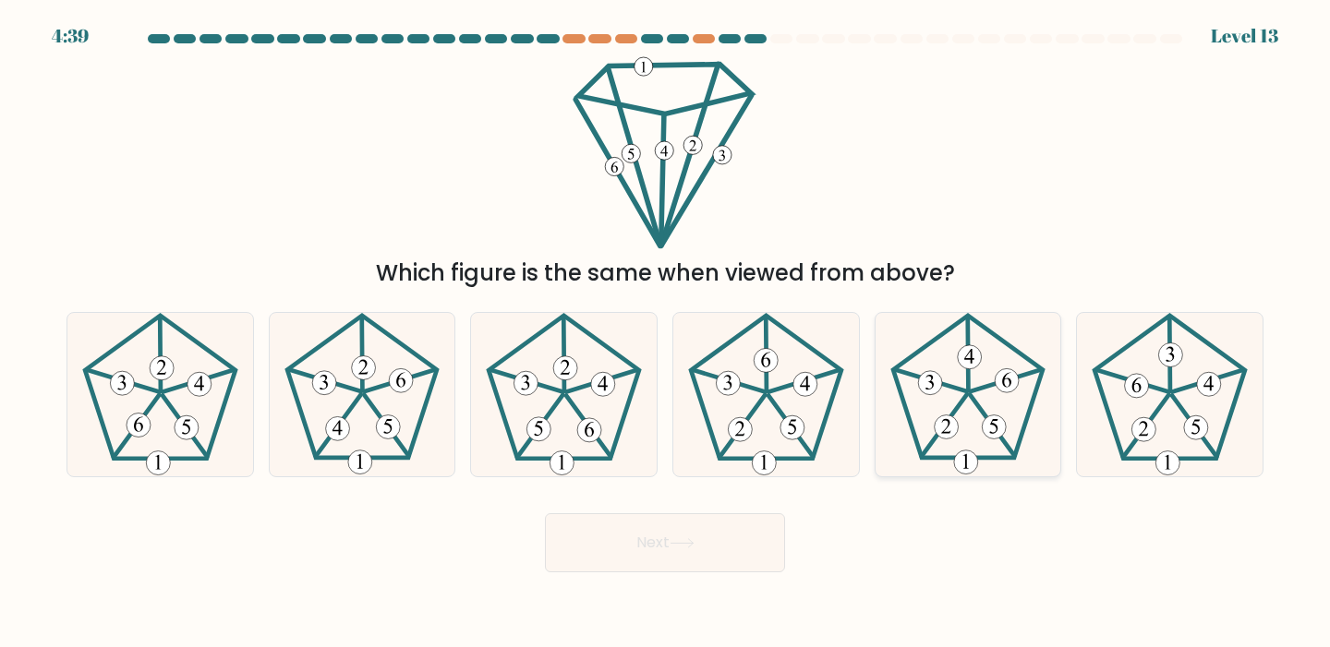
click at [977, 436] on icon at bounding box center [967, 394] width 163 height 163
click at [666, 333] on input "e." at bounding box center [665, 328] width 1 height 9
radio input "true"
click at [707, 506] on div "Next" at bounding box center [664, 536] width 1219 height 73
click at [699, 525] on button "Next" at bounding box center [665, 542] width 240 height 59
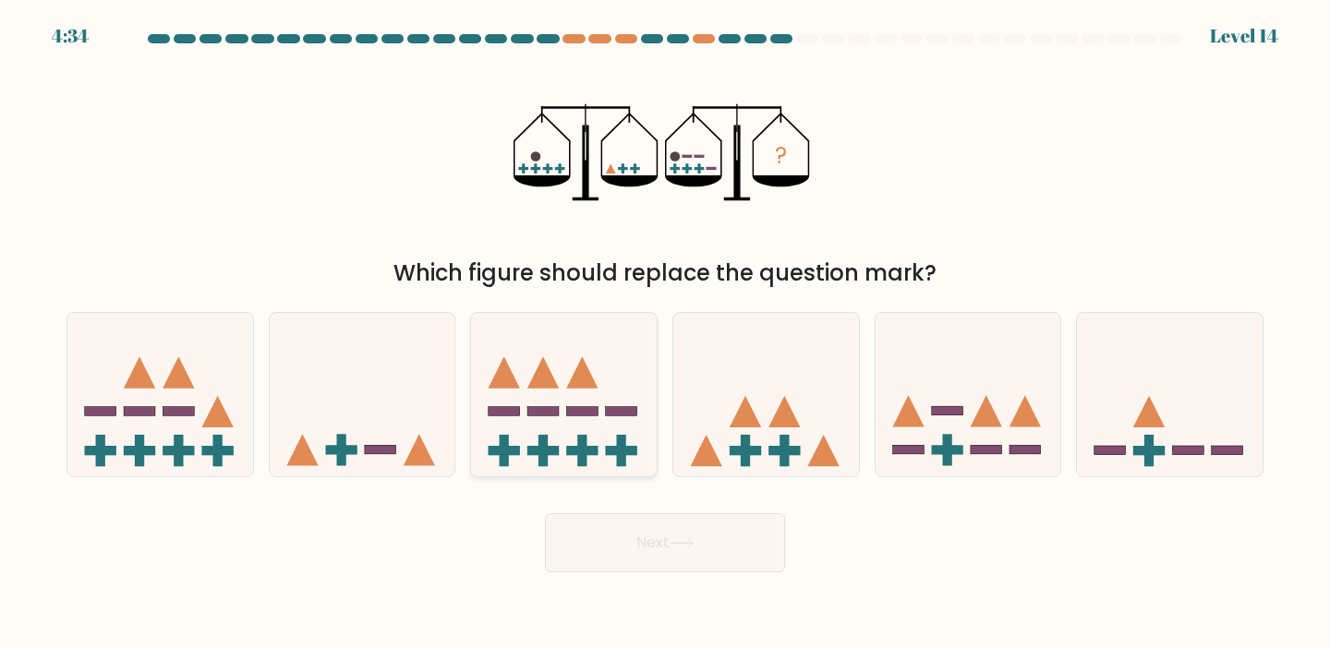
click at [541, 415] on rect at bounding box center [542, 411] width 31 height 9
click at [665, 333] on input "c." at bounding box center [665, 328] width 1 height 9
radio input "true"
click at [1004, 415] on icon at bounding box center [968, 394] width 186 height 153
click at [666, 333] on input "e." at bounding box center [665, 328] width 1 height 9
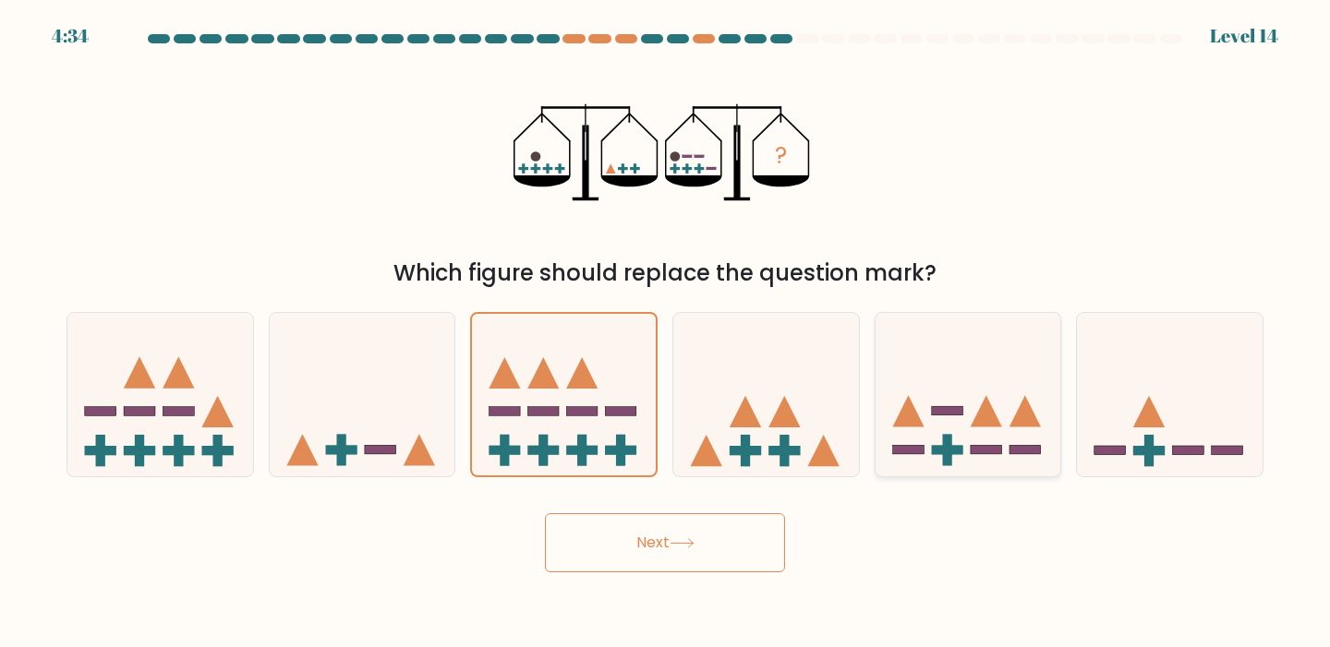
radio input "true"
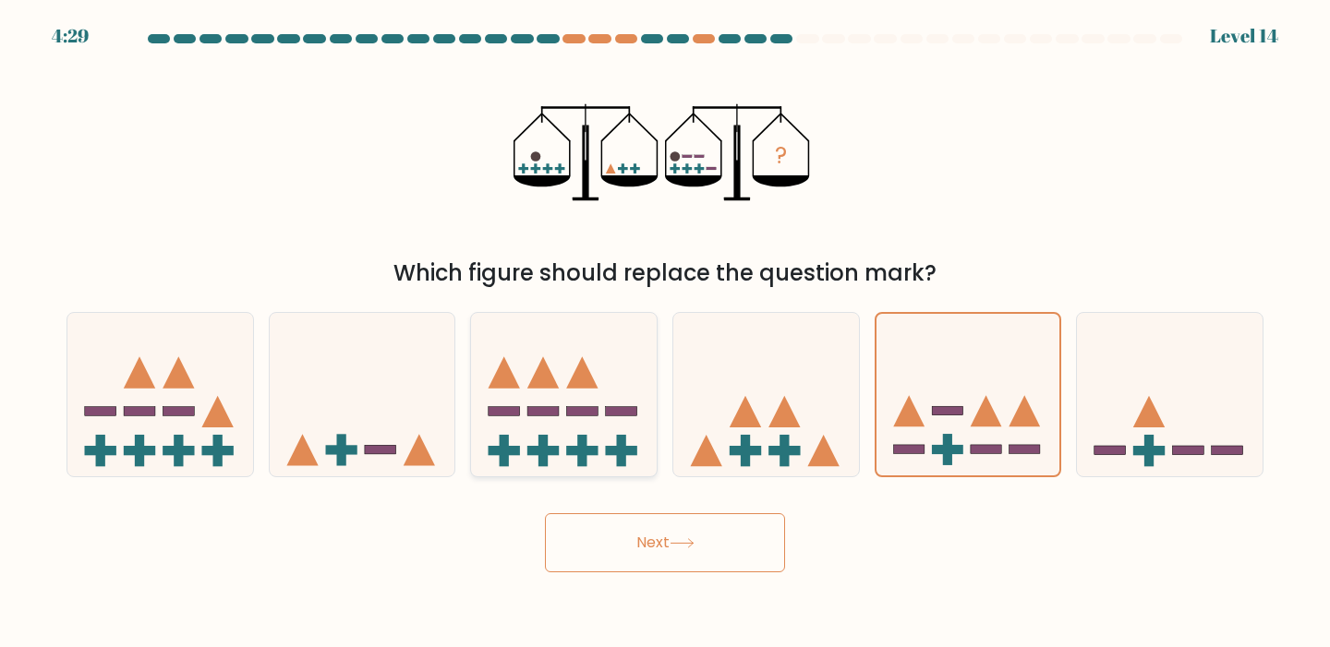
click at [507, 424] on icon at bounding box center [564, 394] width 186 height 153
click at [665, 333] on input "c." at bounding box center [665, 328] width 1 height 9
radio input "true"
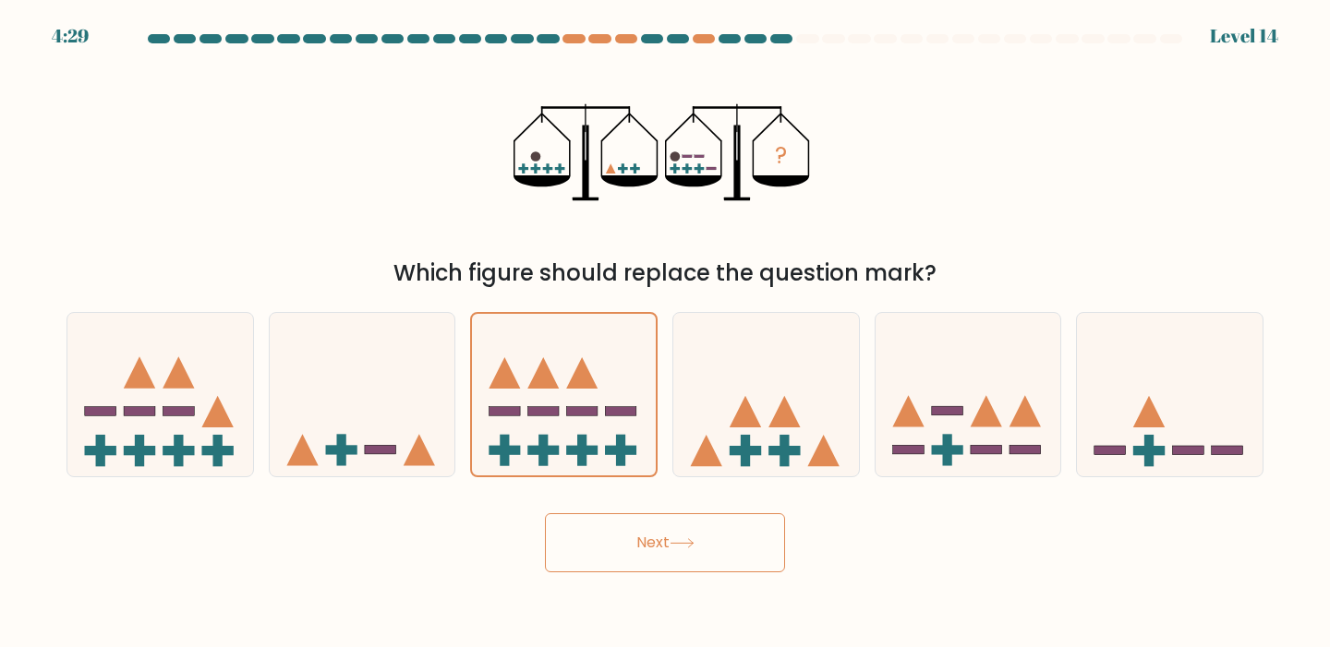
click at [591, 564] on button "Next" at bounding box center [665, 542] width 240 height 59
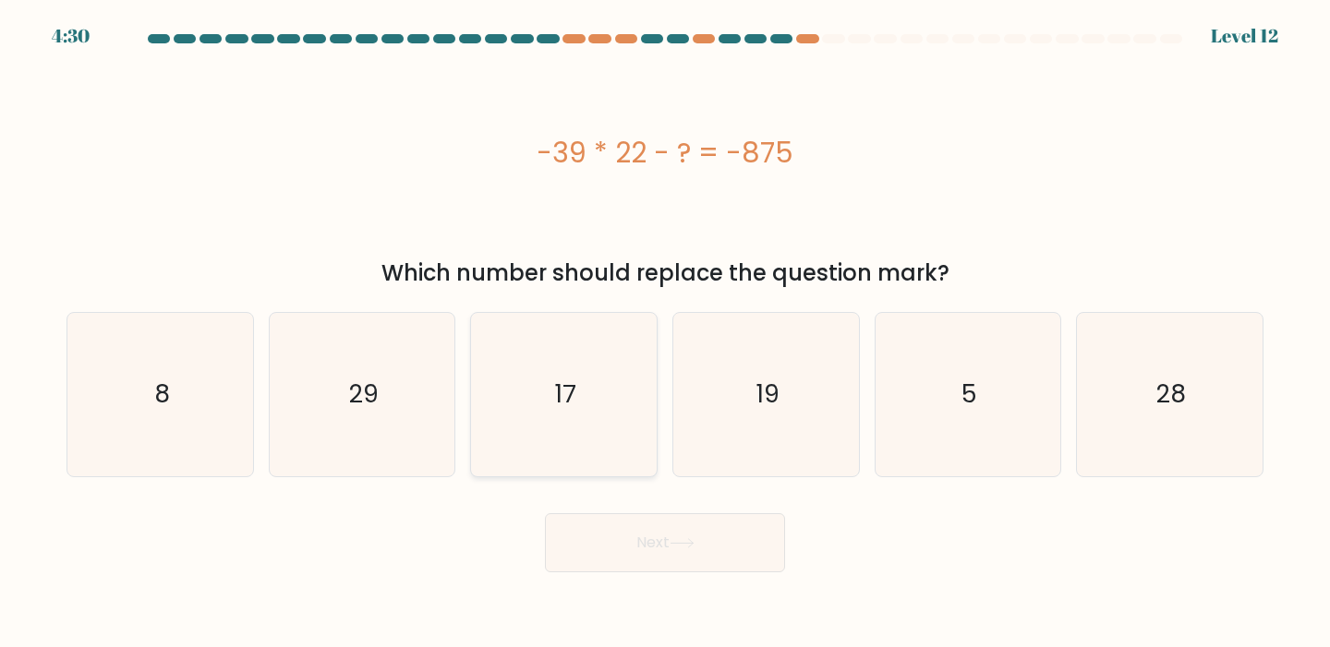
click at [600, 406] on icon "17" at bounding box center [563, 394] width 163 height 163
click at [665, 333] on input "c. 17" at bounding box center [665, 328] width 1 height 9
radio input "true"
click at [659, 533] on button "Next" at bounding box center [665, 542] width 240 height 59
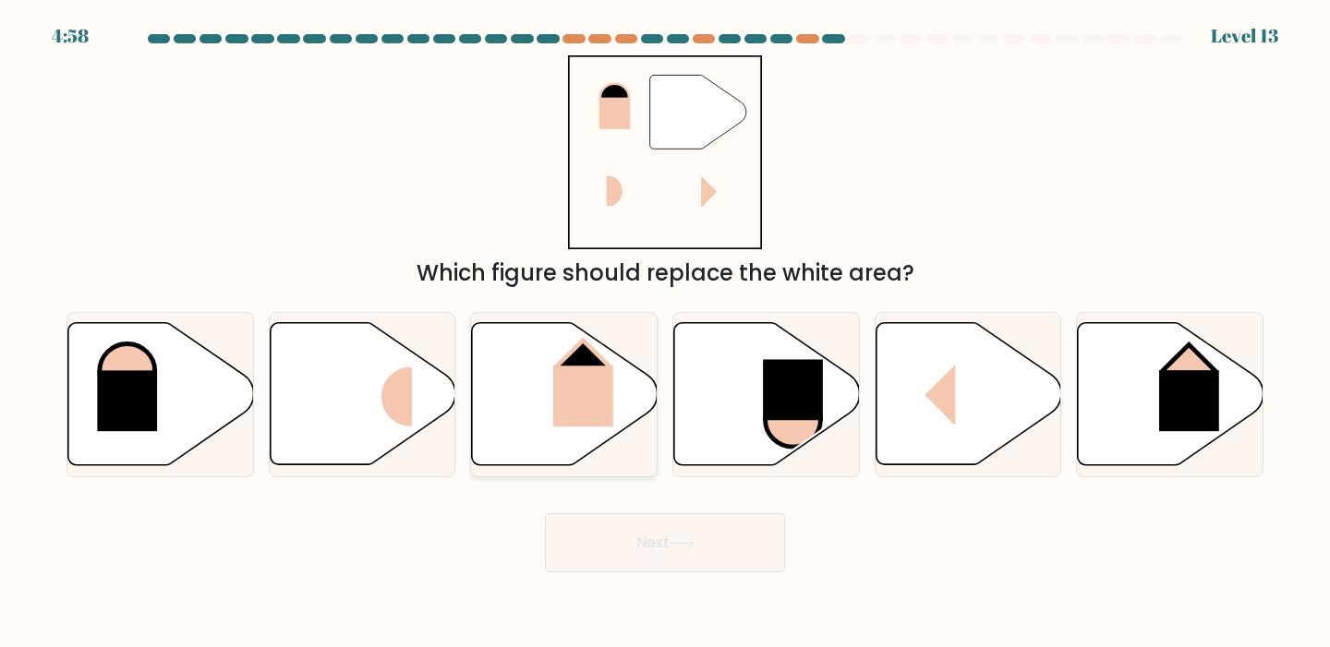
click at [576, 424] on rect at bounding box center [583, 396] width 60 height 61
click at [665, 333] on input "c." at bounding box center [665, 328] width 1 height 9
radio input "true"
click at [656, 540] on button "Next" at bounding box center [665, 542] width 240 height 59
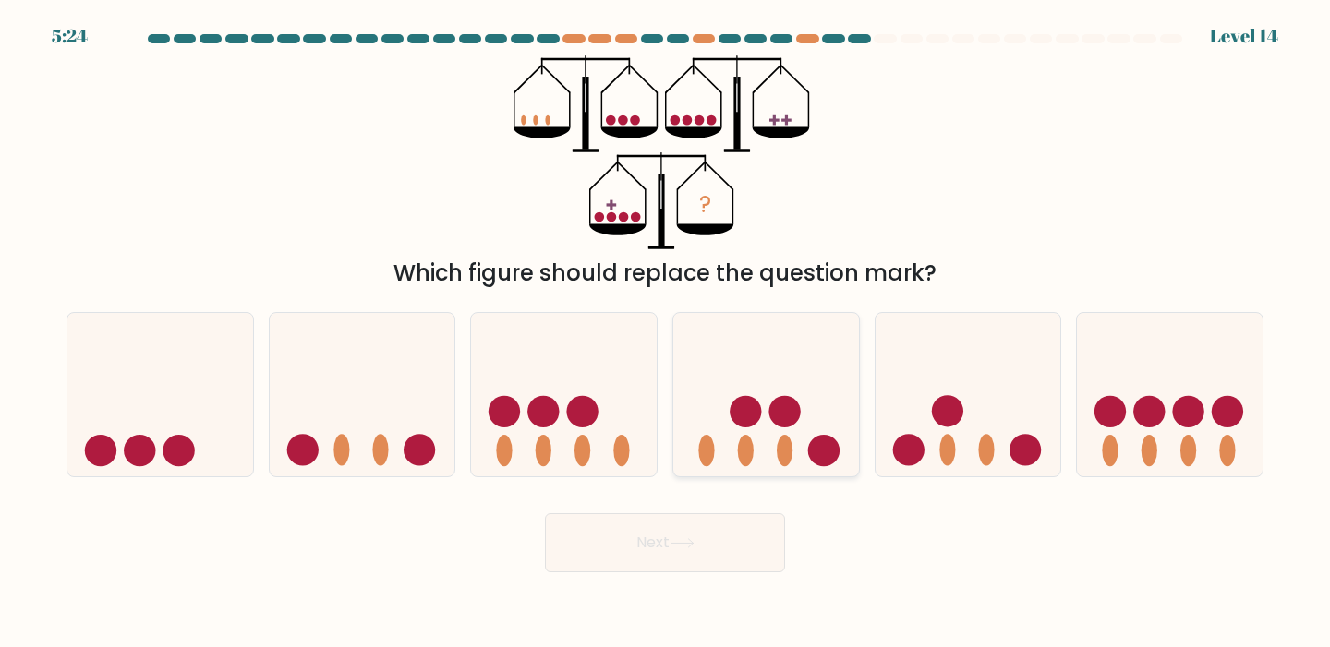
click at [771, 397] on icon at bounding box center [766, 394] width 186 height 153
click at [666, 333] on input "d." at bounding box center [665, 328] width 1 height 9
radio input "true"
click at [572, 436] on icon at bounding box center [564, 394] width 186 height 153
click at [665, 333] on input "c." at bounding box center [665, 328] width 1 height 9
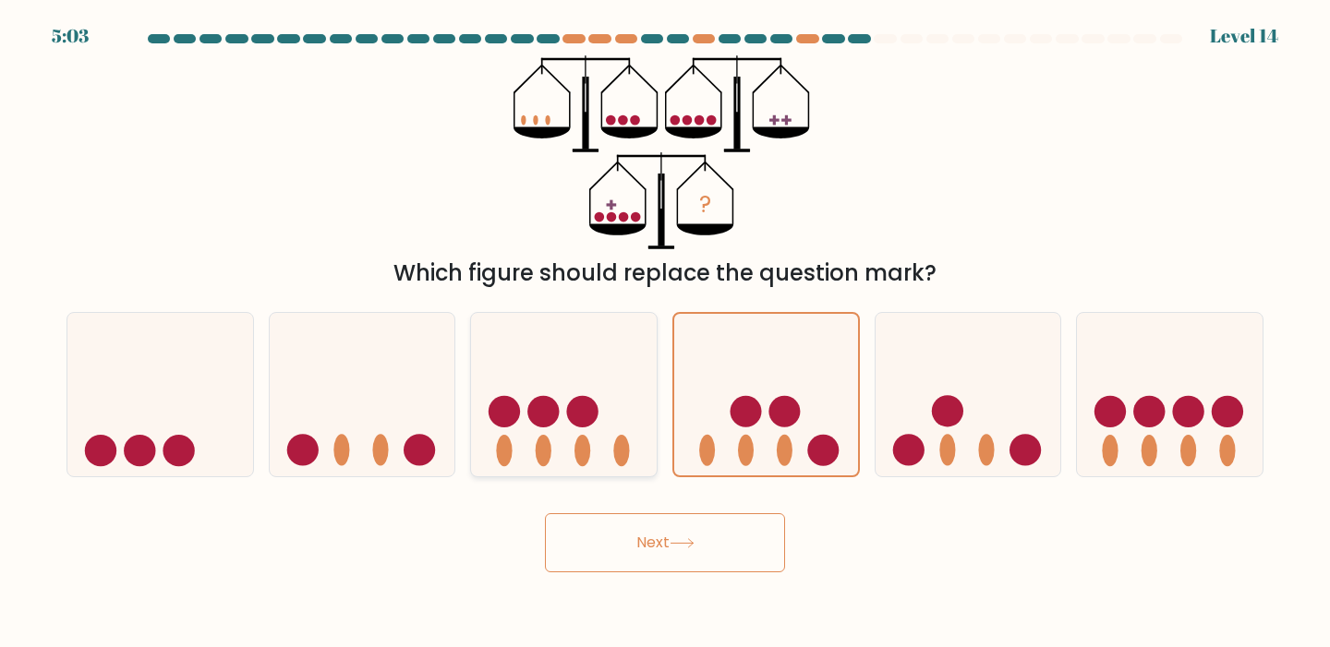
radio input "true"
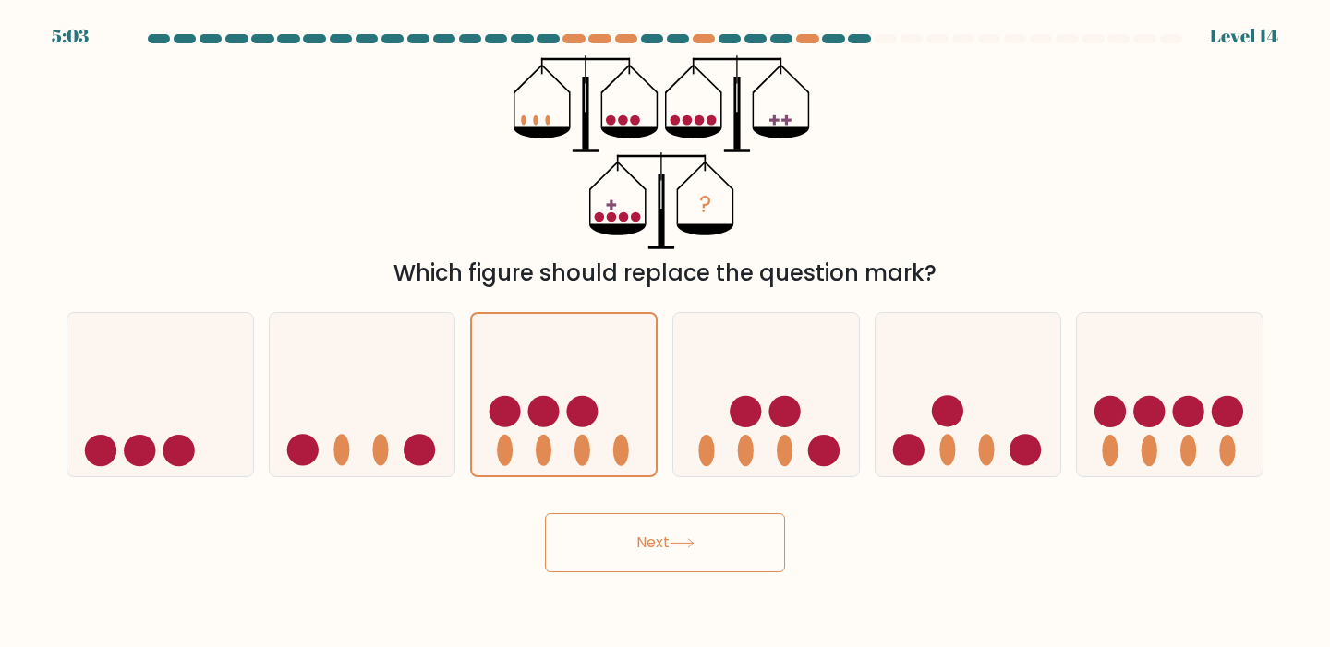
click at [612, 540] on button "Next" at bounding box center [665, 542] width 240 height 59
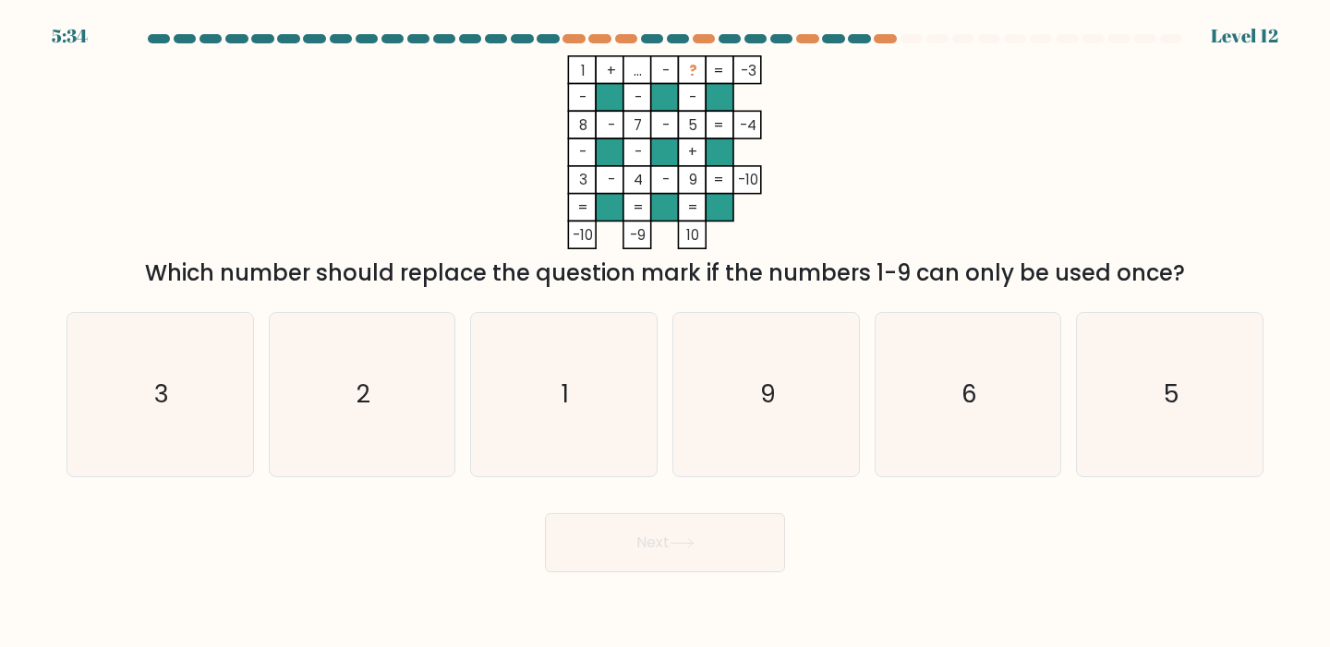
click at [685, 84] on rect at bounding box center [693, 98] width 28 height 28
click at [255, 424] on div "a. 3" at bounding box center [160, 394] width 202 height 165
click at [225, 432] on icon "3" at bounding box center [159, 394] width 163 height 163
click at [665, 333] on input "a. 3" at bounding box center [665, 328] width 1 height 9
radio input "true"
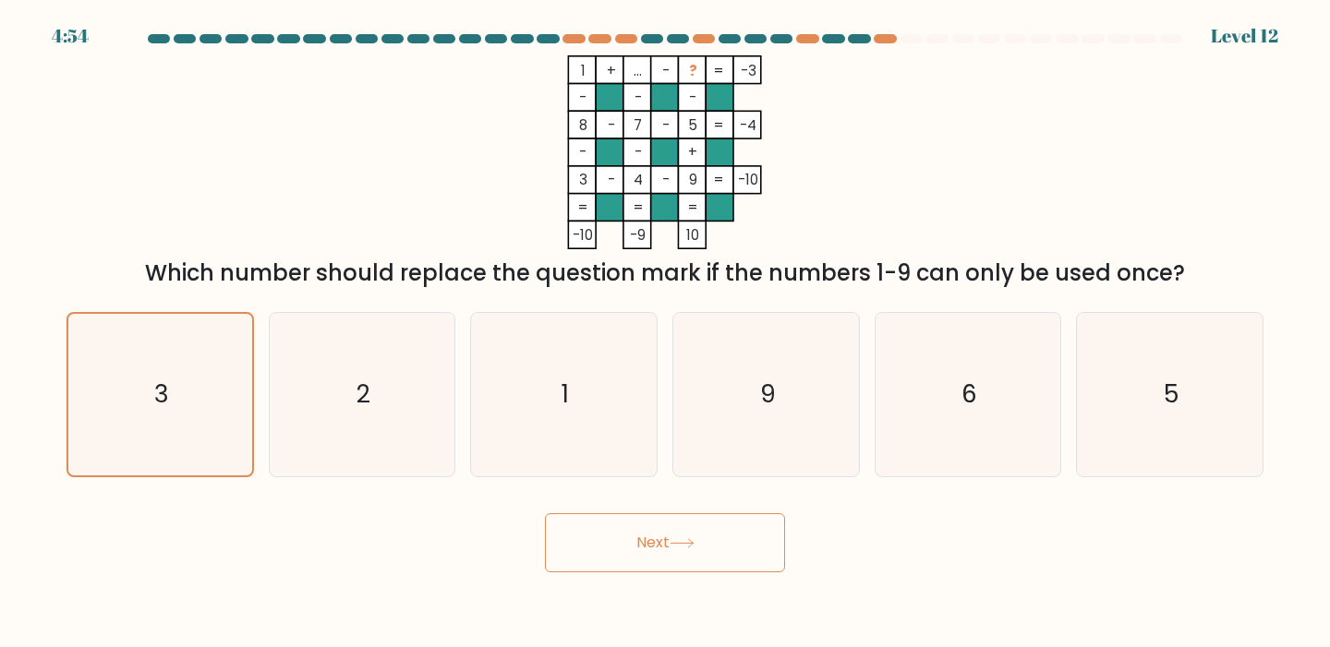
click at [609, 594] on body "4:54 Level 12" at bounding box center [665, 323] width 1330 height 647
click at [609, 564] on button "Next" at bounding box center [665, 542] width 240 height 59
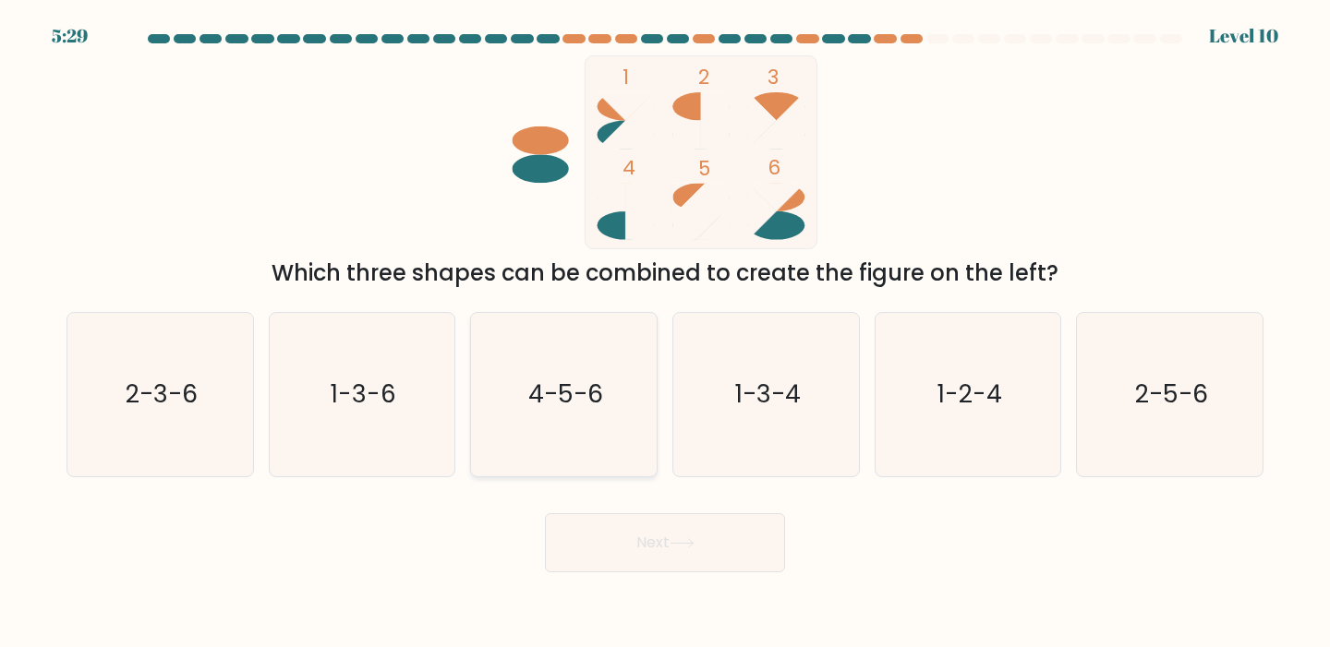
click at [529, 386] on text "4-5-6" at bounding box center [565, 395] width 75 height 34
click at [665, 333] on input "c. 4-5-6" at bounding box center [665, 328] width 1 height 9
radio input "true"
click at [591, 541] on button "Next" at bounding box center [665, 542] width 240 height 59
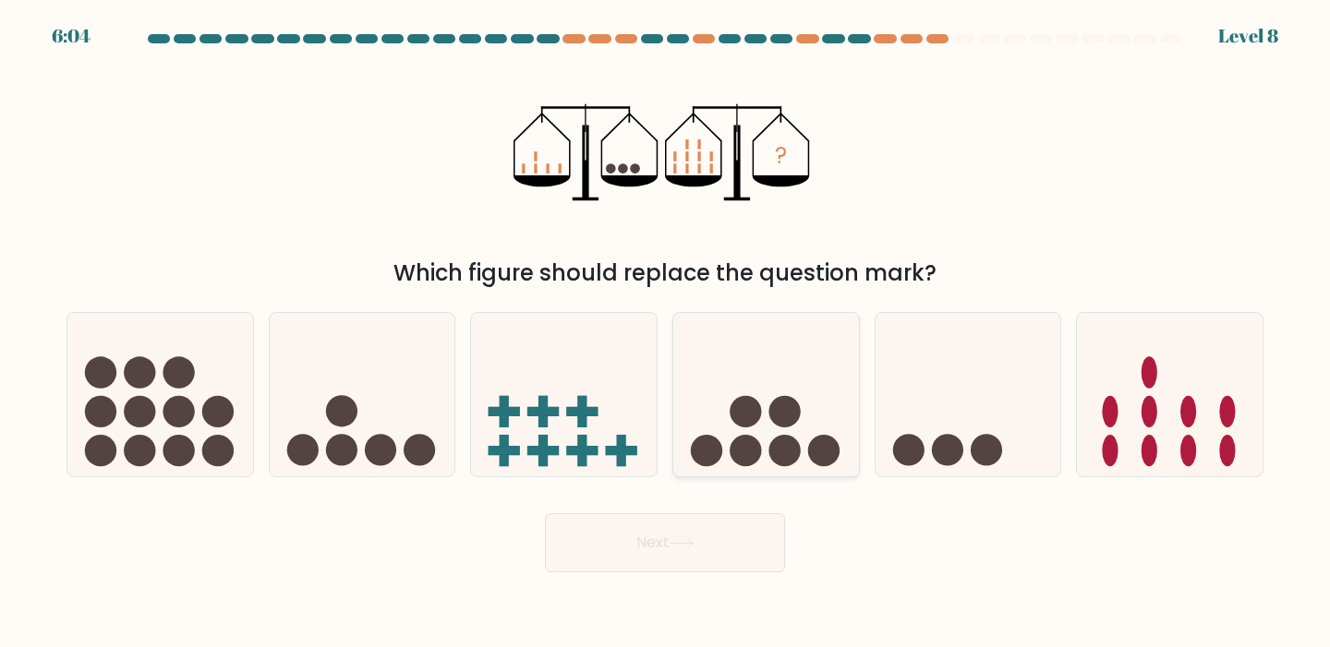
click at [766, 340] on icon at bounding box center [766, 394] width 186 height 153
click at [666, 333] on input "d." at bounding box center [665, 328] width 1 height 9
radio input "true"
click at [712, 548] on button "Next" at bounding box center [665, 542] width 240 height 59
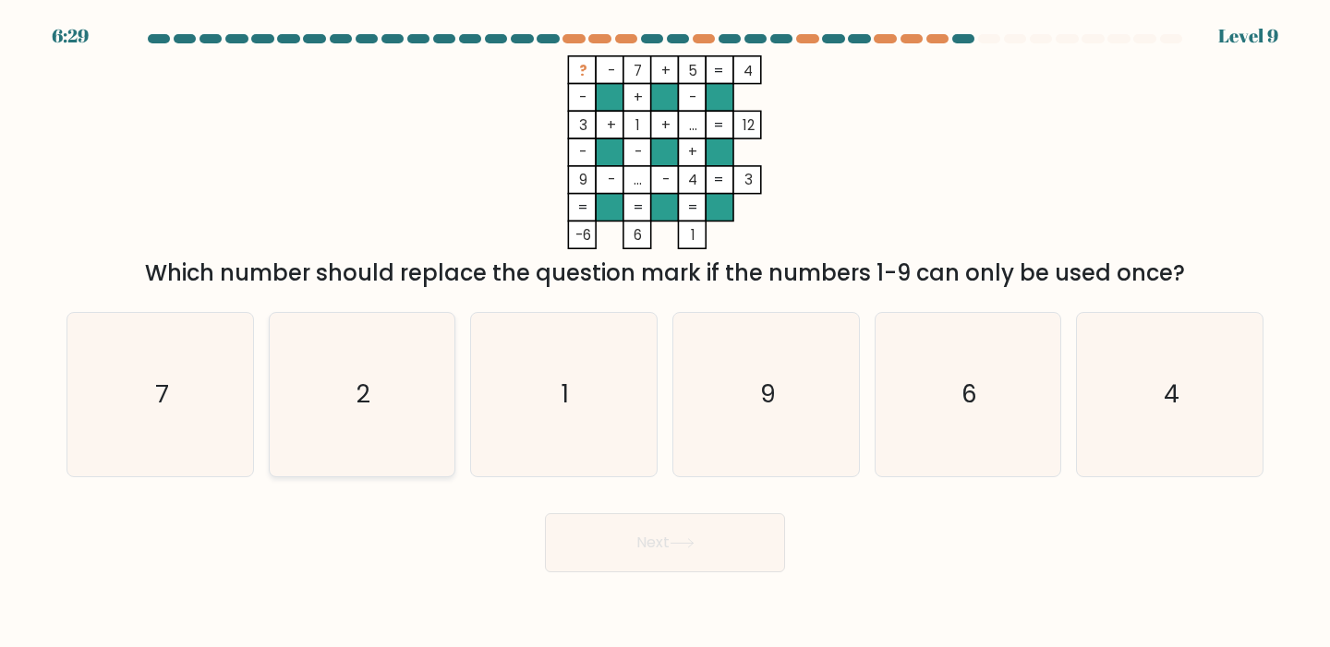
click at [447, 380] on div "2" at bounding box center [362, 394] width 187 height 165
click at [665, 333] on input "b. 2" at bounding box center [665, 328] width 1 height 9
radio input "true"
click at [259, 391] on div "a. 7" at bounding box center [160, 394] width 202 height 165
click at [720, 390] on icon "9" at bounding box center [765, 394] width 163 height 163
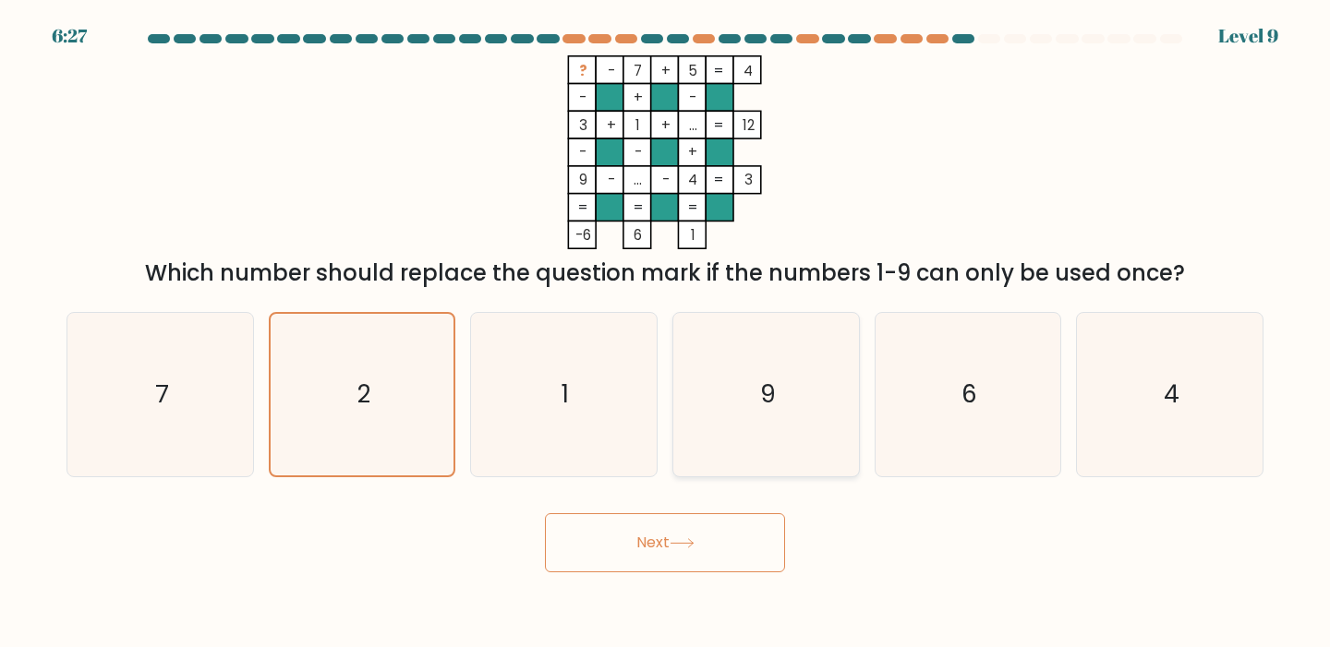
click at [666, 333] on input "d. 9" at bounding box center [665, 328] width 1 height 9
radio input "true"
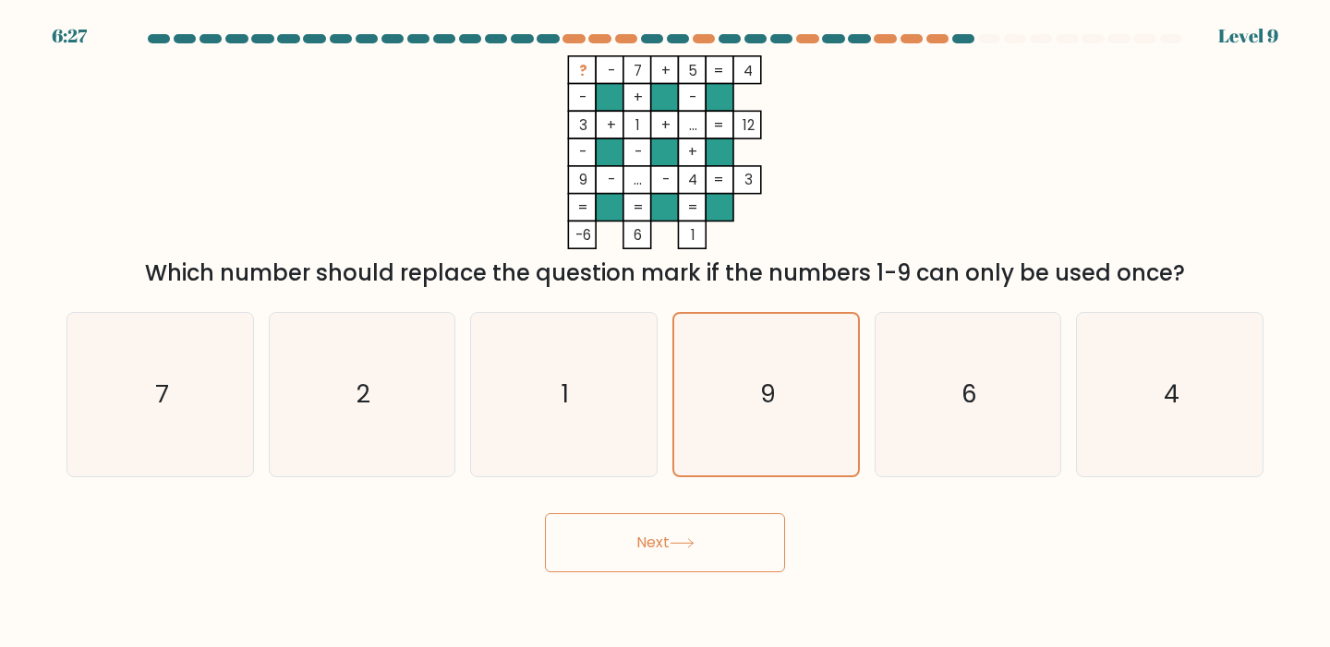
click at [643, 552] on button "Next" at bounding box center [665, 542] width 240 height 59
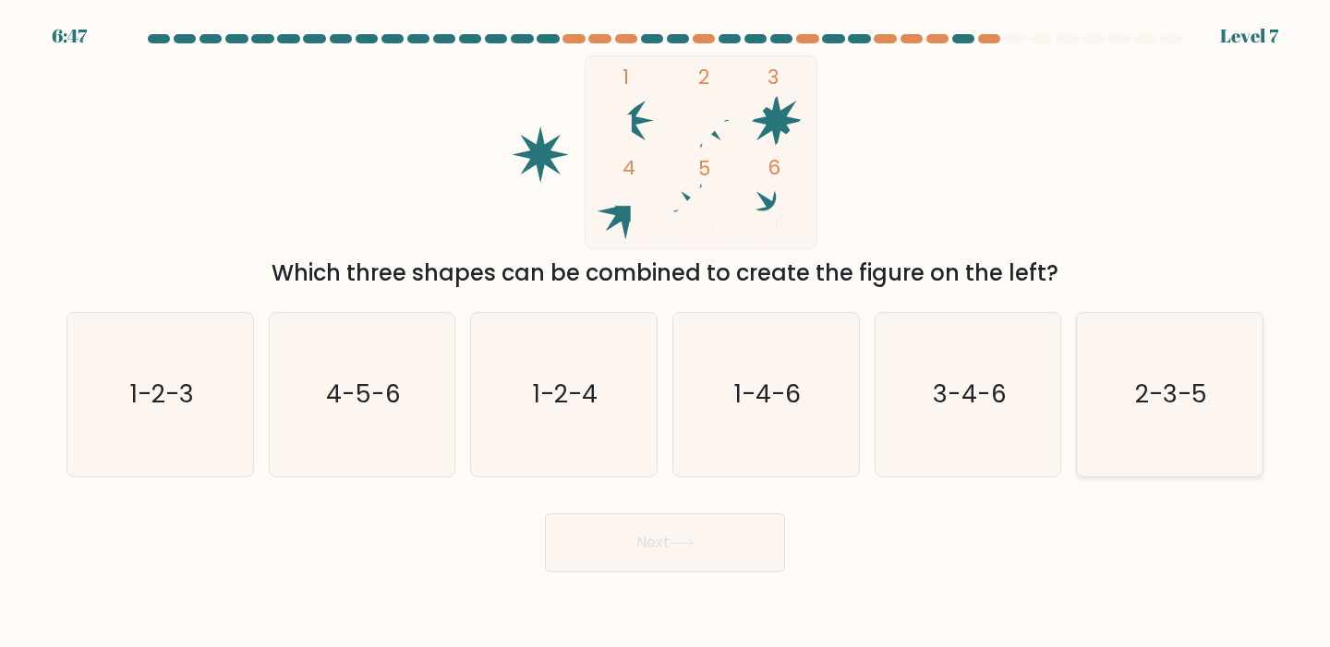
click at [1140, 379] on text "2-3-5" at bounding box center [1171, 395] width 72 height 34
click at [666, 333] on input "f. 2-3-5" at bounding box center [665, 328] width 1 height 9
radio input "true"
click at [669, 549] on button "Next" at bounding box center [665, 542] width 240 height 59
click at [651, 538] on button "Next" at bounding box center [665, 542] width 240 height 59
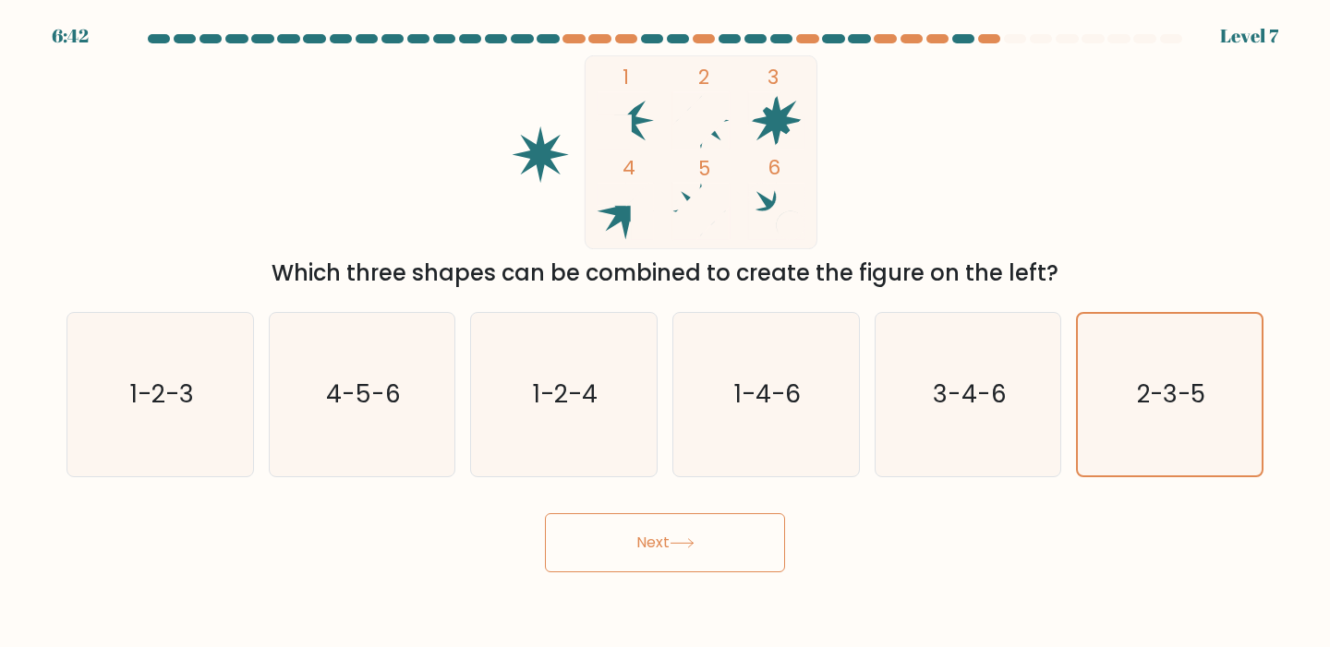
click at [651, 538] on button "Next" at bounding box center [665, 542] width 240 height 59
click at [651, 536] on button "Next" at bounding box center [665, 542] width 240 height 59
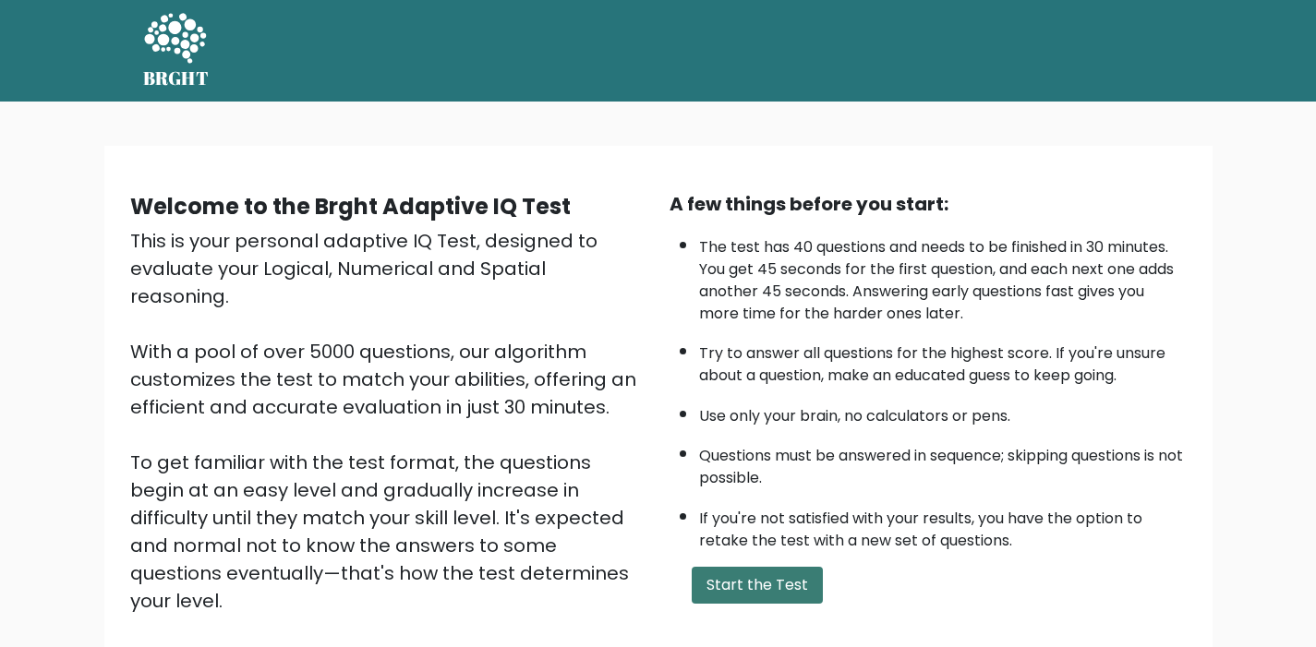
click at [779, 571] on button "Start the Test" at bounding box center [757, 585] width 131 height 37
click at [755, 553] on div "A few things before you start: The test has 40 questions and needs to be finish…" at bounding box center [927, 430] width 539 height 480
click at [732, 579] on button "Start the Test" at bounding box center [757, 585] width 131 height 37
click at [757, 569] on button "Start the Test" at bounding box center [757, 585] width 131 height 37
click at [729, 579] on button "Start the Test" at bounding box center [757, 585] width 131 height 37
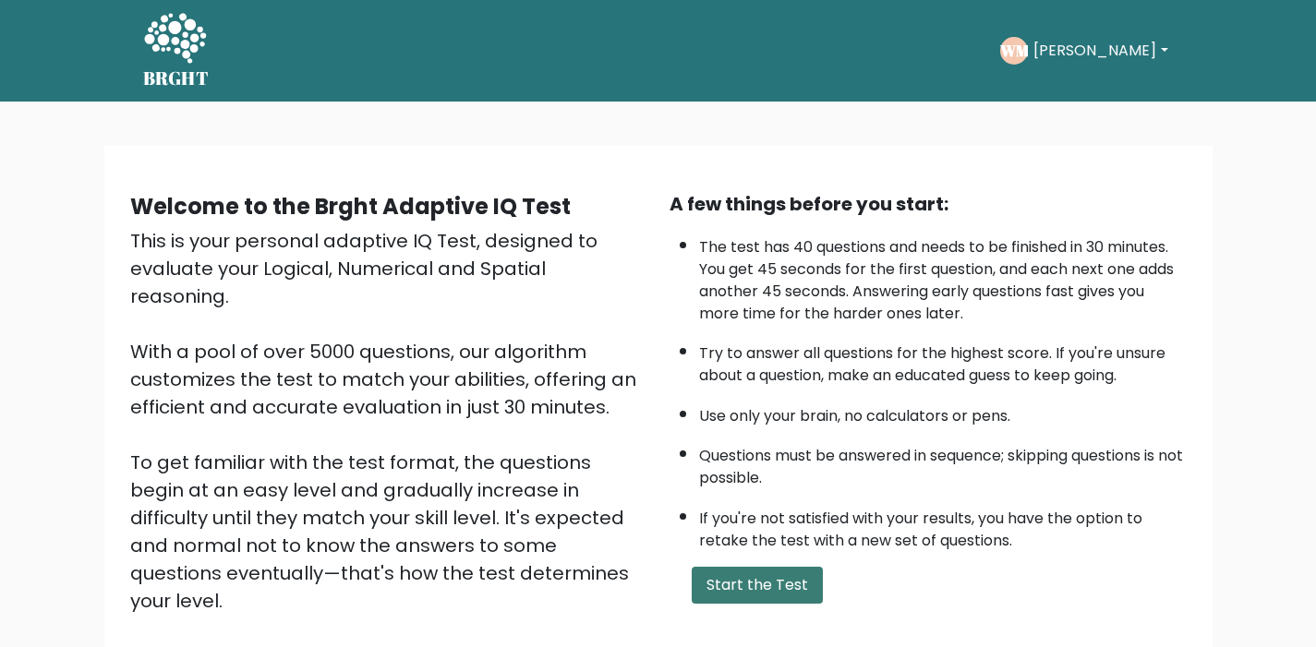
click at [754, 590] on button "Start the Test" at bounding box center [757, 585] width 131 height 37
click at [761, 589] on button "Start the Test" at bounding box center [757, 585] width 131 height 37
click at [760, 591] on button "Start the Test" at bounding box center [757, 585] width 131 height 37
click at [759, 590] on button "Start the Test" at bounding box center [757, 585] width 131 height 37
click at [754, 591] on button "Start the Test" at bounding box center [757, 585] width 131 height 37
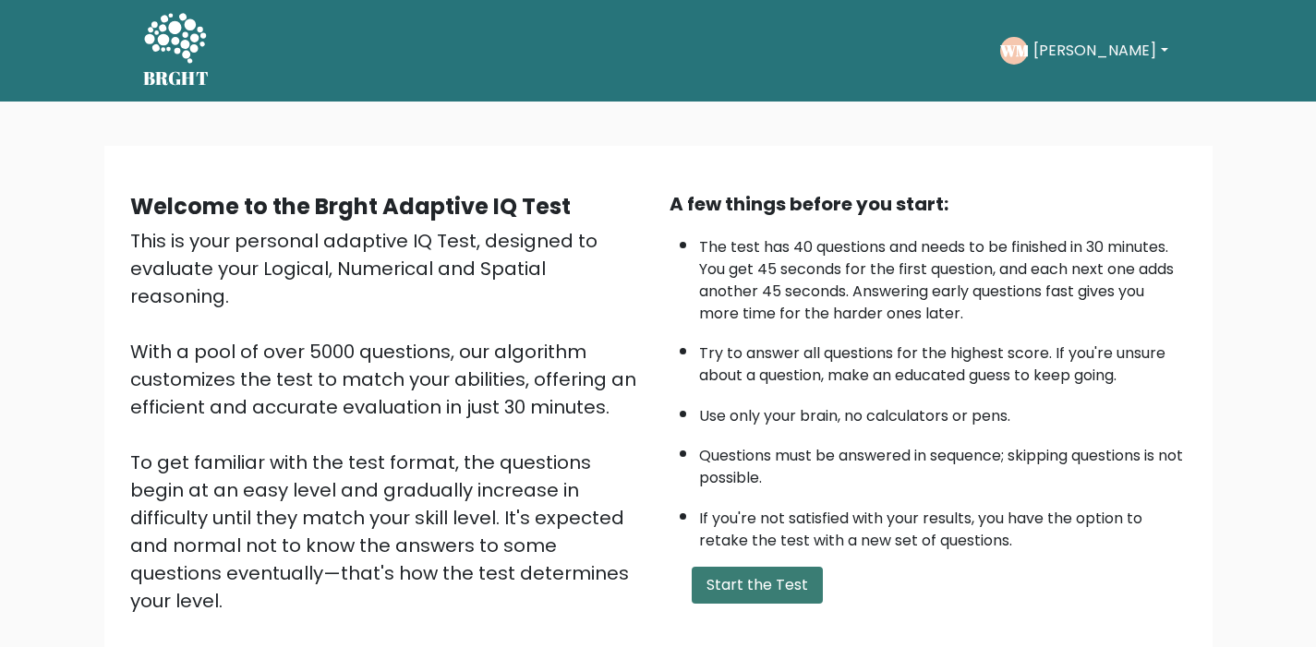
click at [746, 578] on button "Start the Test" at bounding box center [757, 585] width 131 height 37
click at [758, 592] on button "Start the Test" at bounding box center [757, 585] width 131 height 37
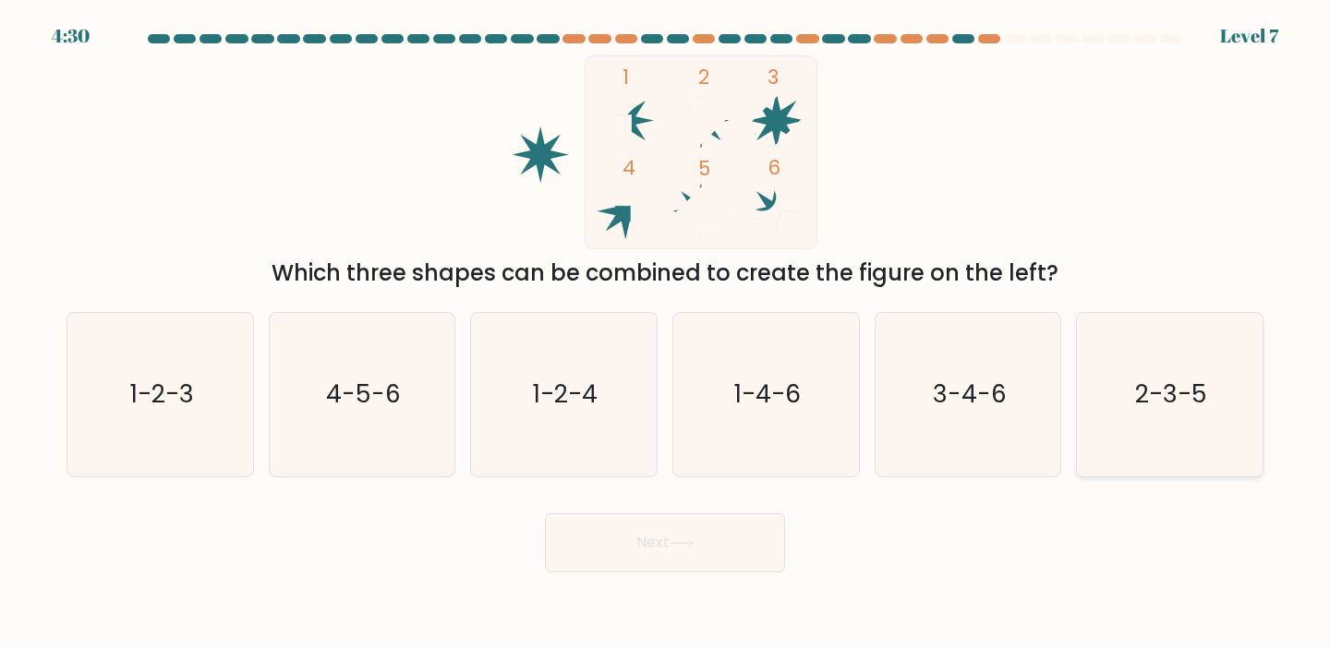
click at [1151, 399] on text "2-3-5" at bounding box center [1171, 395] width 72 height 34
click at [666, 333] on input "f. 2-3-5" at bounding box center [665, 328] width 1 height 9
radio input "true"
click at [729, 575] on body "4:27 Level 7" at bounding box center [665, 323] width 1330 height 647
click at [725, 562] on button "Next" at bounding box center [665, 542] width 240 height 59
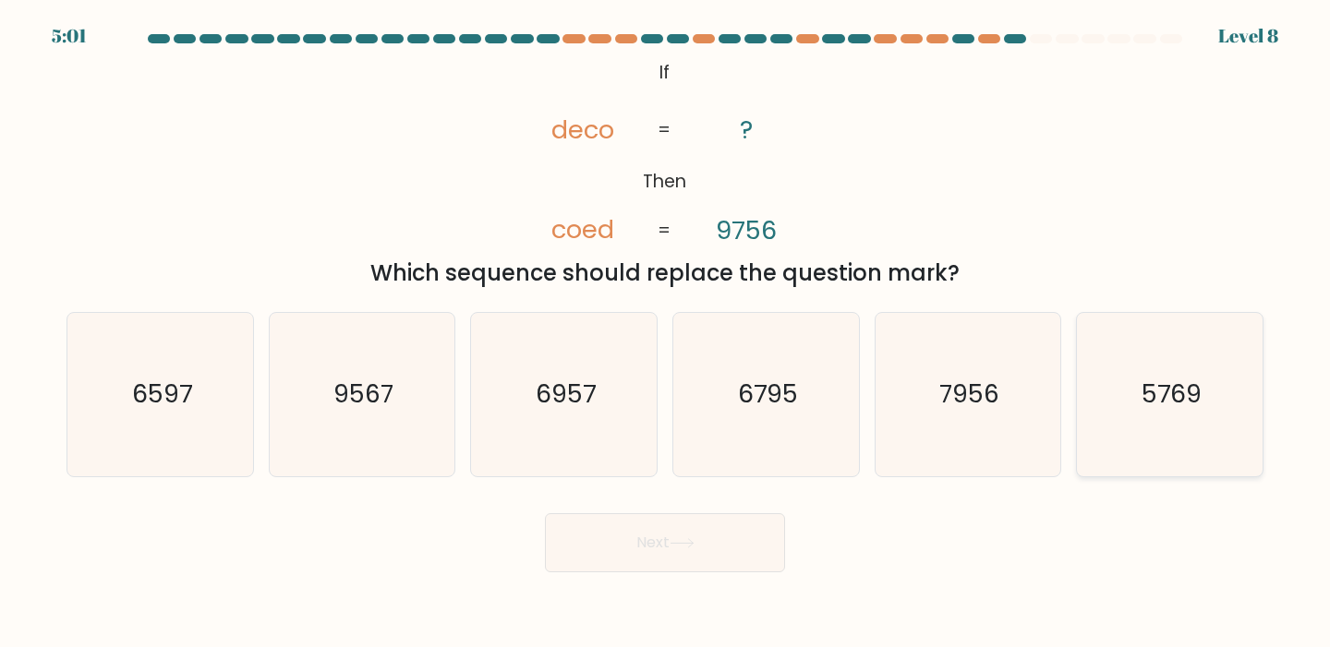
click at [1152, 356] on icon "5769" at bounding box center [1169, 394] width 163 height 163
click at [666, 333] on input "f. 5769" at bounding box center [665, 328] width 1 height 9
radio input "true"
click at [724, 532] on button "Next" at bounding box center [665, 542] width 240 height 59
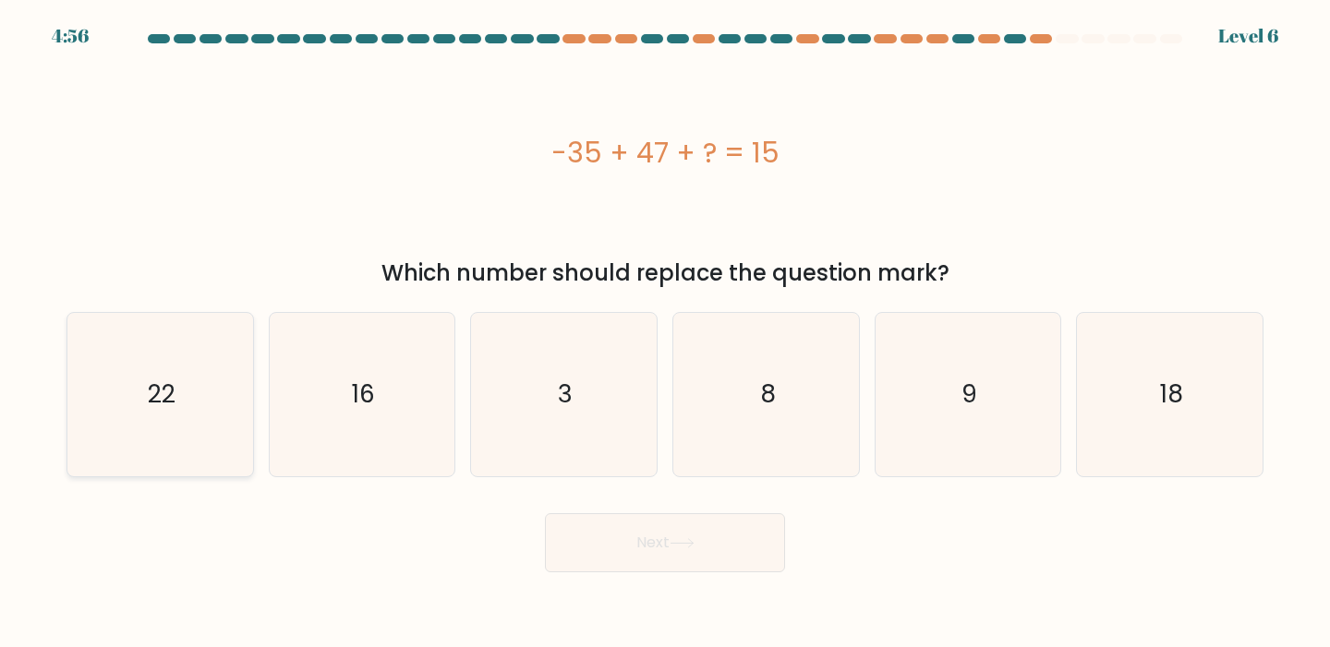
click at [162, 457] on icon "22" at bounding box center [159, 394] width 163 height 163
click at [665, 333] on input "a. 22" at bounding box center [665, 328] width 1 height 9
radio input "true"
click at [605, 355] on icon "3" at bounding box center [563, 394] width 163 height 163
click at [665, 333] on input "c. 3" at bounding box center [665, 328] width 1 height 9
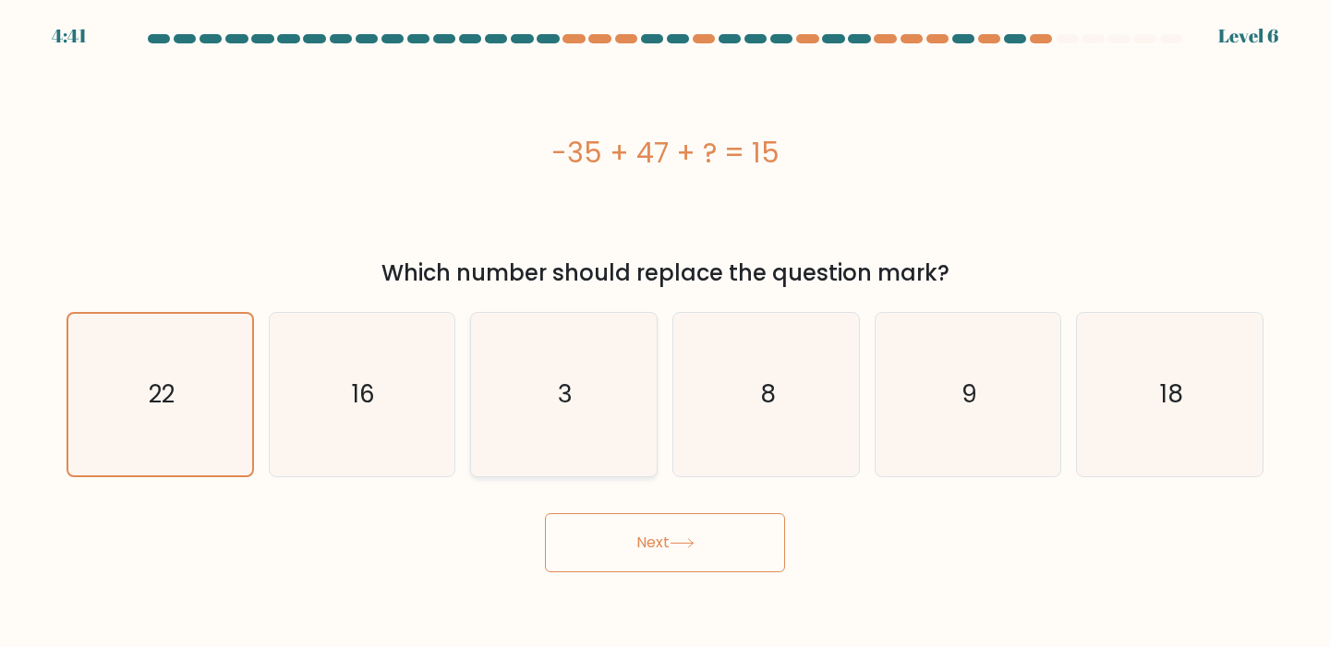
radio input "true"
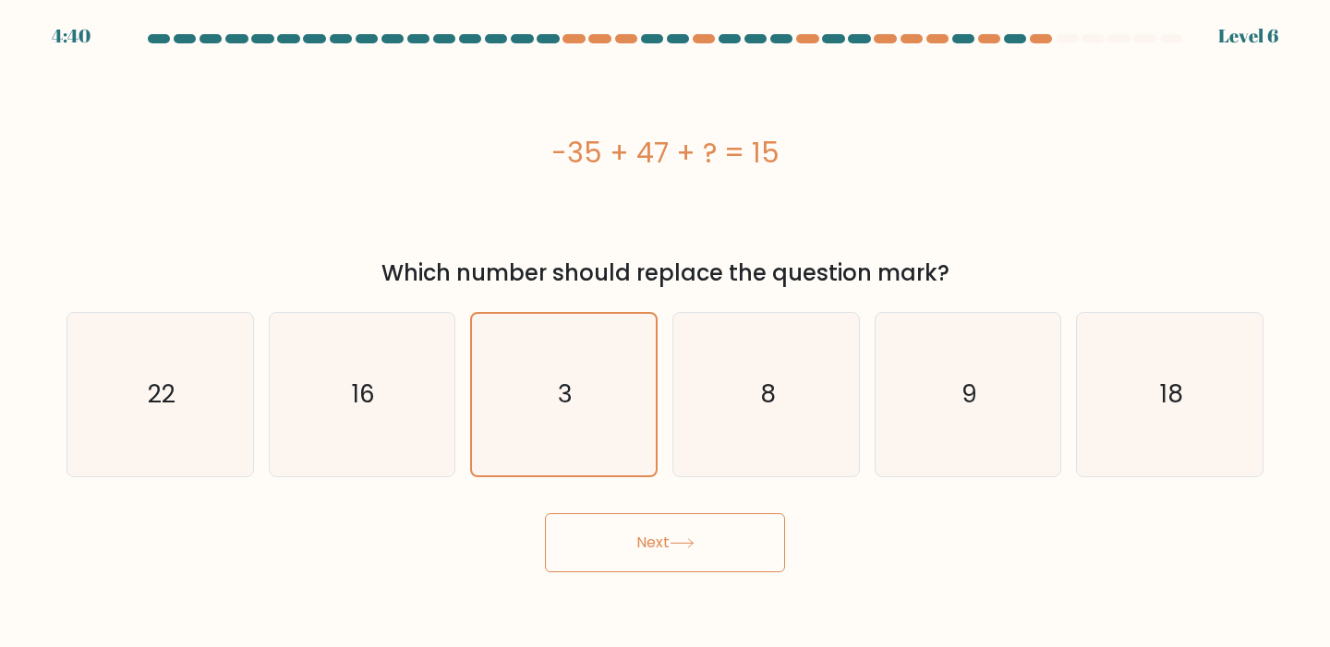
click at [669, 543] on button "Next" at bounding box center [665, 542] width 240 height 59
click at [723, 547] on button "Next" at bounding box center [665, 542] width 240 height 59
click at [801, 283] on div "Which number should replace the question mark?" at bounding box center [665, 273] width 1175 height 33
click at [750, 369] on icon "8" at bounding box center [765, 394] width 163 height 163
click at [666, 333] on input "d. 8" at bounding box center [665, 328] width 1 height 9
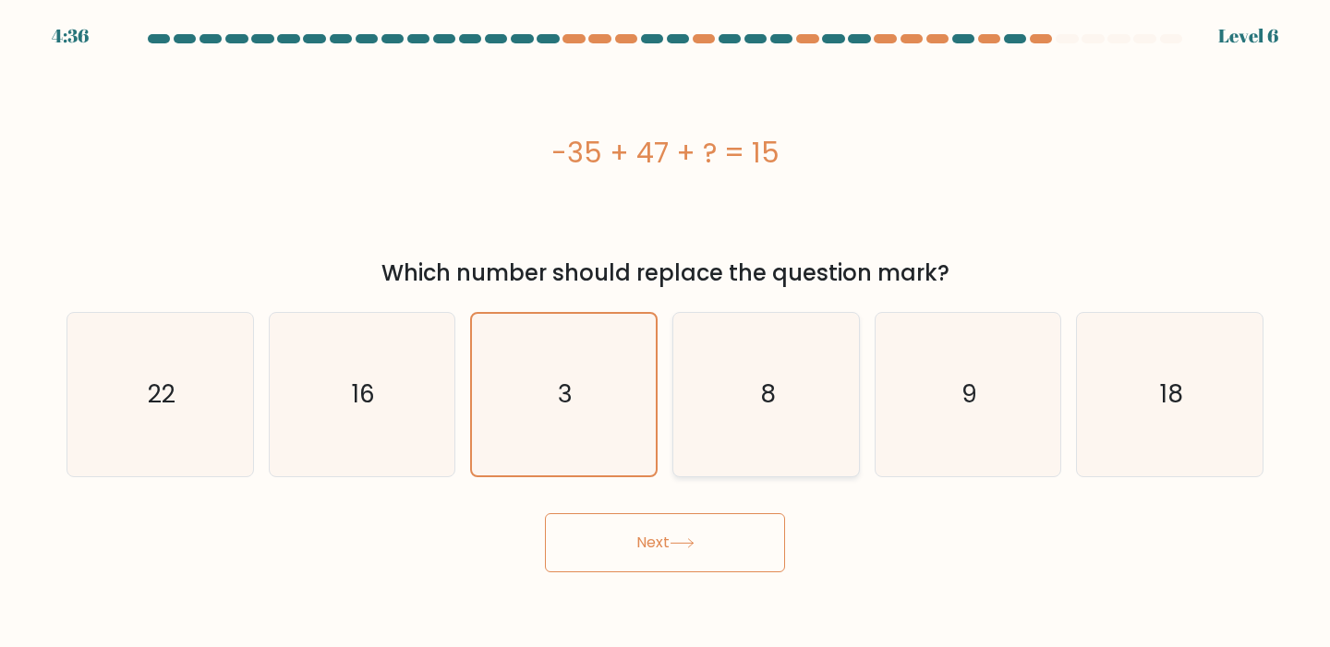
radio input "true"
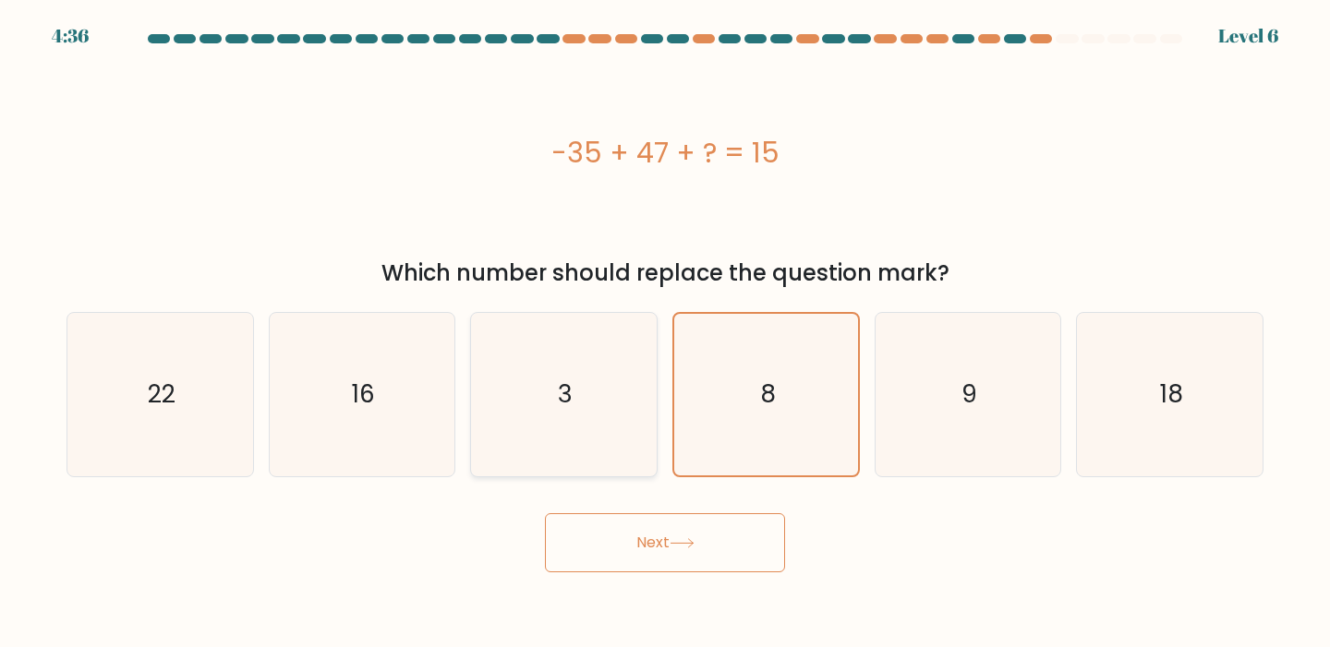
click at [613, 373] on icon "3" at bounding box center [563, 394] width 163 height 163
click at [665, 333] on input "c. 3" at bounding box center [665, 328] width 1 height 9
radio input "true"
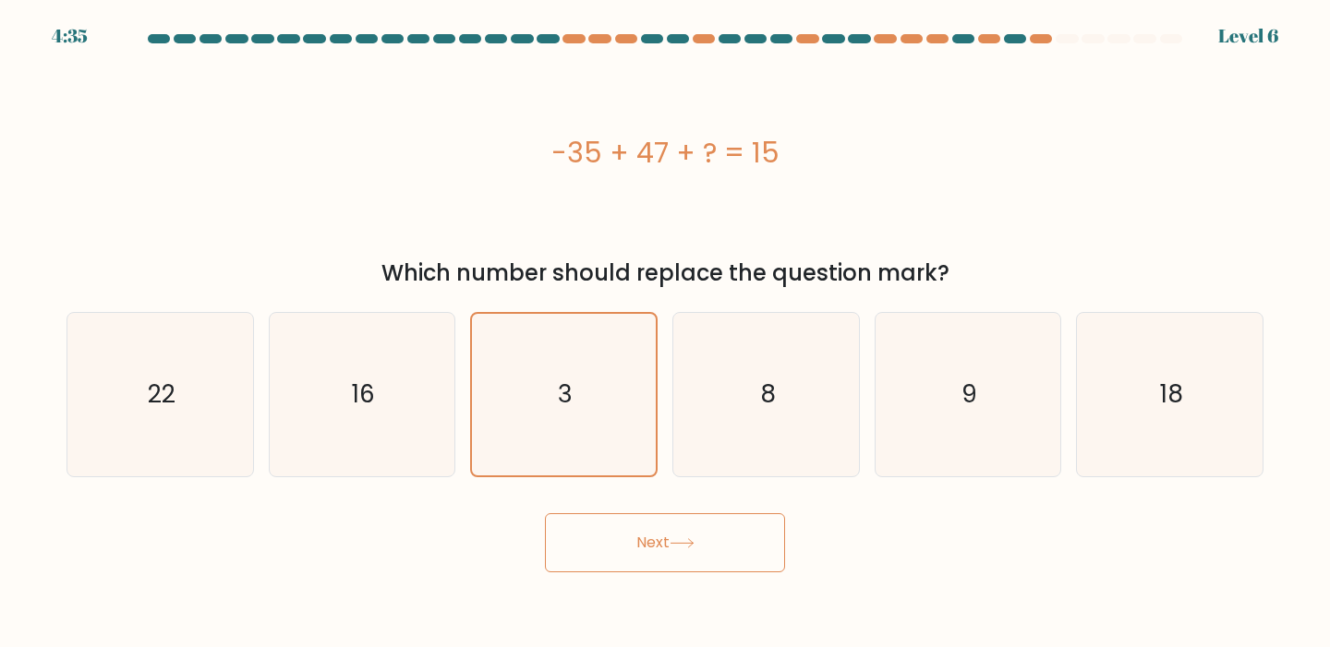
click at [611, 529] on button "Next" at bounding box center [665, 542] width 240 height 59
click at [573, 475] on icon "3" at bounding box center [563, 394] width 163 height 163
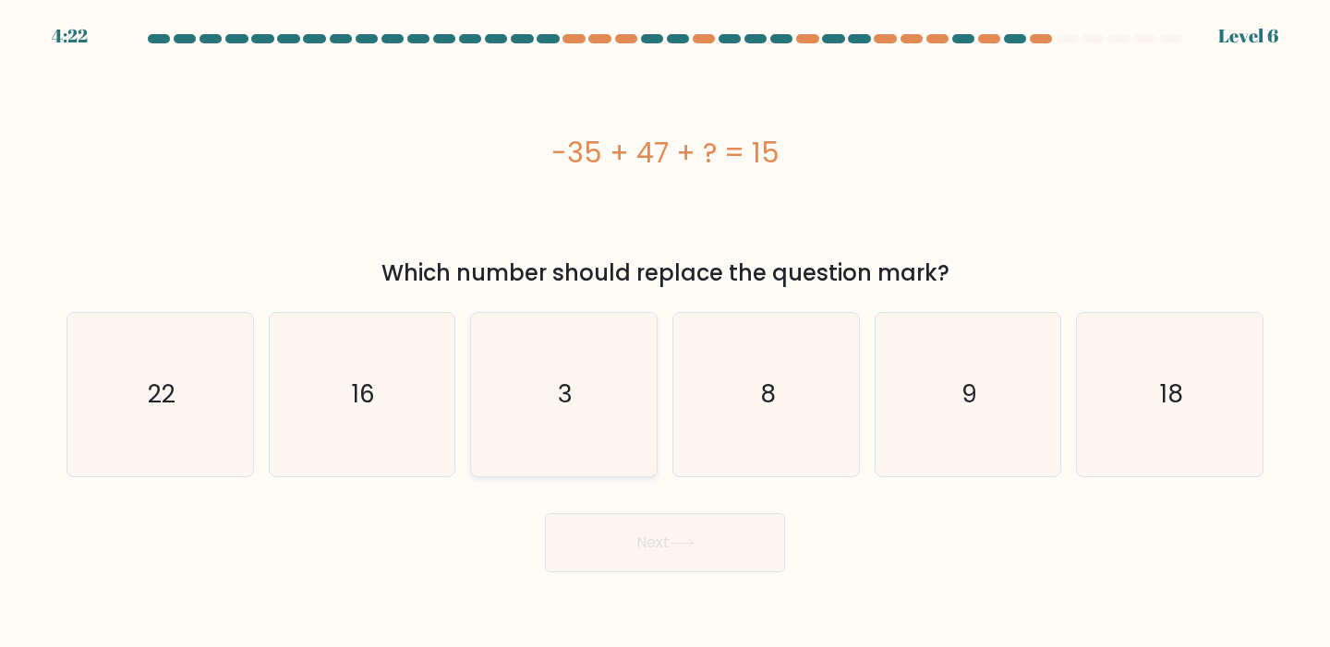
click at [665, 333] on input "c. 3" at bounding box center [665, 328] width 1 height 9
radio input "true"
click at [599, 547] on button "Next" at bounding box center [665, 542] width 240 height 59
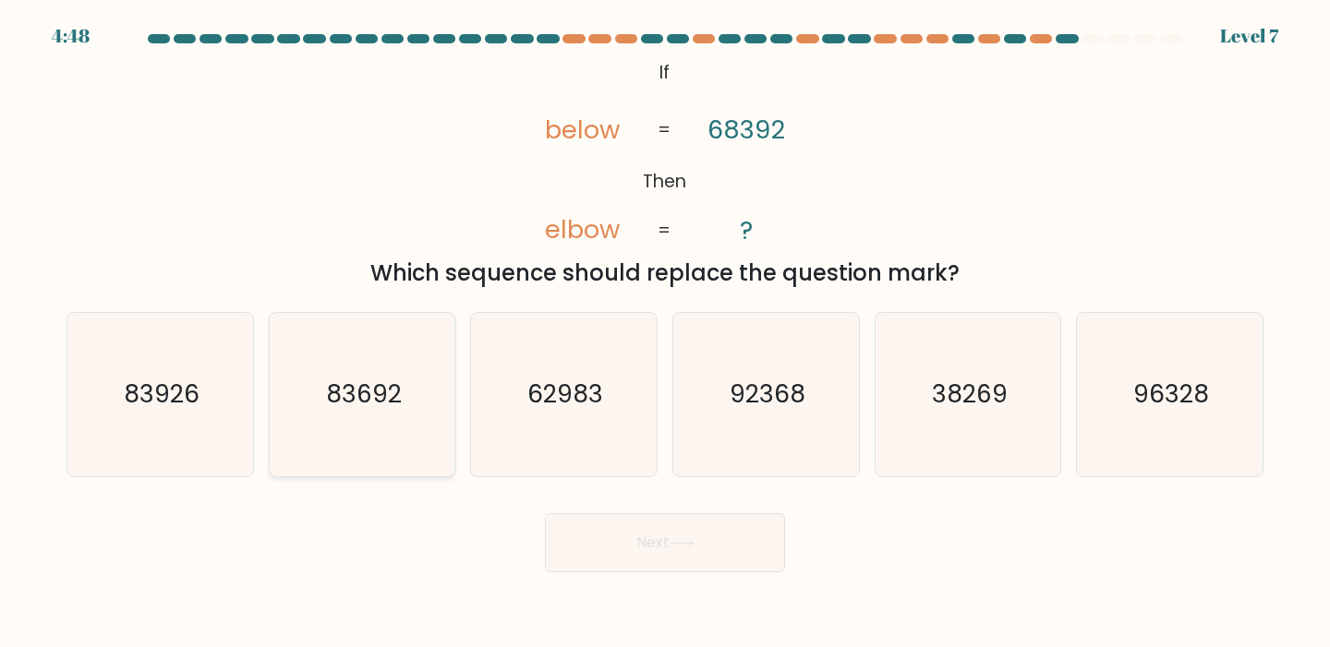
click at [402, 406] on icon "83692" at bounding box center [362, 394] width 163 height 163
click at [665, 333] on input "b. 83692" at bounding box center [665, 328] width 1 height 9
radio input "true"
click at [642, 543] on button "Next" at bounding box center [665, 542] width 240 height 59
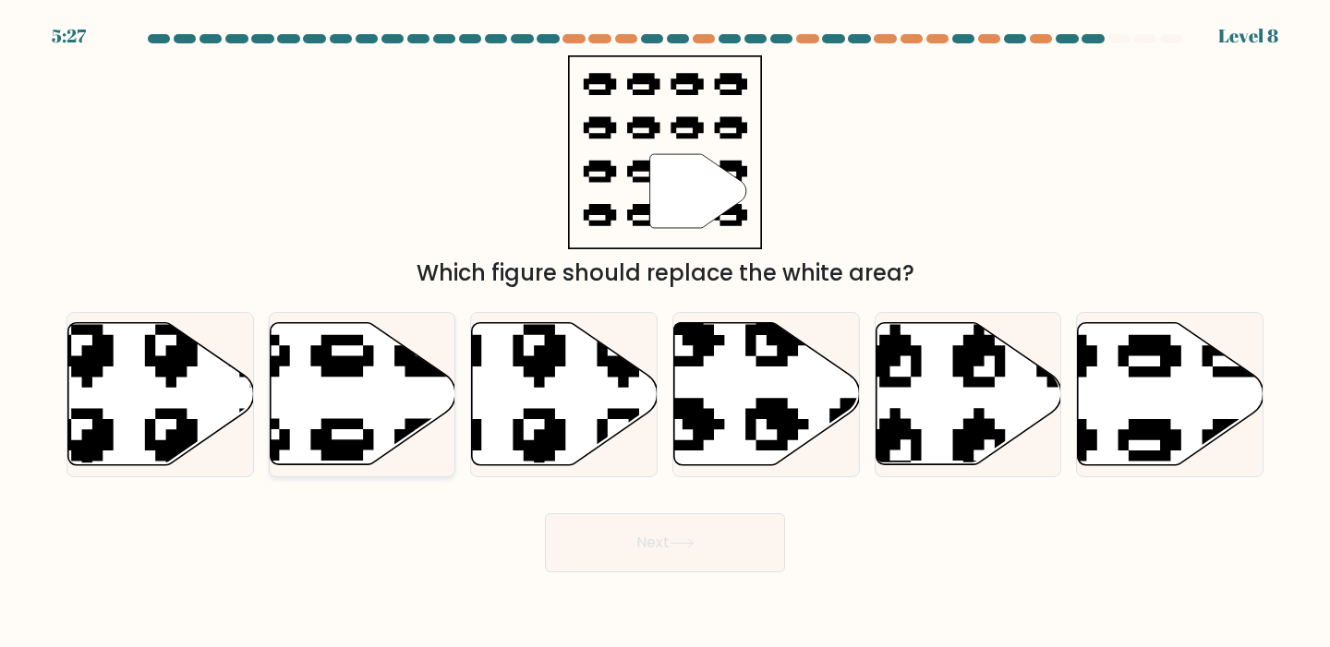
click at [423, 380] on icon at bounding box center [363, 394] width 186 height 142
click at [665, 333] on input "b." at bounding box center [665, 328] width 1 height 9
radio input "true"
click at [1119, 443] on icon at bounding box center [1107, 314] width 315 height 295
click at [666, 333] on input "f." at bounding box center [665, 328] width 1 height 9
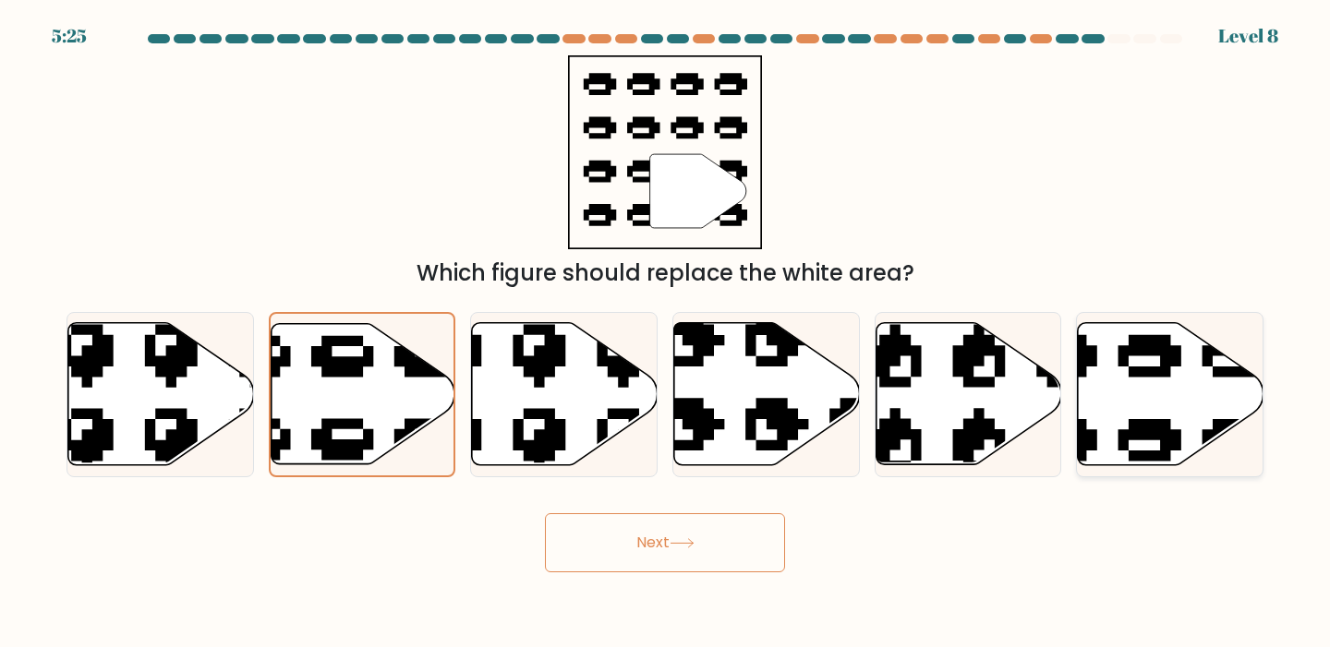
radio input "true"
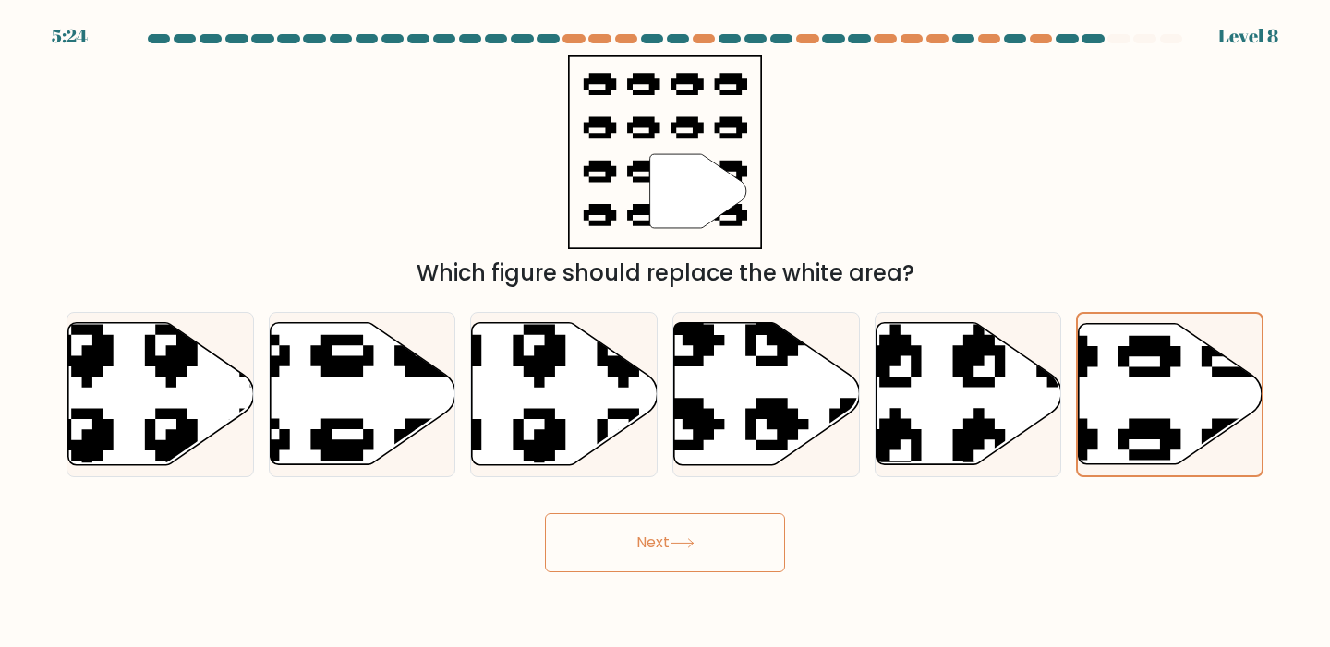
click at [690, 553] on button "Next" at bounding box center [665, 542] width 240 height 59
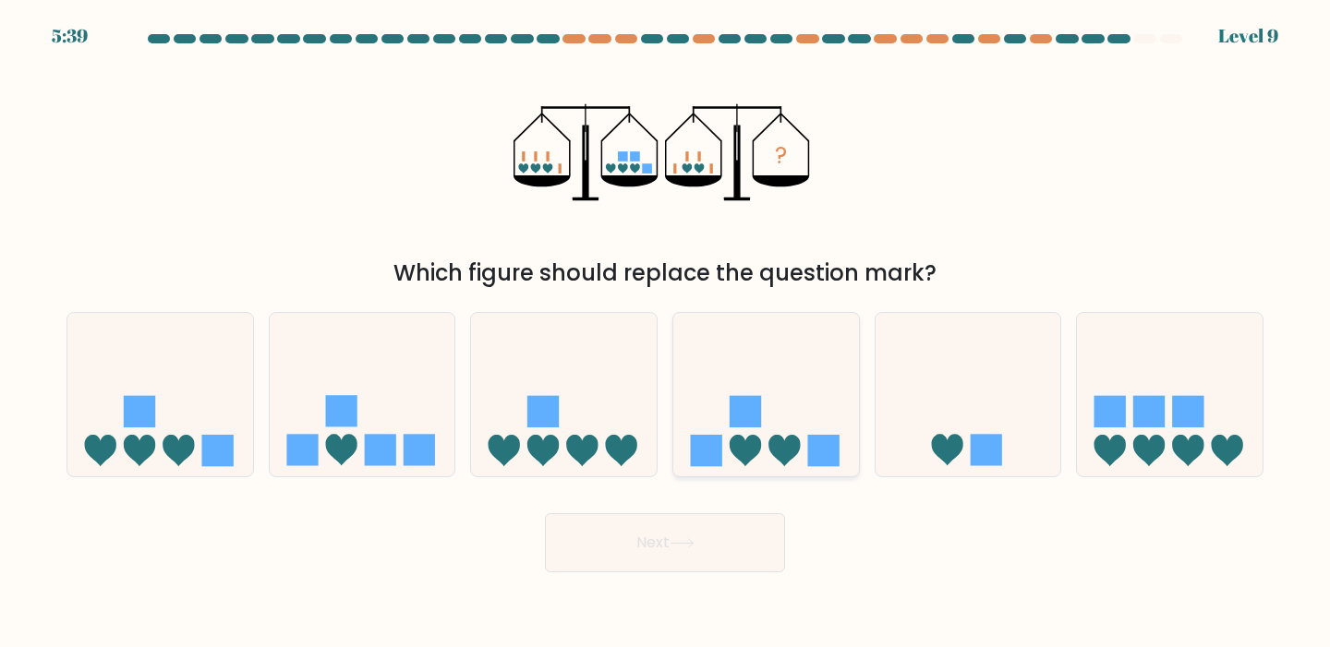
click at [776, 402] on icon at bounding box center [766, 394] width 186 height 153
click at [666, 333] on input "d." at bounding box center [665, 328] width 1 height 9
radio input "true"
click at [679, 541] on icon at bounding box center [681, 543] width 25 height 10
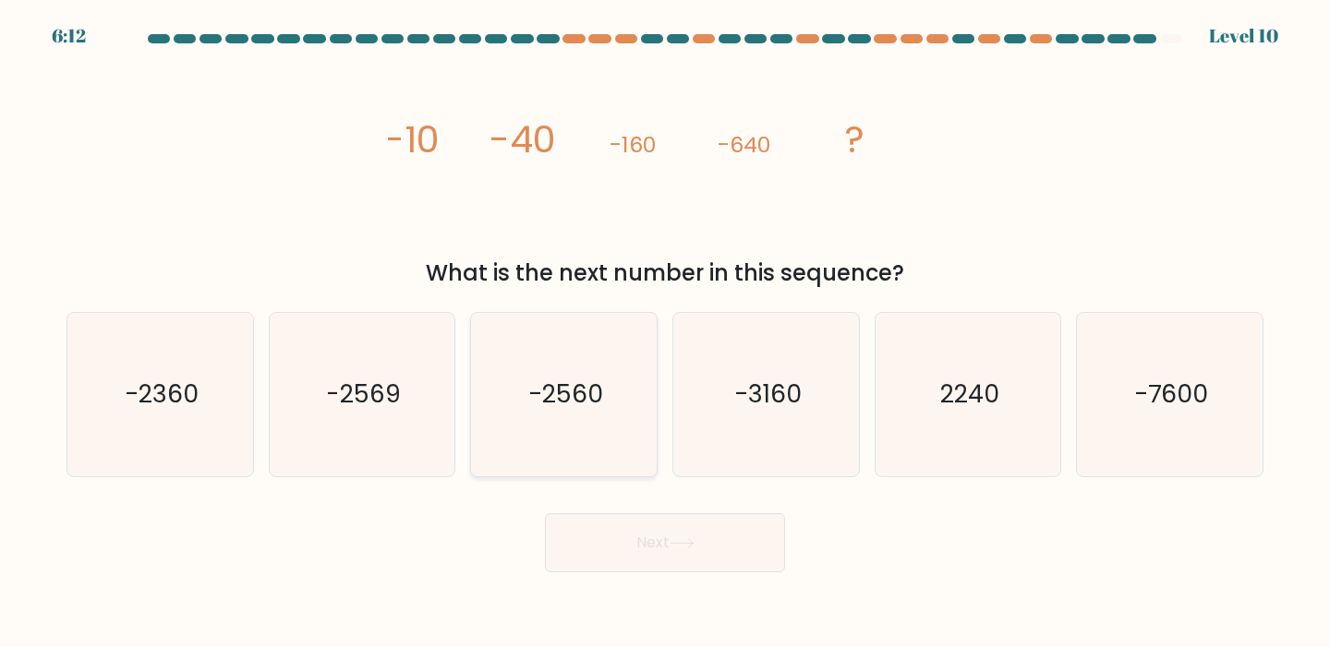
click at [591, 458] on icon "-2560" at bounding box center [563, 394] width 163 height 163
click at [665, 333] on input "c. -2560" at bounding box center [665, 328] width 1 height 9
radio input "true"
click at [616, 540] on button "Next" at bounding box center [665, 542] width 240 height 59
click at [689, 539] on icon at bounding box center [681, 543] width 25 height 10
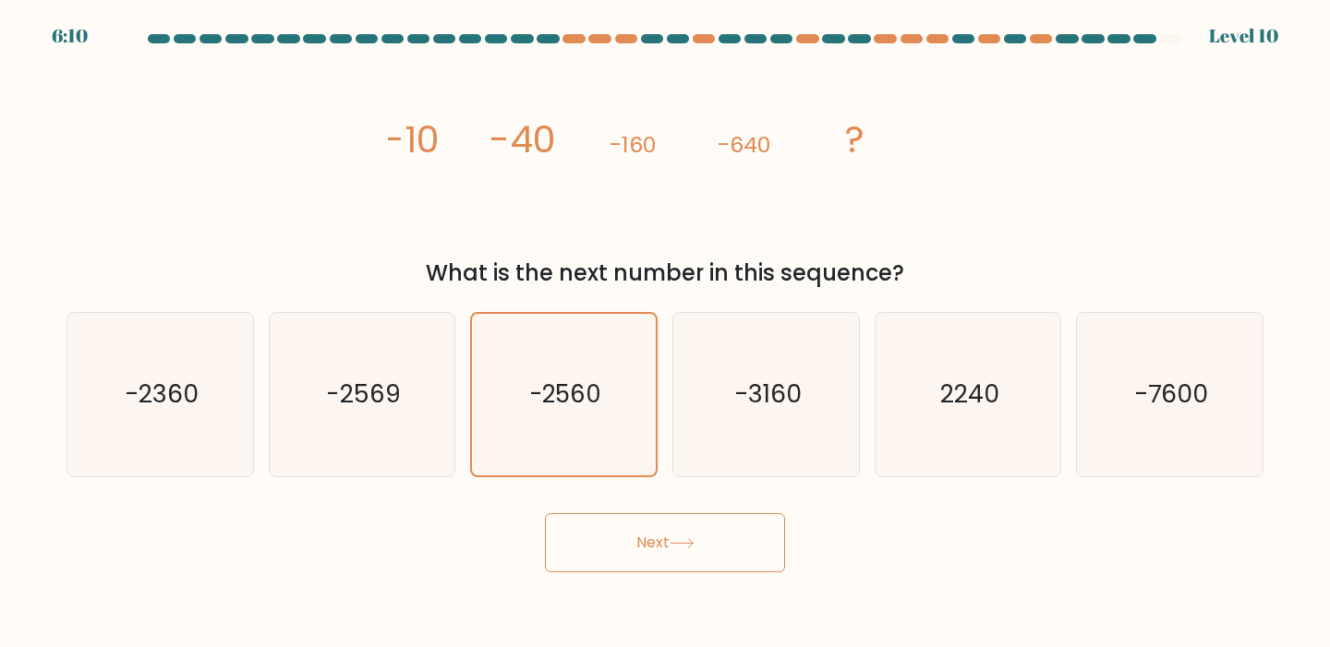
click at [689, 539] on icon at bounding box center [681, 543] width 25 height 10
click at [688, 537] on button "Next" at bounding box center [665, 542] width 240 height 59
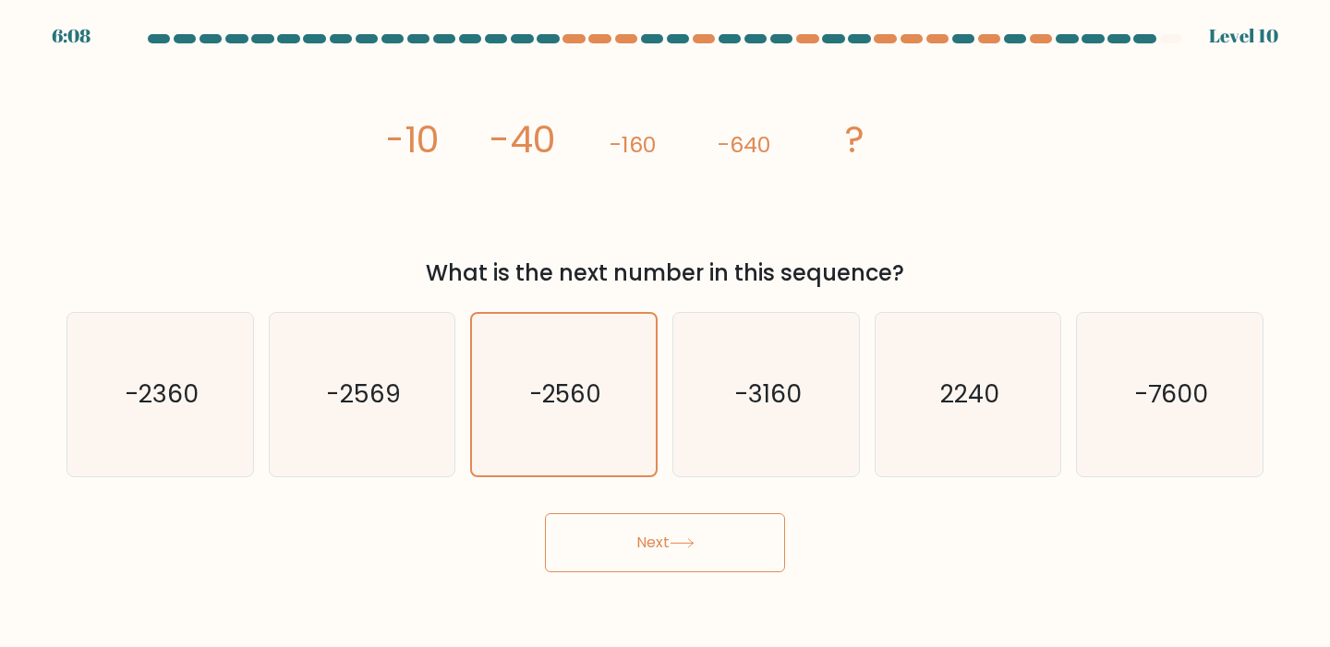
click at [688, 537] on button "Next" at bounding box center [665, 542] width 240 height 59
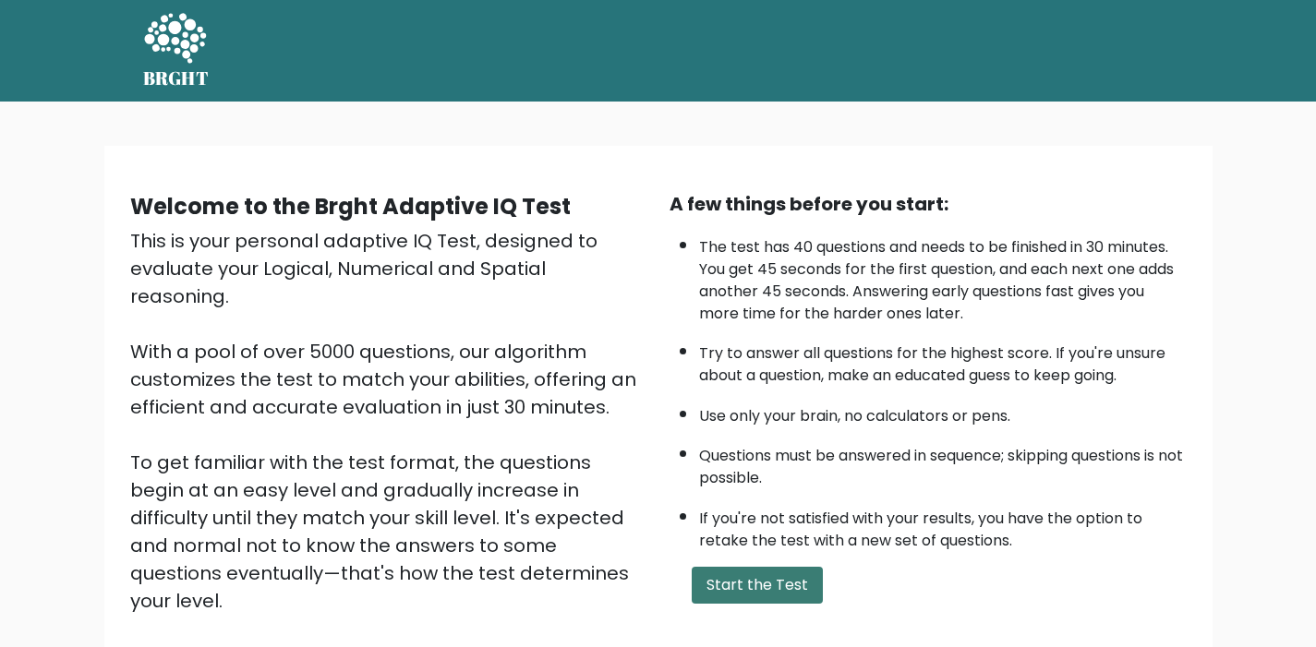
click at [701, 581] on button "Start the Test" at bounding box center [757, 585] width 131 height 37
click at [777, 596] on button "Start the Test" at bounding box center [757, 585] width 131 height 37
click at [704, 573] on button "Start the Test" at bounding box center [757, 585] width 131 height 37
click at [726, 573] on button "Start the Test" at bounding box center [757, 585] width 131 height 37
click at [760, 550] on div "A few things before you start: The test has 40 questions and needs to be finish…" at bounding box center [927, 430] width 539 height 480
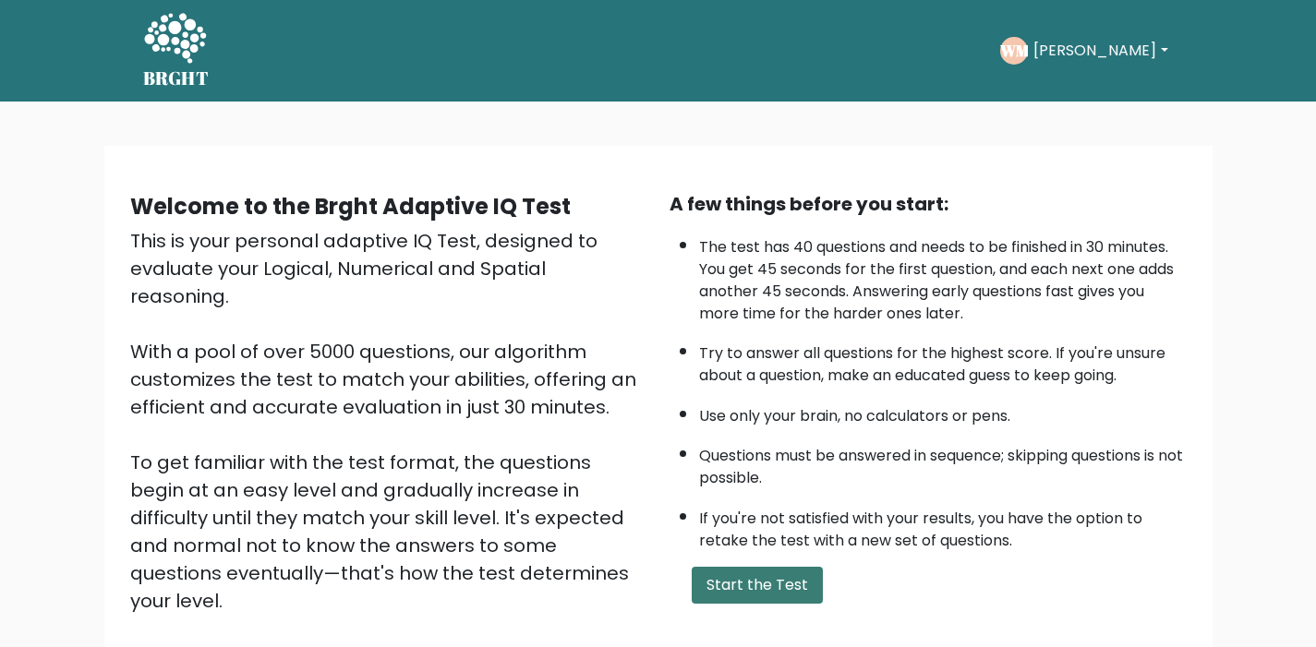
click at [751, 579] on button "Start the Test" at bounding box center [757, 585] width 131 height 37
click at [754, 593] on button "Start the Test" at bounding box center [757, 585] width 131 height 37
click at [766, 600] on button "Start the Test" at bounding box center [757, 585] width 131 height 37
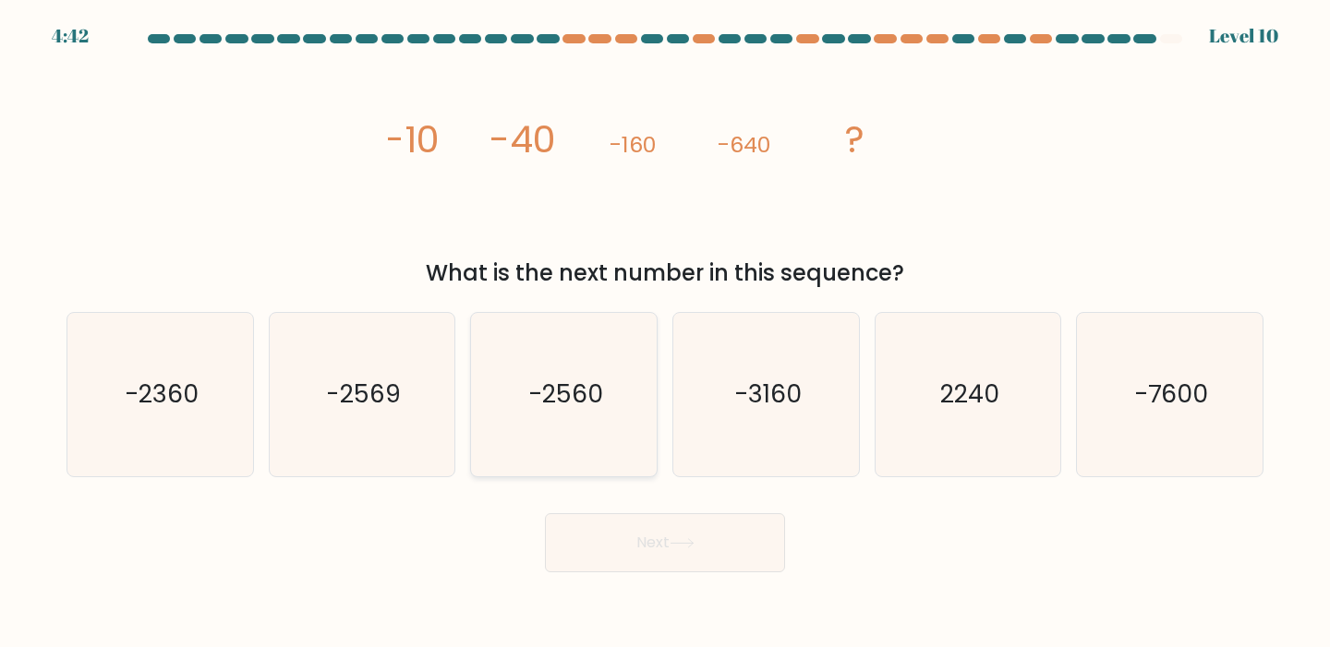
click at [572, 445] on icon "-2560" at bounding box center [563, 394] width 163 height 163
click at [665, 333] on input "c. -2560" at bounding box center [665, 328] width 1 height 9
radio input "true"
click at [646, 536] on button "Next" at bounding box center [665, 542] width 240 height 59
click at [694, 556] on button "Next" at bounding box center [665, 542] width 240 height 59
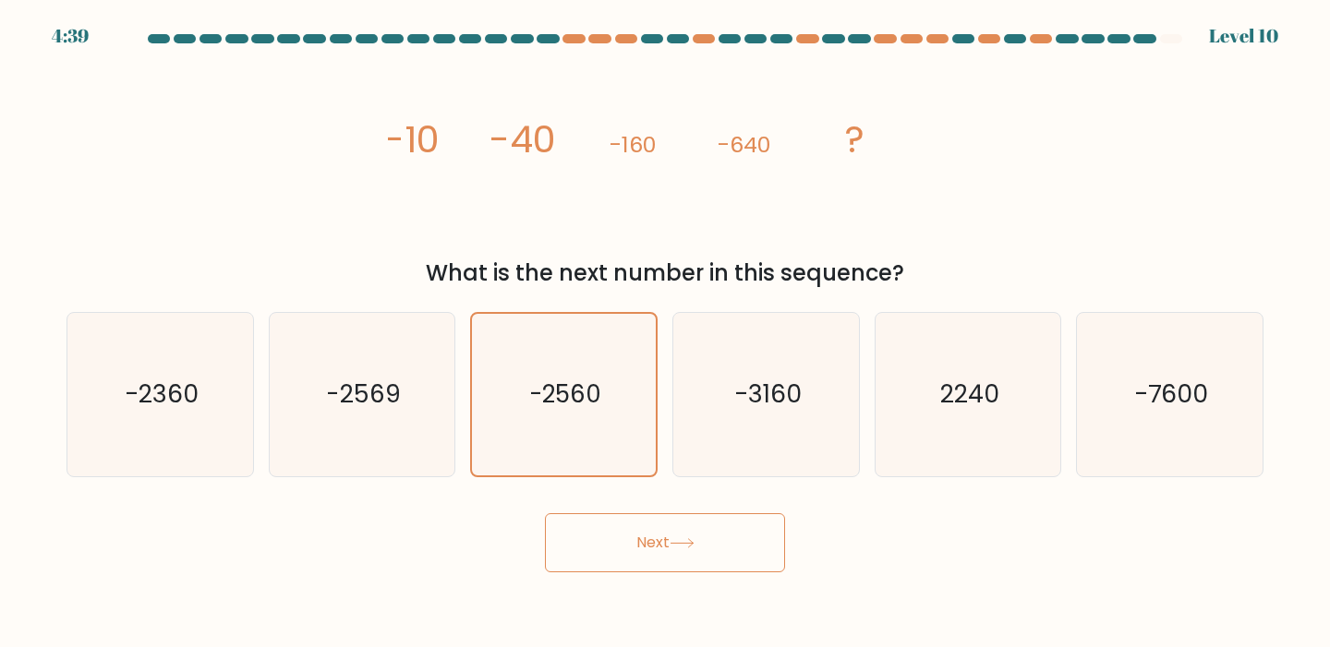
click at [1106, 227] on div "image/svg+xml -10 -40 -160 -640 ? What is the next number in this sequence?" at bounding box center [664, 172] width 1219 height 235
click at [694, 554] on button "Next" at bounding box center [665, 542] width 240 height 59
click at [748, 373] on icon "-3160" at bounding box center [765, 394] width 163 height 163
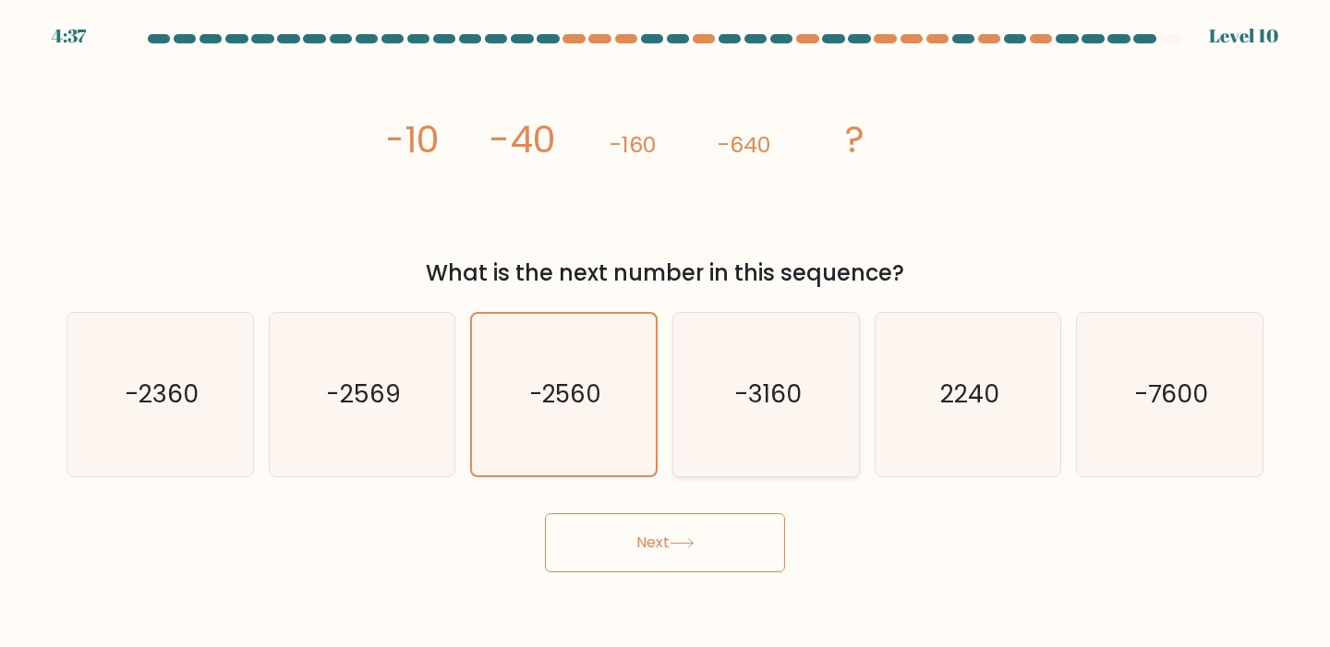
click at [666, 333] on input "d. -3160" at bounding box center [665, 328] width 1 height 9
radio input "true"
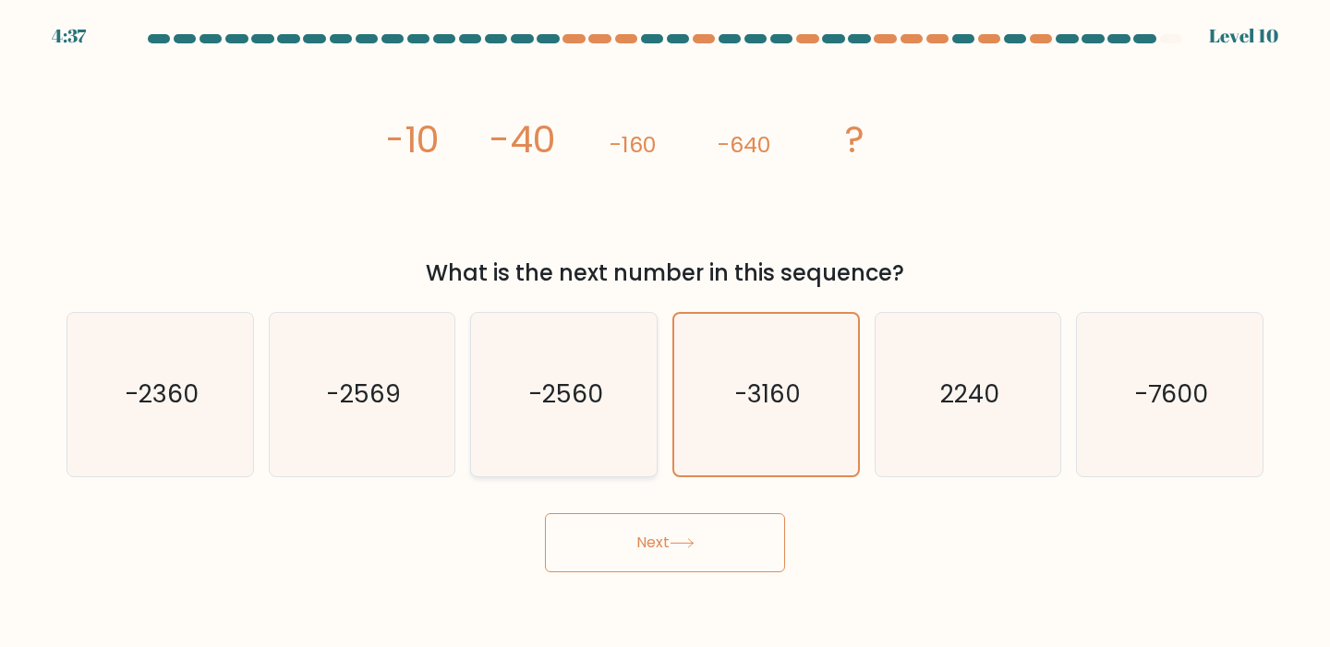
click at [576, 407] on text "-2560" at bounding box center [565, 395] width 75 height 34
click at [665, 333] on input "c. -2560" at bounding box center [665, 328] width 1 height 9
radio input "true"
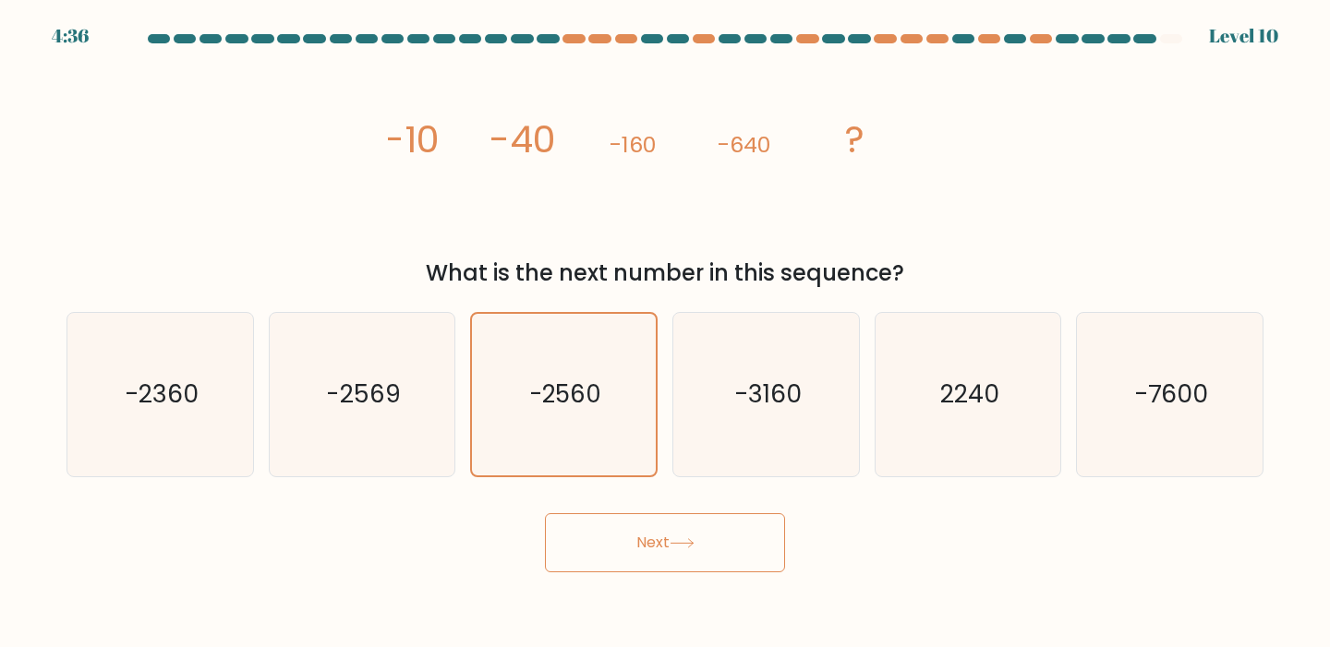
drag, startPoint x: 618, startPoint y: 525, endPoint x: 635, endPoint y: 533, distance: 19.0
click at [619, 525] on button "Next" at bounding box center [665, 542] width 240 height 59
click at [643, 537] on button "Next" at bounding box center [665, 542] width 240 height 59
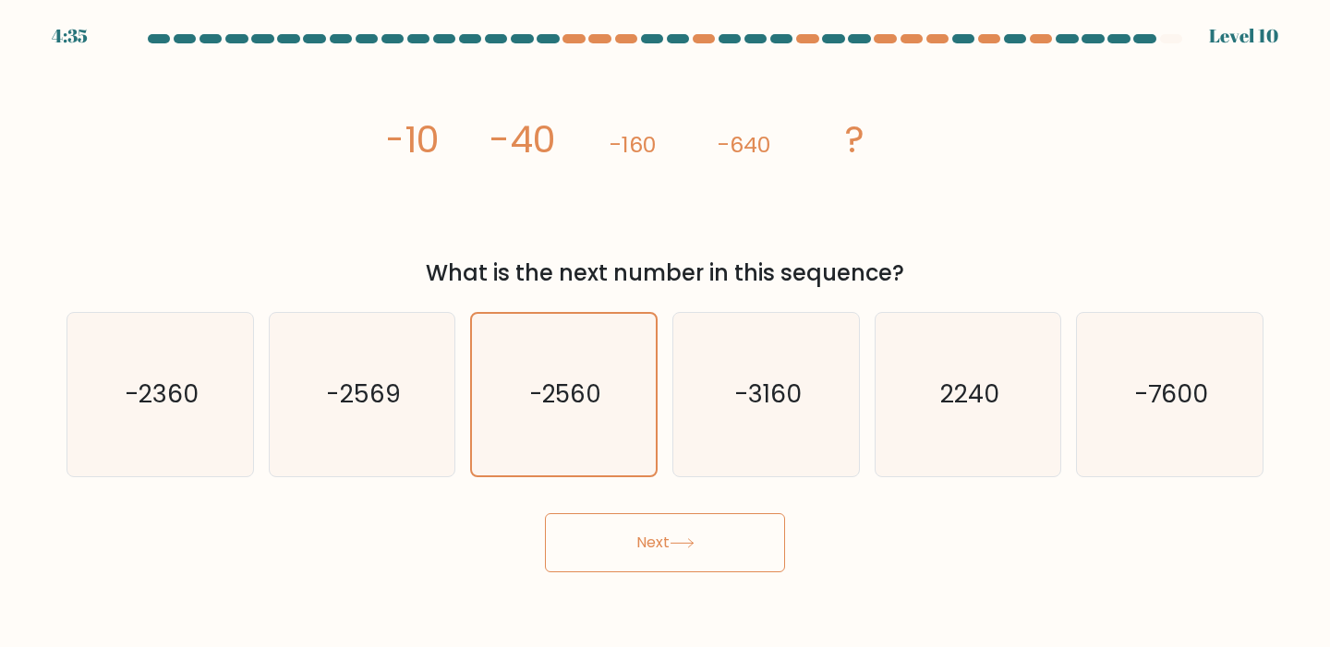
drag, startPoint x: 645, startPoint y: 569, endPoint x: 663, endPoint y: 548, distance: 26.8
click at [645, 569] on button "Next" at bounding box center [665, 542] width 240 height 59
click at [678, 510] on div "Next" at bounding box center [664, 536] width 1219 height 73
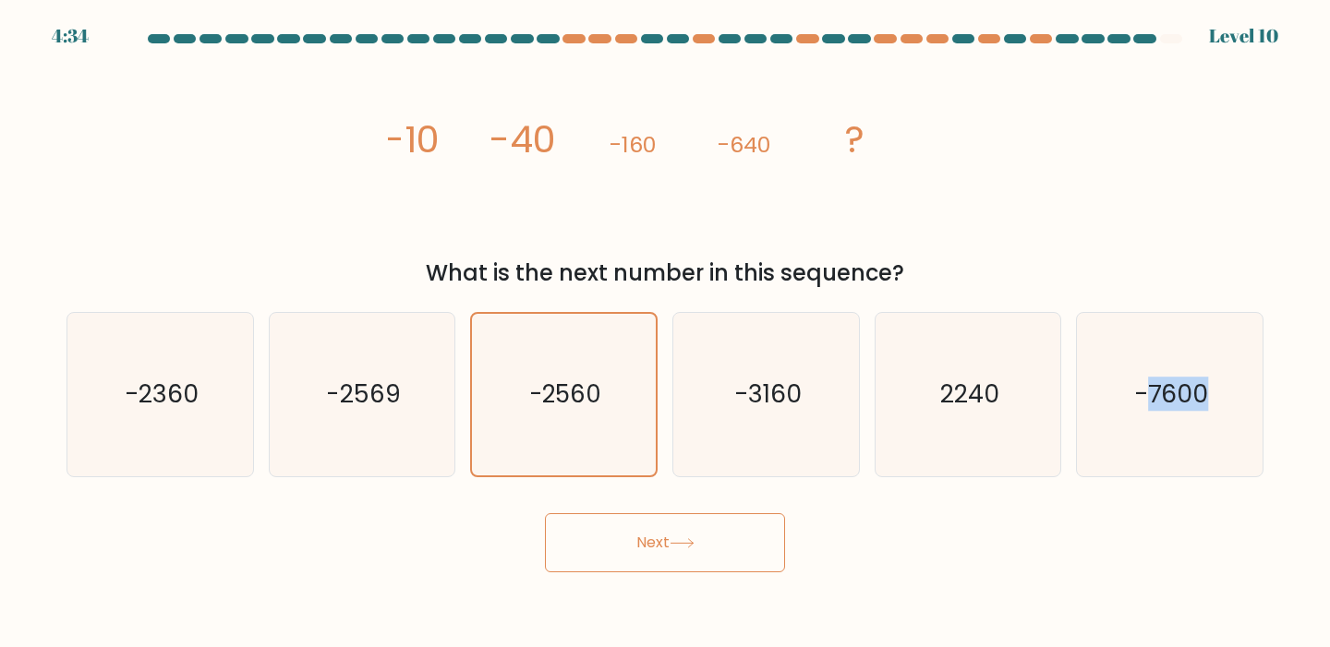
click at [678, 531] on button "Next" at bounding box center [665, 542] width 240 height 59
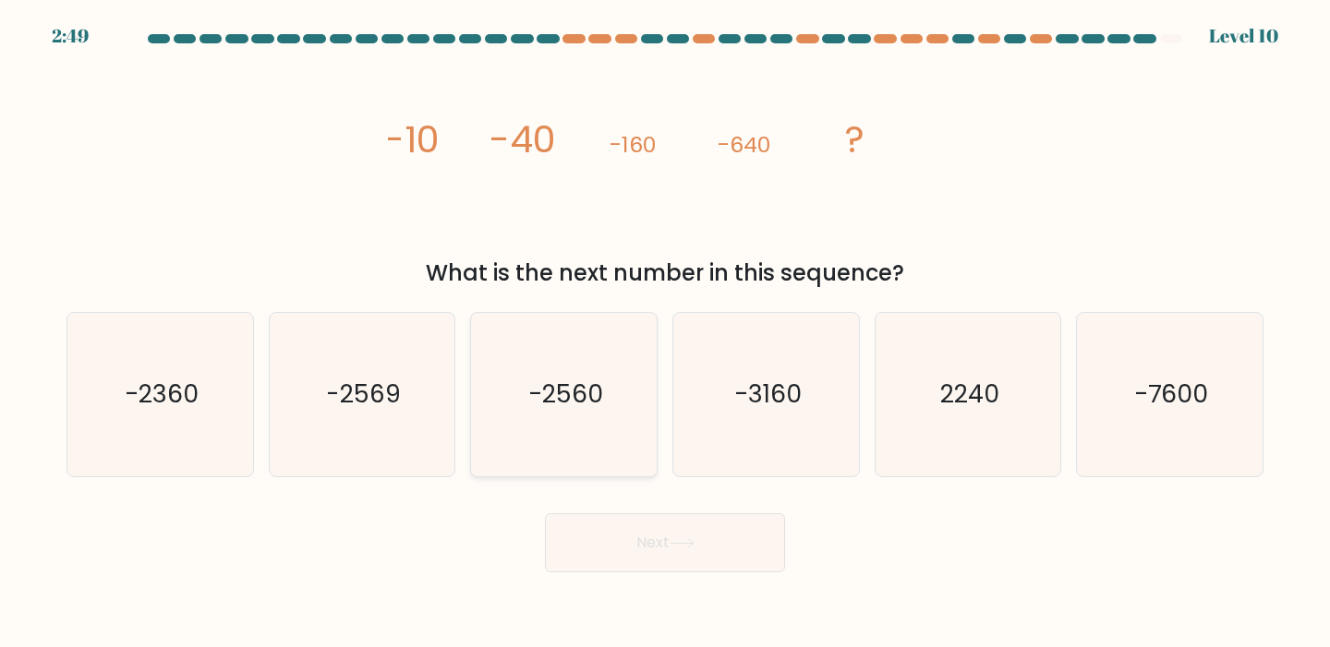
click at [566, 387] on text "-2560" at bounding box center [565, 395] width 75 height 34
click at [665, 333] on input "c. -2560" at bounding box center [665, 328] width 1 height 9
radio input "true"
click at [625, 533] on button "Next" at bounding box center [665, 542] width 240 height 59
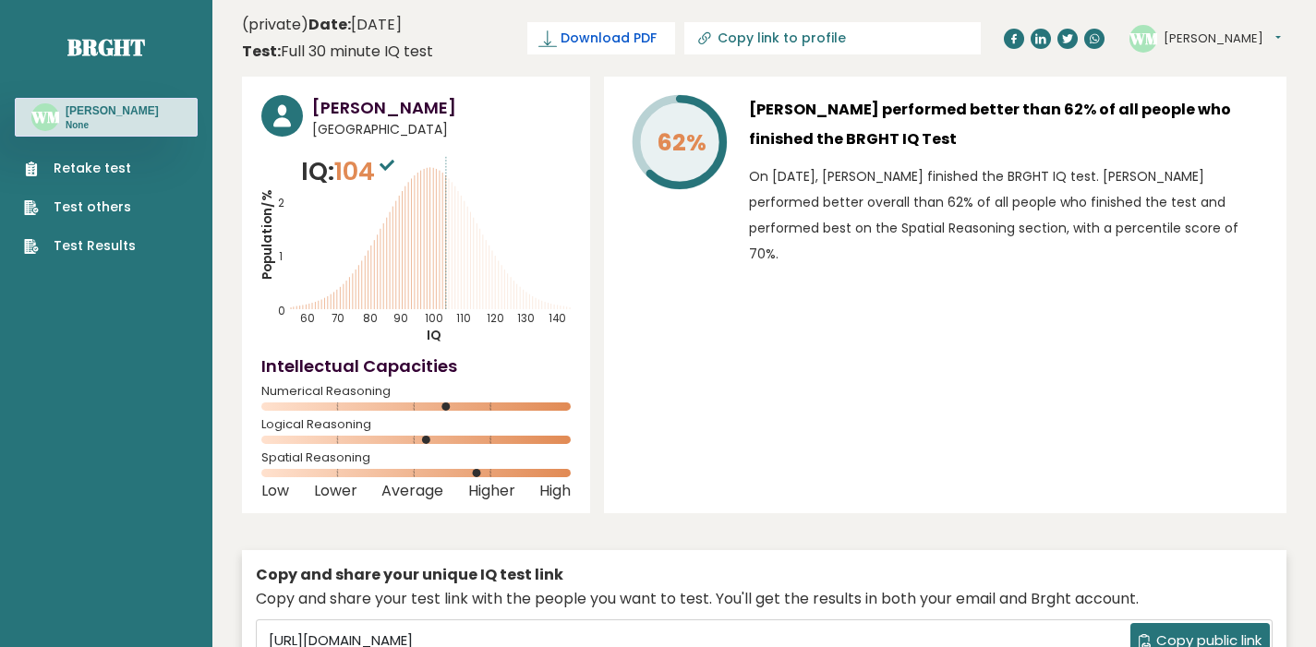
click at [675, 22] on link "Download PDF" at bounding box center [601, 38] width 148 height 32
click at [1207, 32] on button "[PERSON_NAME]" at bounding box center [1221, 39] width 117 height 18
click at [1181, 120] on link "Settings" at bounding box center [1211, 119] width 94 height 26
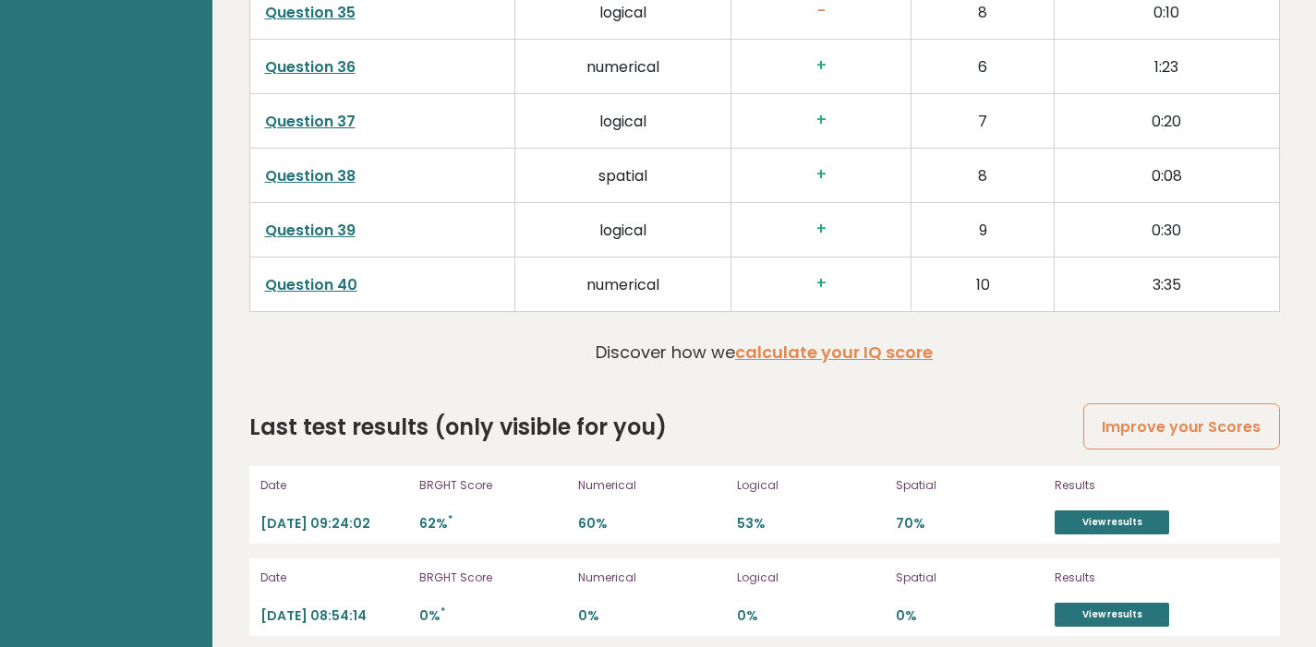
scroll to position [3961, 0]
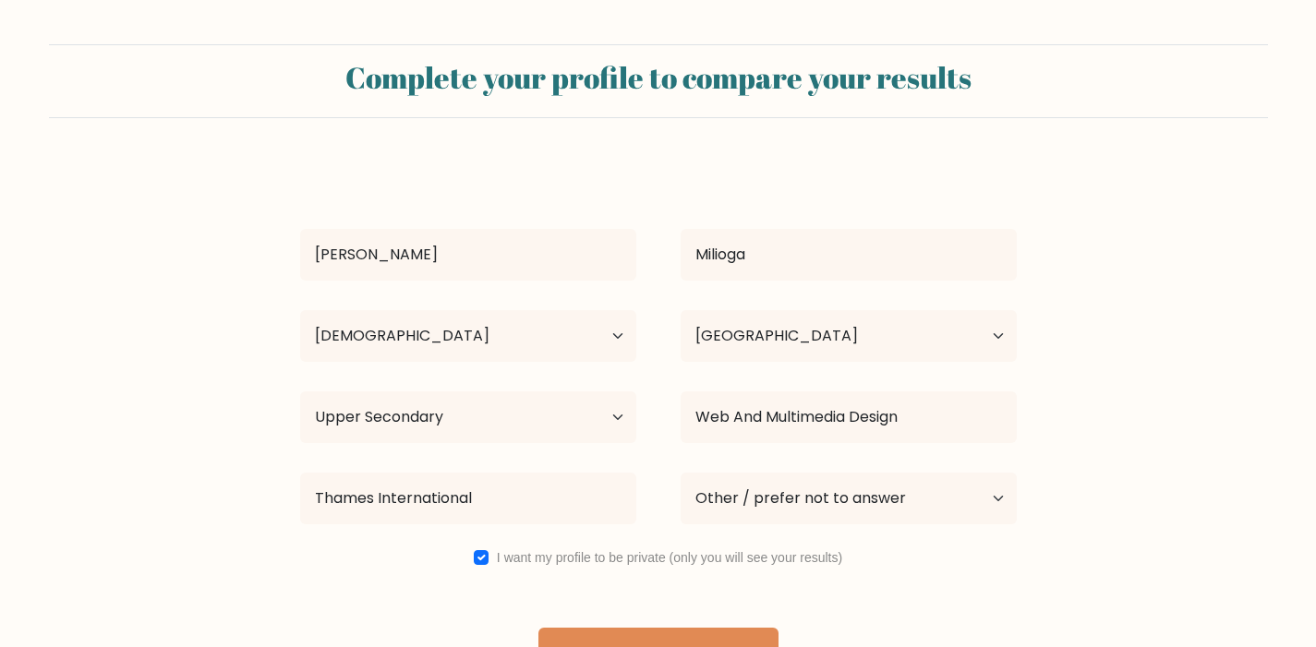
select select "18_24"
select select "PH"
select select "upper_secondary"
select select "other"
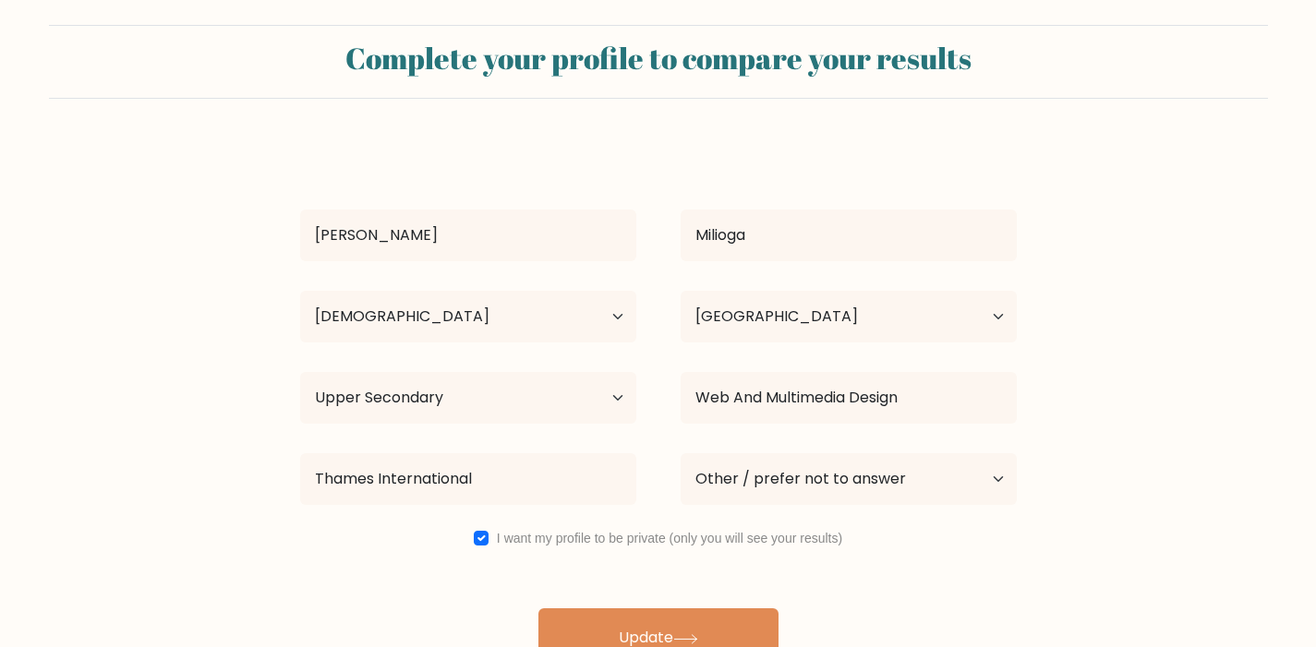
scroll to position [53, 0]
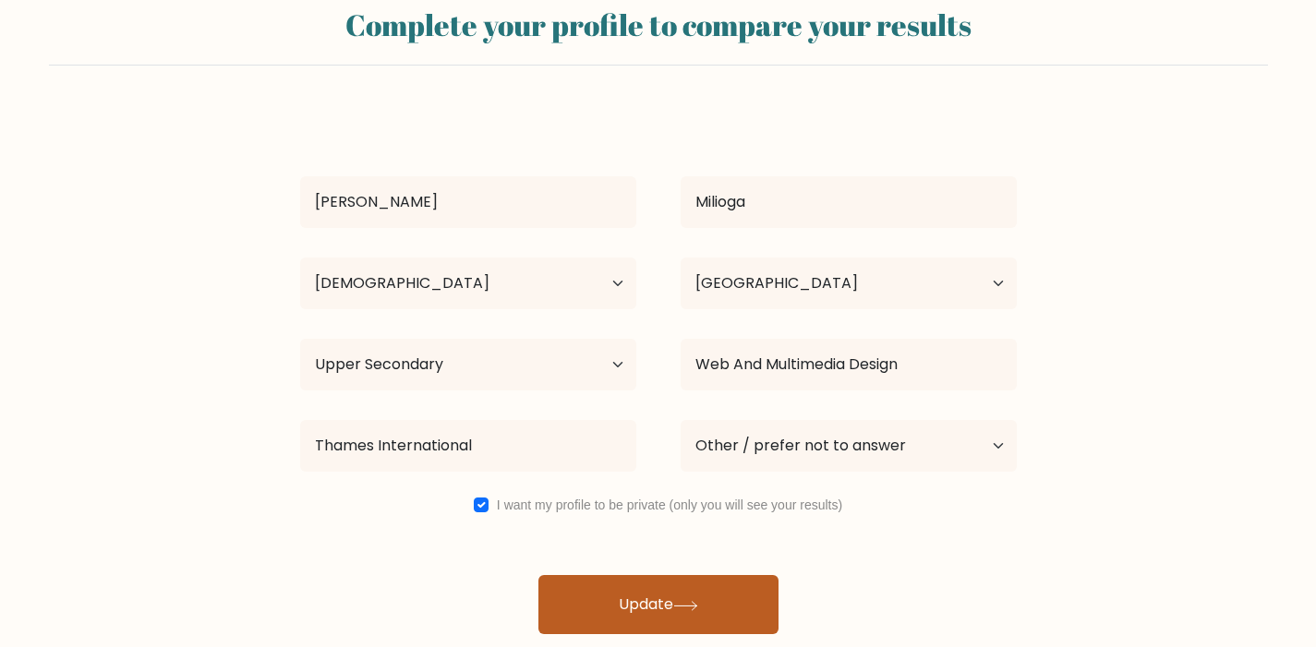
click at [702, 593] on button "Update" at bounding box center [658, 604] width 240 height 59
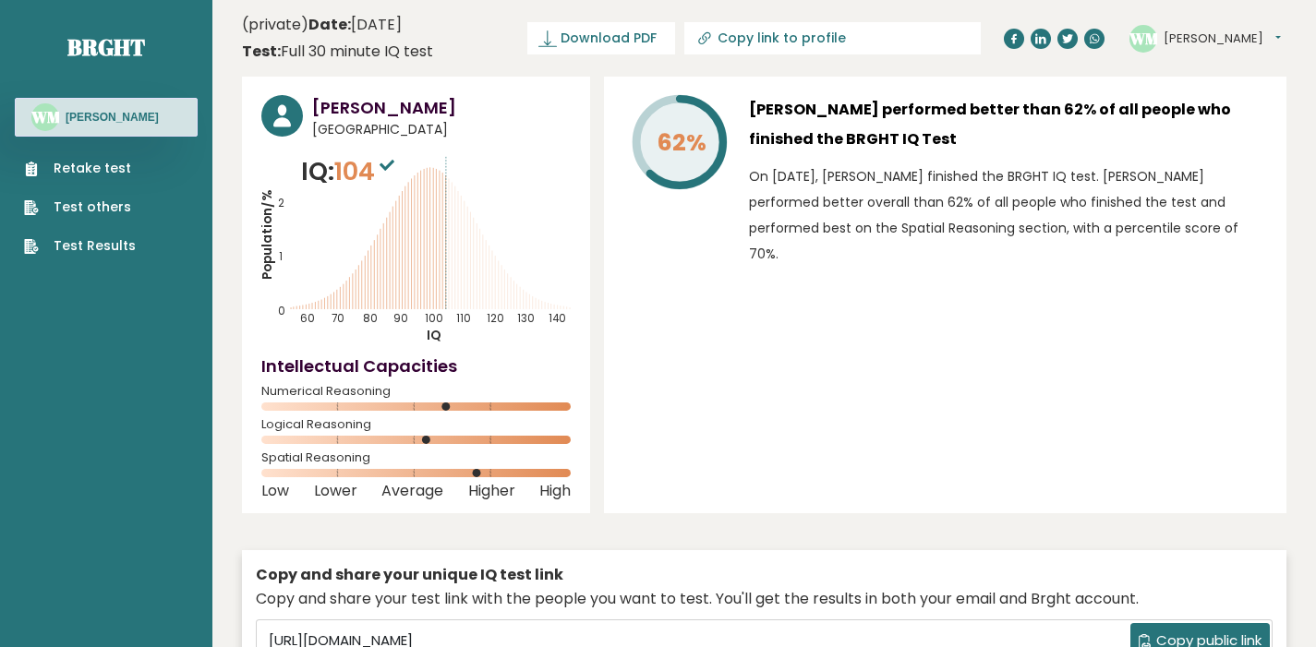
click at [1198, 37] on button "[PERSON_NAME]" at bounding box center [1221, 39] width 117 height 18
click at [1183, 60] on link "Dashboard" at bounding box center [1211, 68] width 94 height 26
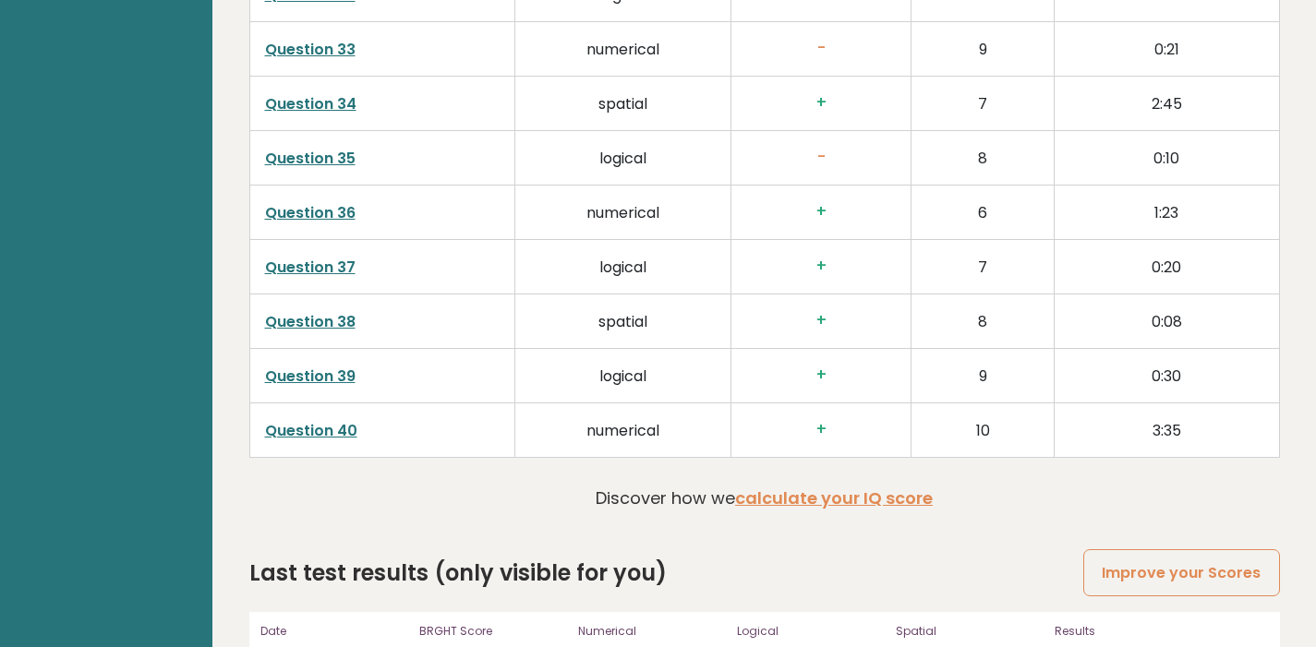
scroll to position [3370, 0]
